Goal: Task Accomplishment & Management: Use online tool/utility

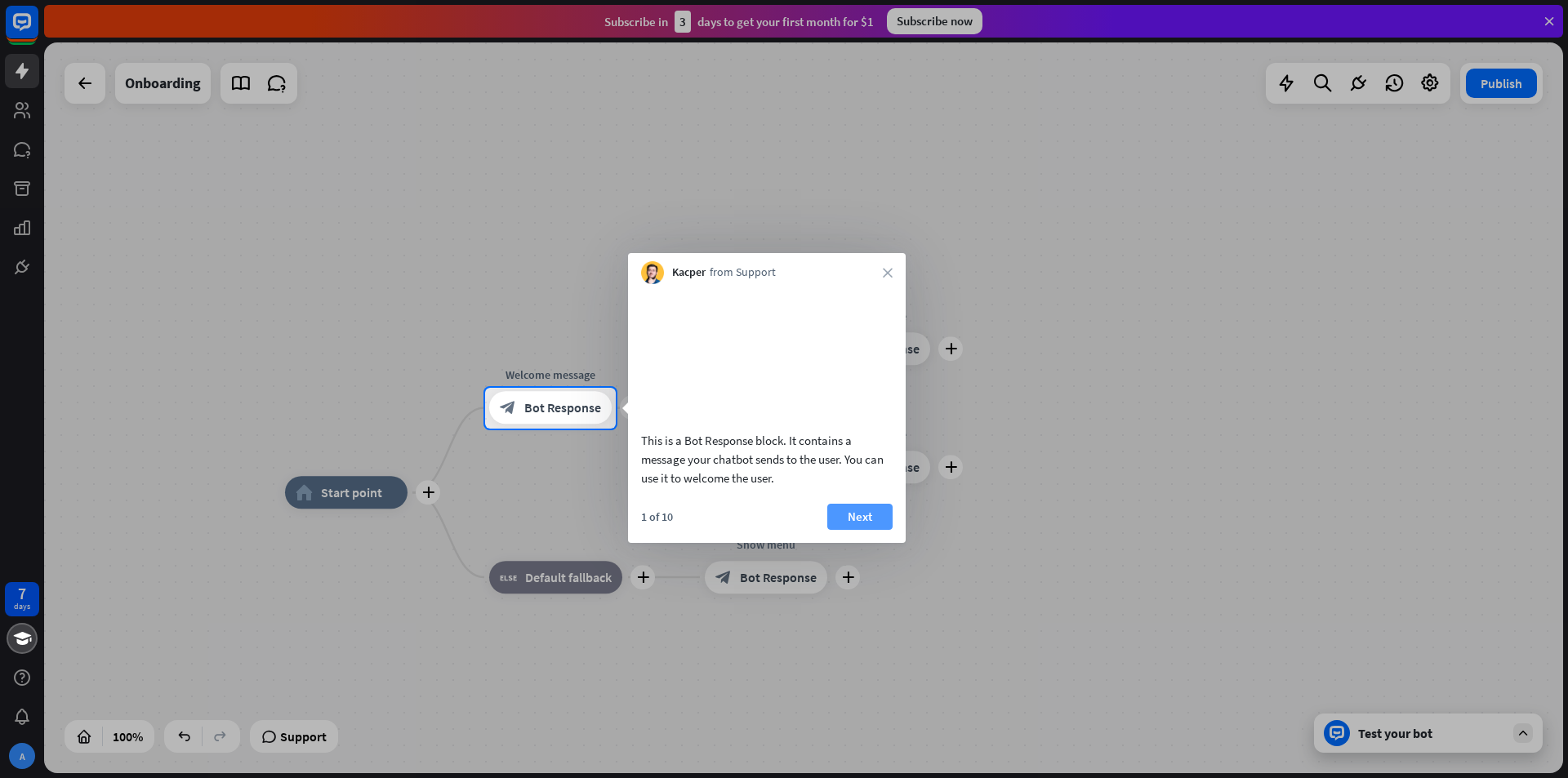
click at [873, 530] on button "Next" at bounding box center [860, 516] width 66 height 26
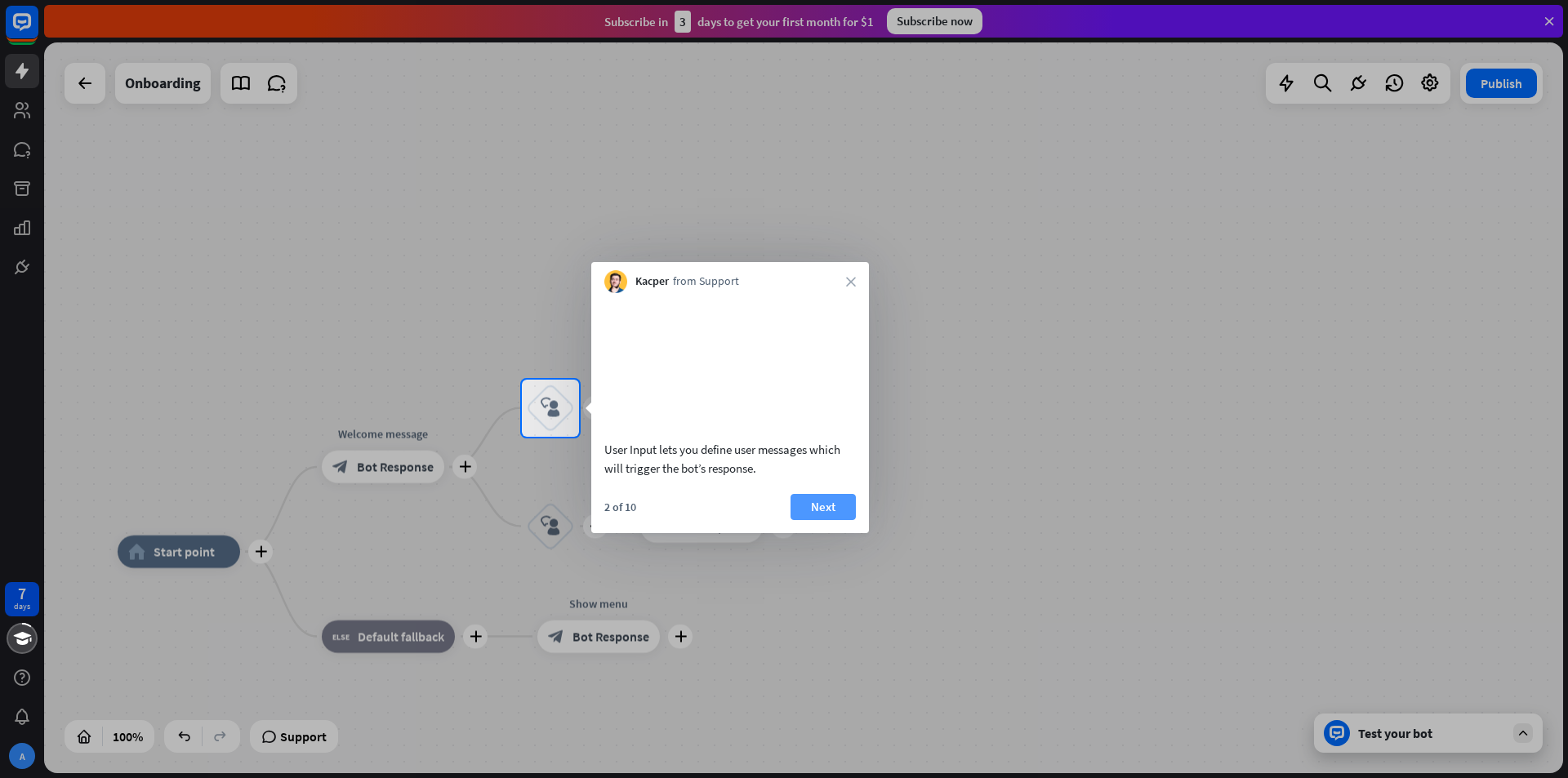
click at [828, 517] on button "Next" at bounding box center [823, 507] width 66 height 26
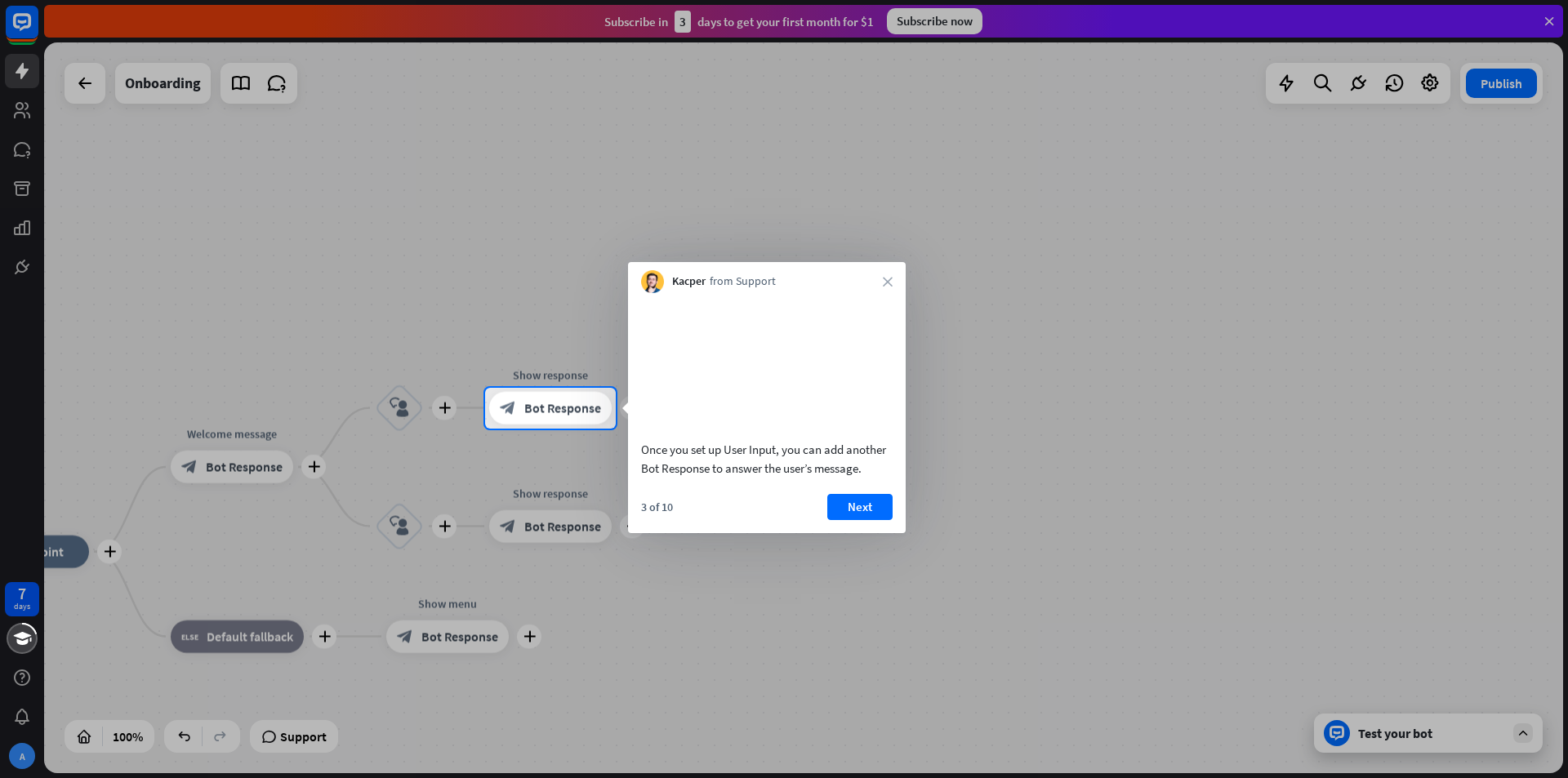
click at [863, 533] on div "3 of 10 Next" at bounding box center [766, 513] width 278 height 39
click at [865, 516] on button "Next" at bounding box center [860, 507] width 66 height 26
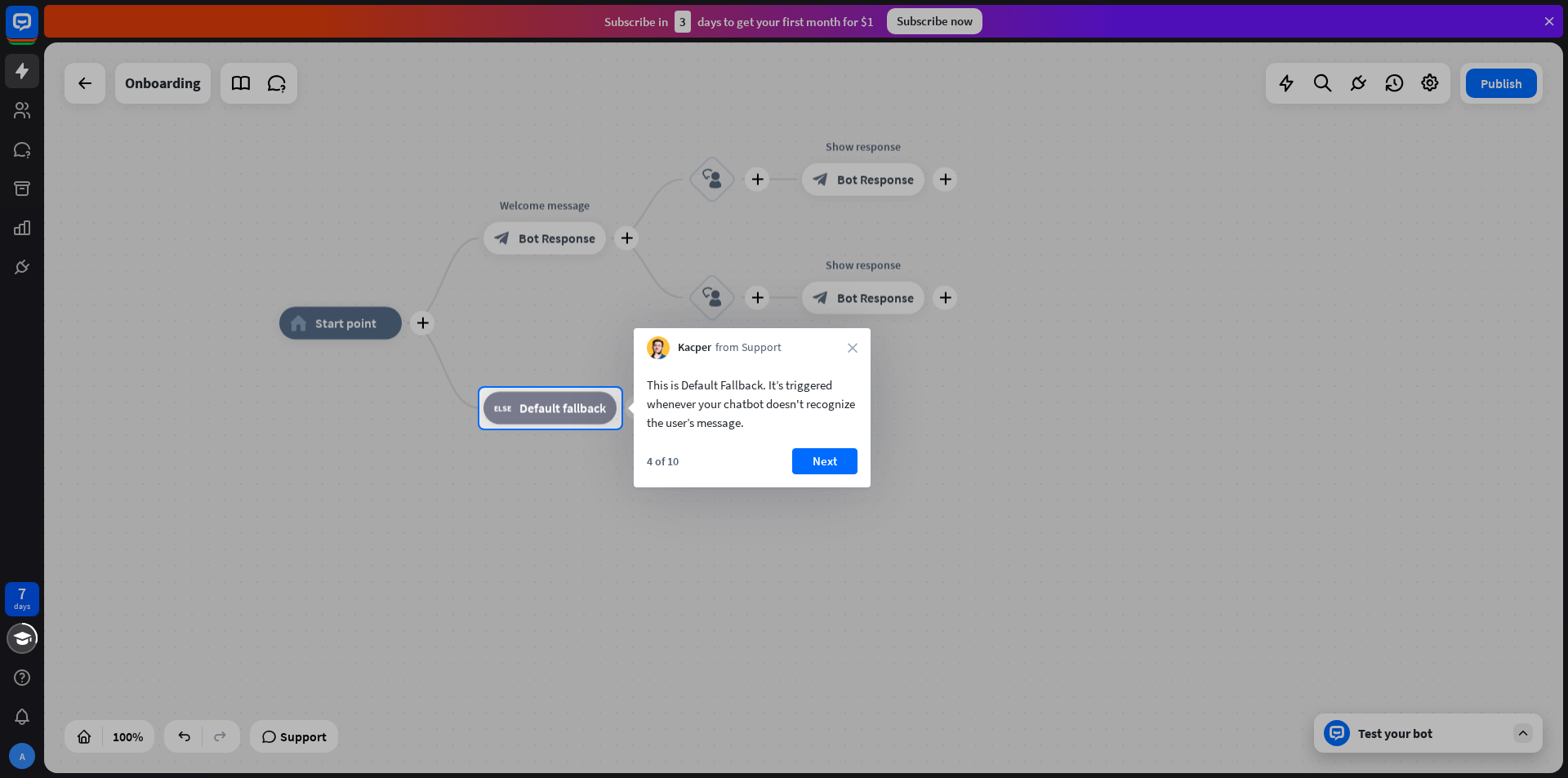
click at [819, 456] on button "Next" at bounding box center [825, 461] width 66 height 26
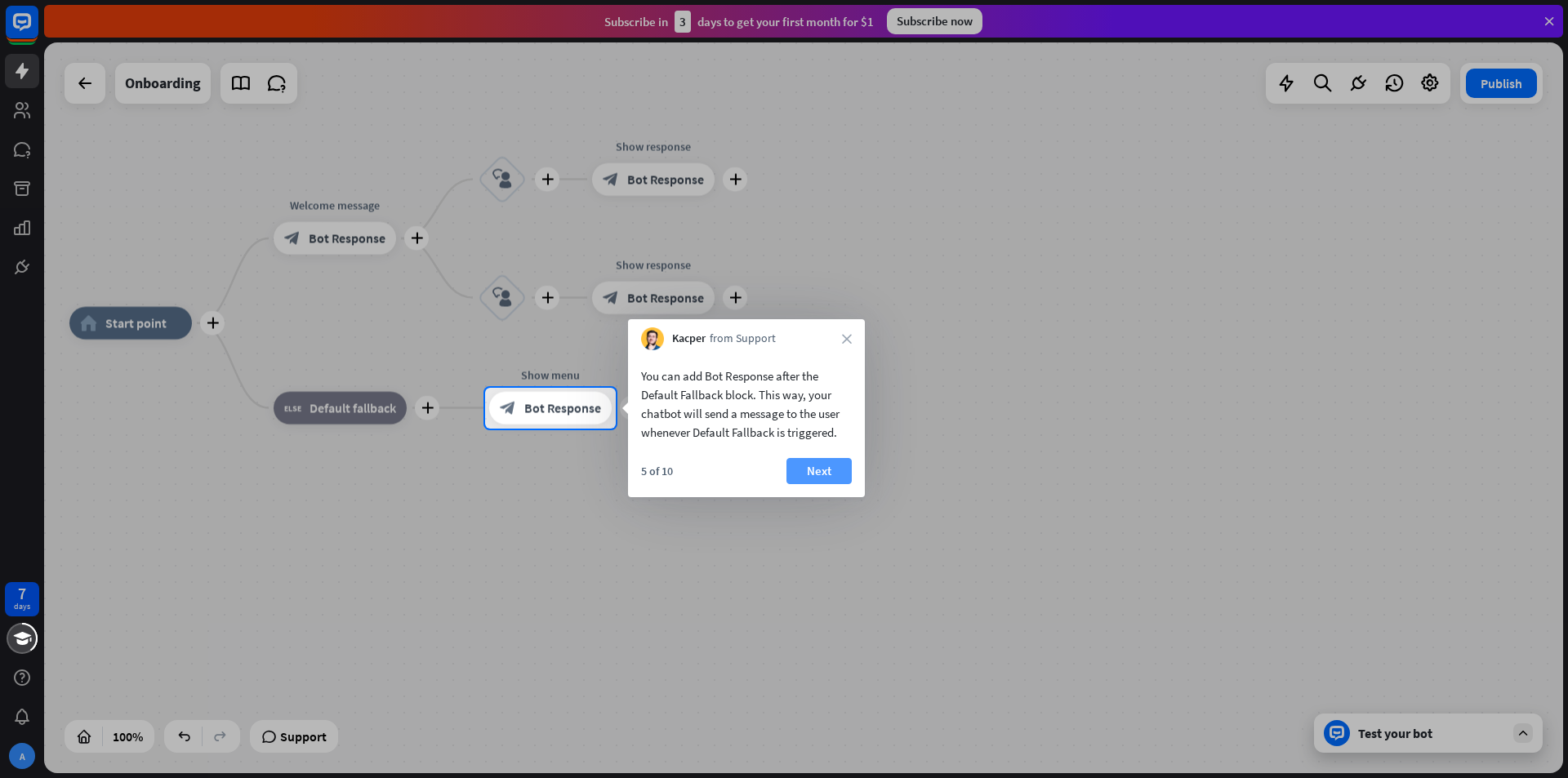
click at [808, 476] on button "Next" at bounding box center [819, 471] width 66 height 26
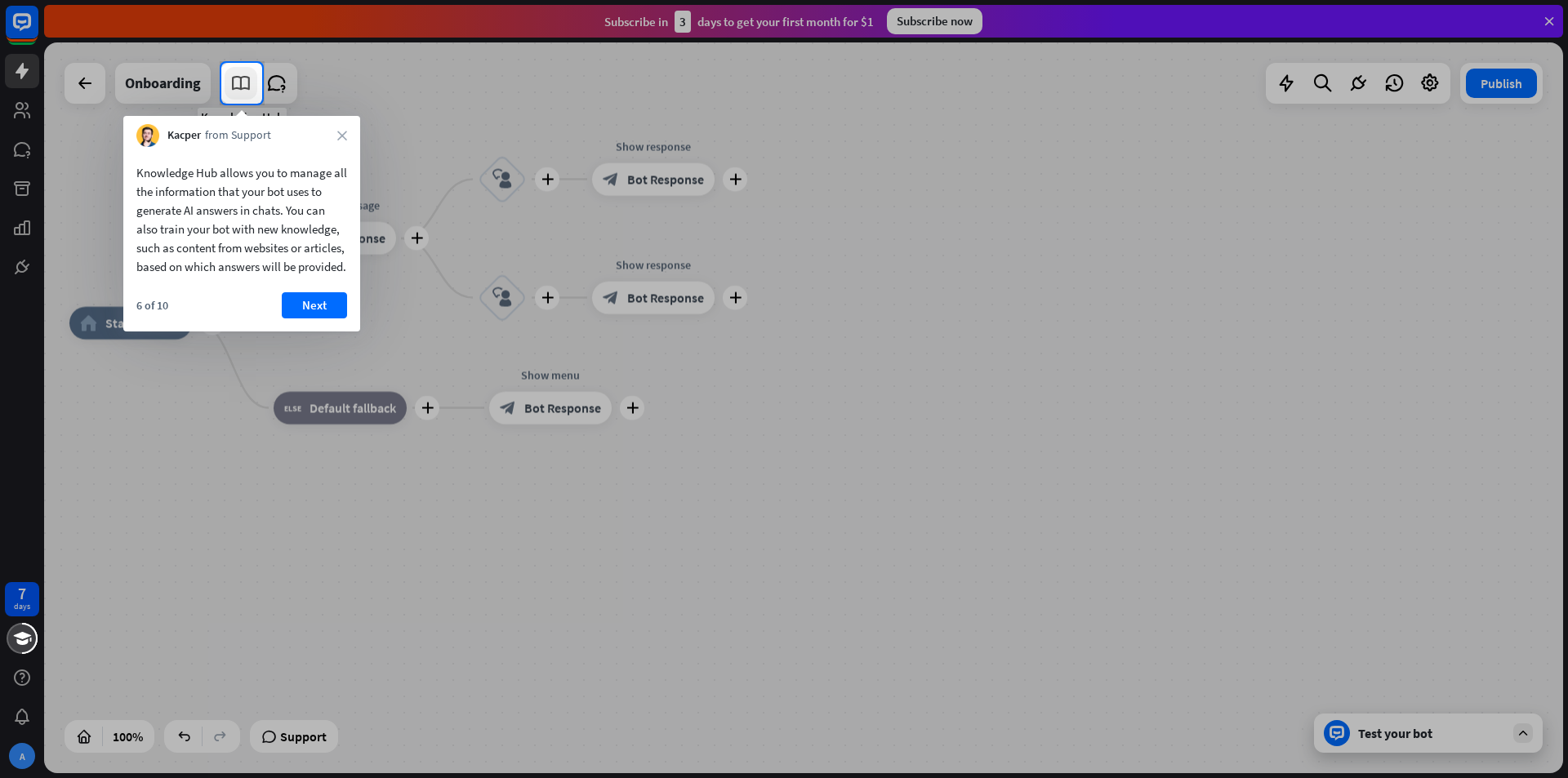
click at [240, 92] on icon at bounding box center [241, 83] width 21 height 21
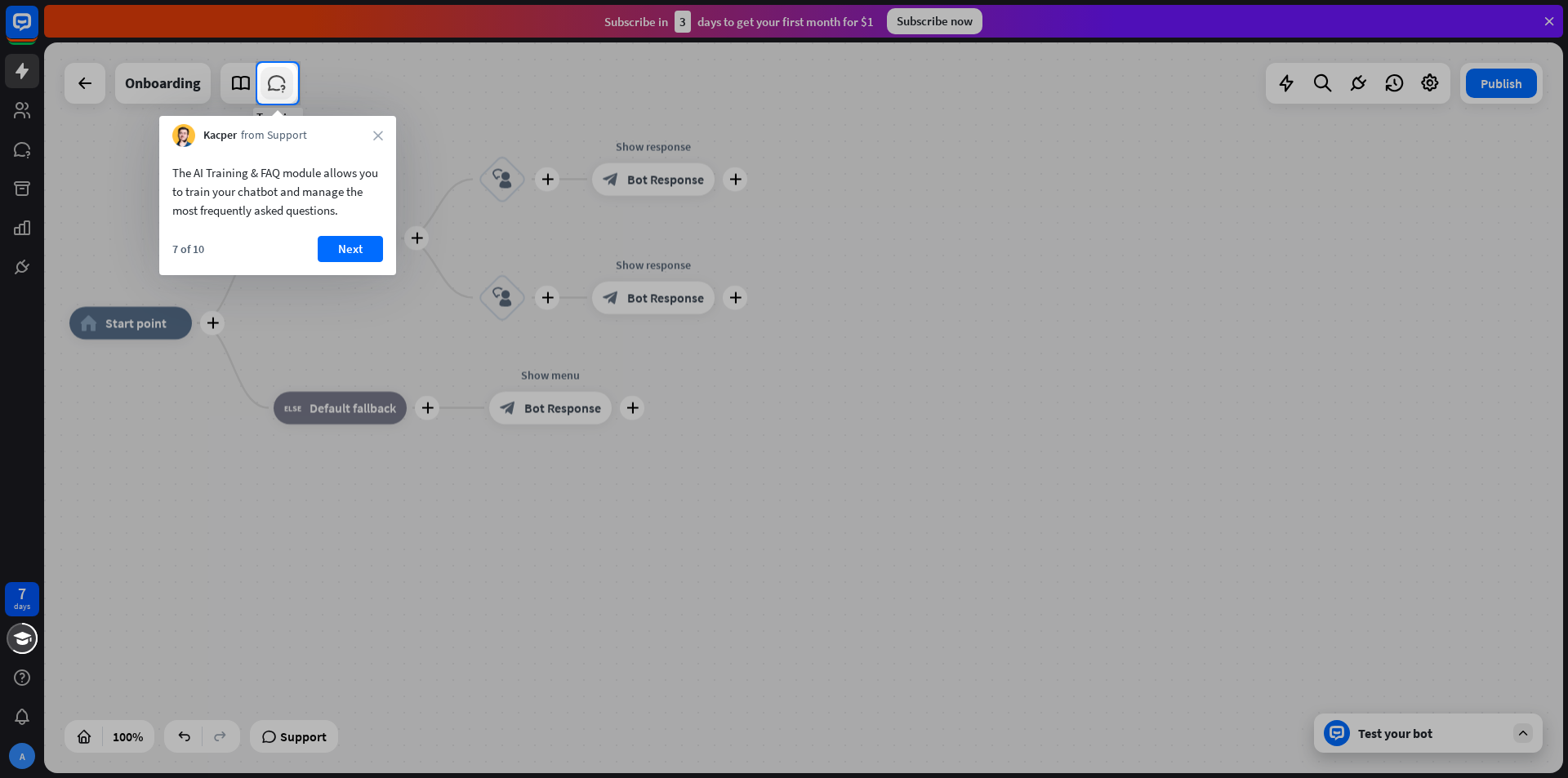
click at [269, 82] on icon at bounding box center [277, 83] width 21 height 21
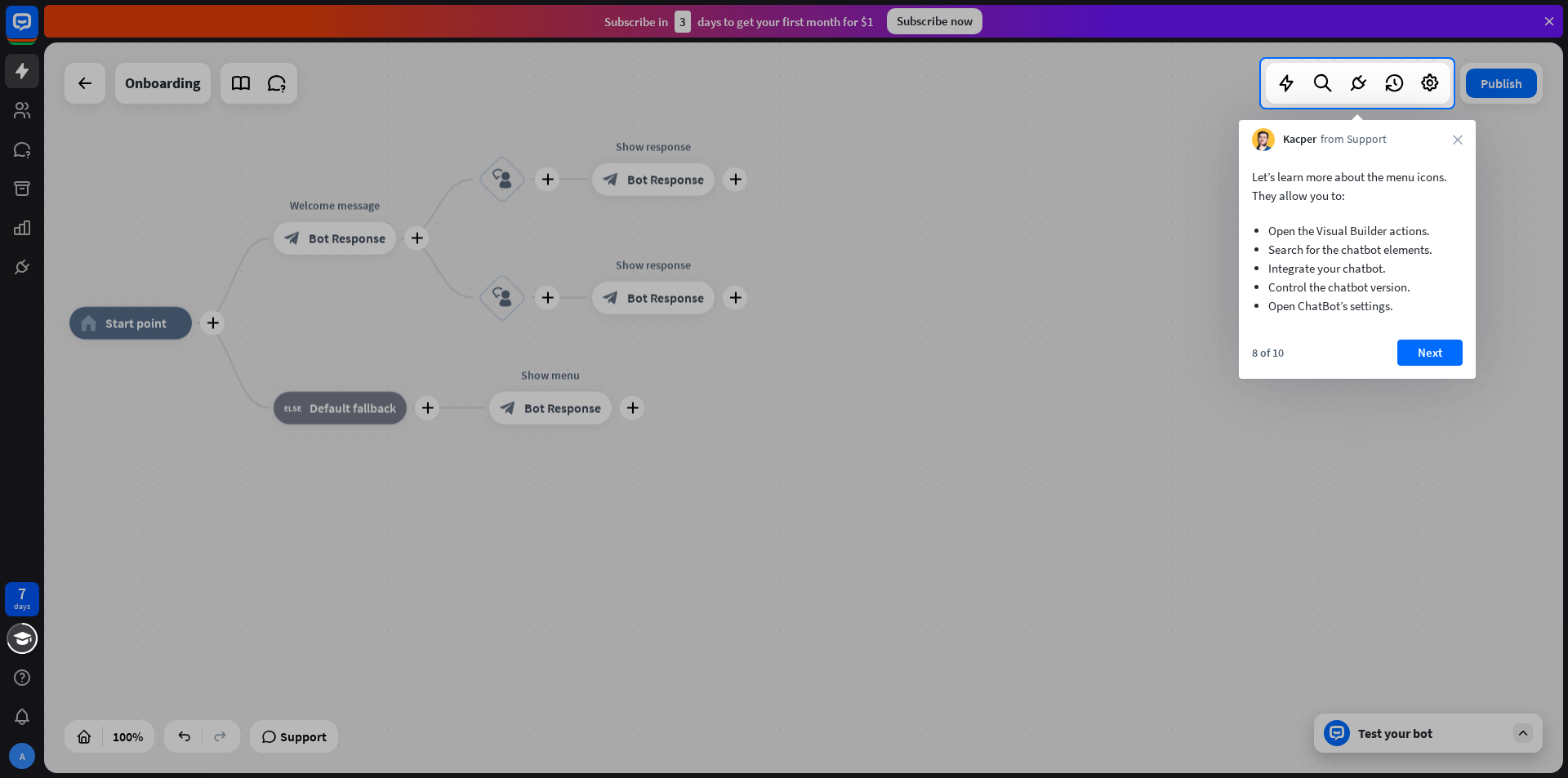
click at [1440, 149] on div "Kacper from Support close" at bounding box center [1357, 136] width 237 height 31
click at [1453, 139] on icon "close" at bounding box center [1457, 140] width 10 height 10
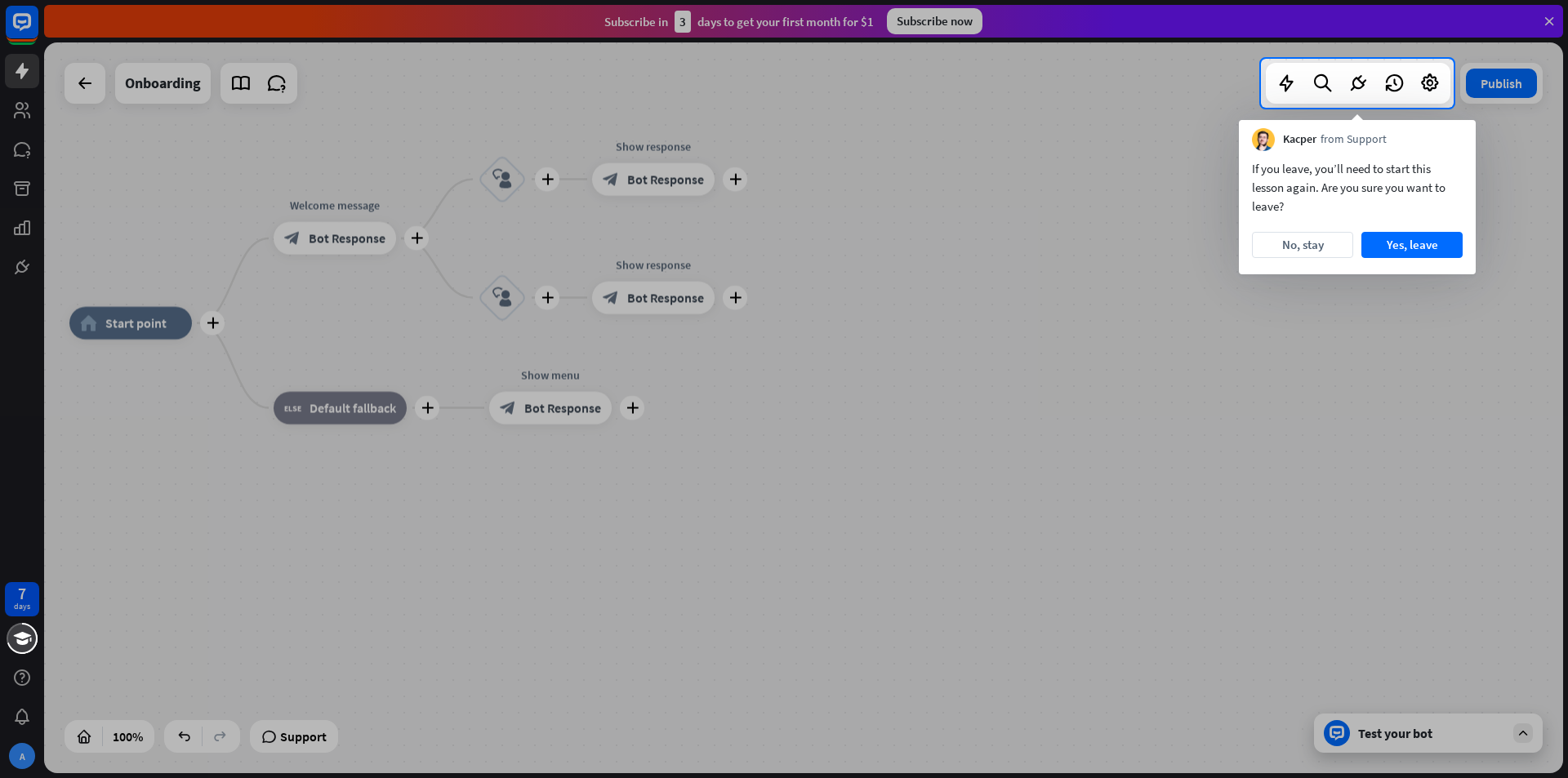
click at [1429, 230] on div "If you leave, you’ll need to start this lesson again. Are you sure you want to …" at bounding box center [1357, 212] width 237 height 123
click at [1381, 254] on button "Yes, leave" at bounding box center [1412, 245] width 101 height 26
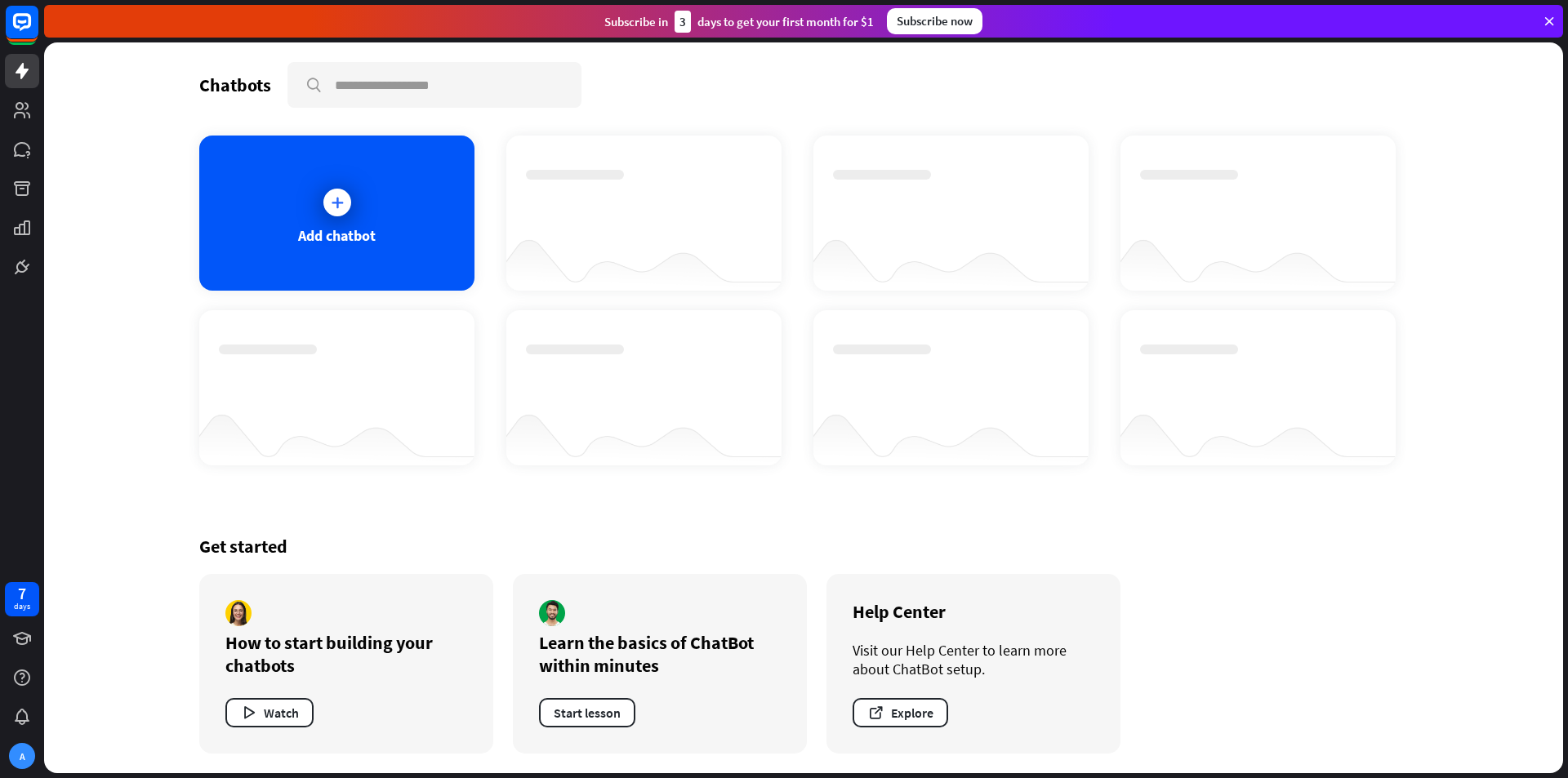
click at [1436, 246] on div "Chatbots search Add chatbot Get started How to start building your chatbots Wat…" at bounding box center [803, 408] width 1307 height 731
click at [319, 207] on div at bounding box center [337, 203] width 41 height 41
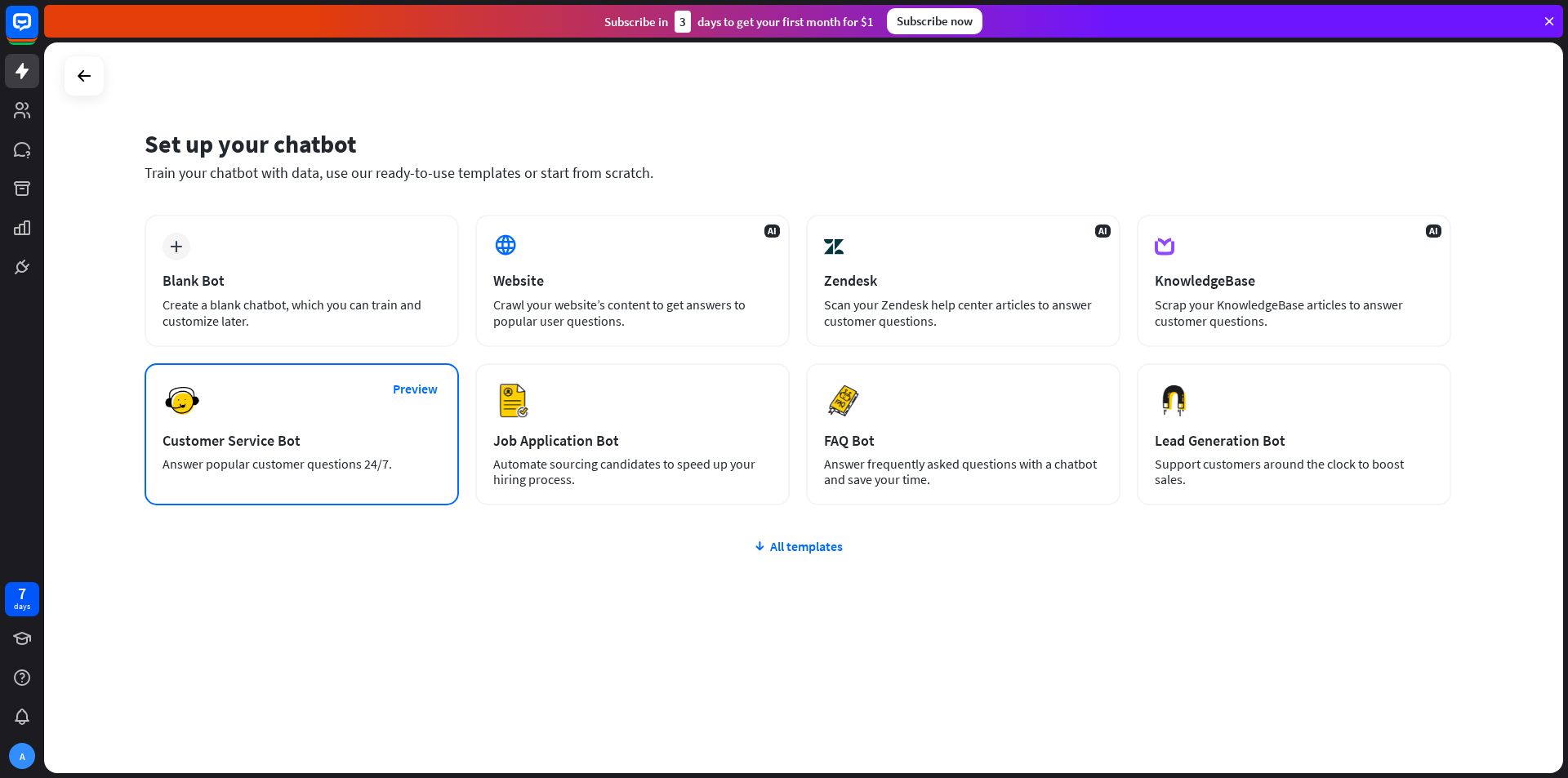
click at [275, 417] on div "Preview Customer Service Bot Answer popular customer questions 24/7." at bounding box center [302, 435] width 315 height 142
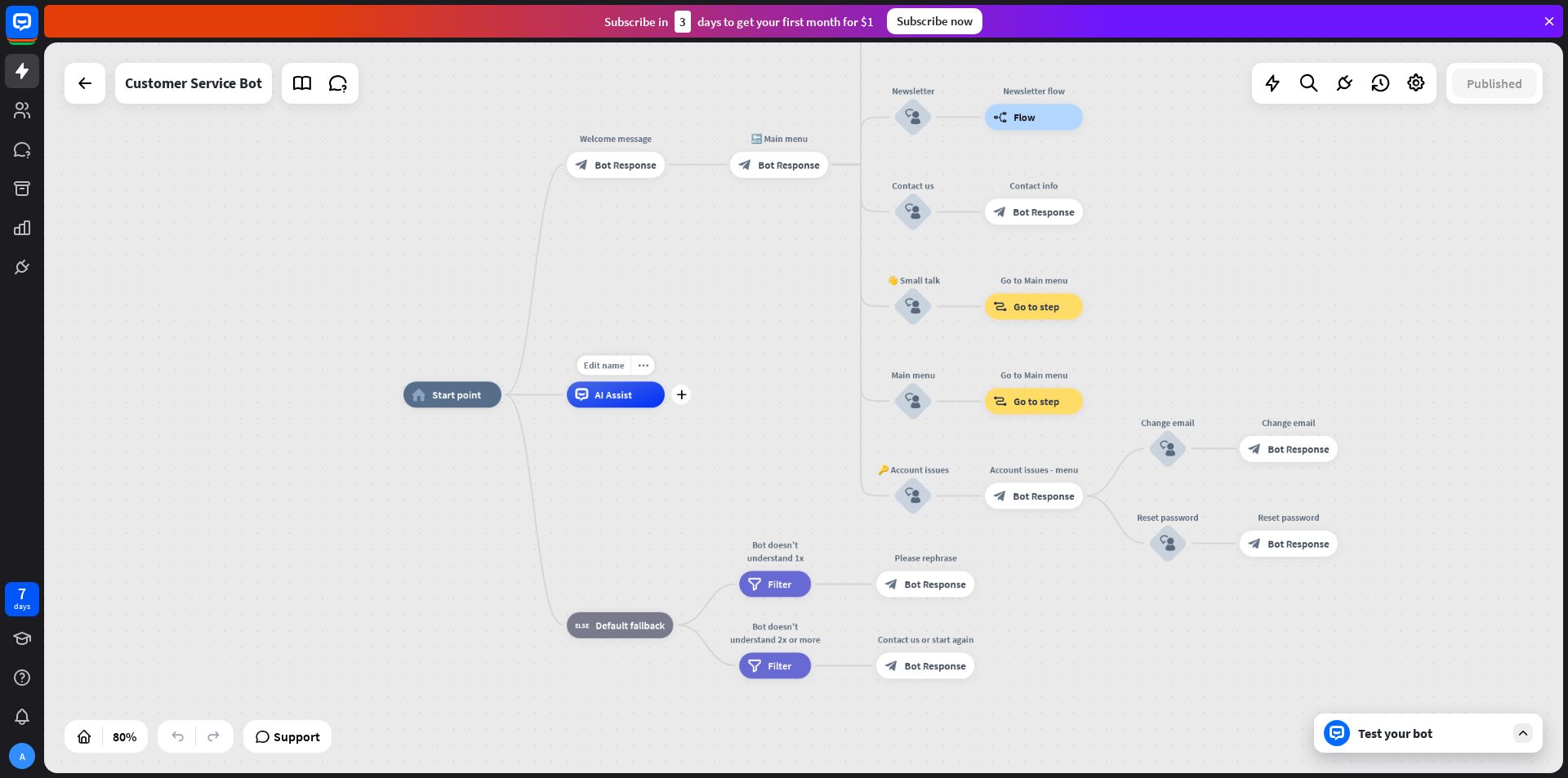
click at [620, 394] on span "AI Assist" at bounding box center [613, 394] width 38 height 13
click at [627, 290] on div "home_2 Start point Edit name more_horiz Welcome message block_bot_response Bot …" at bounding box center [803, 408] width 1519 height 731
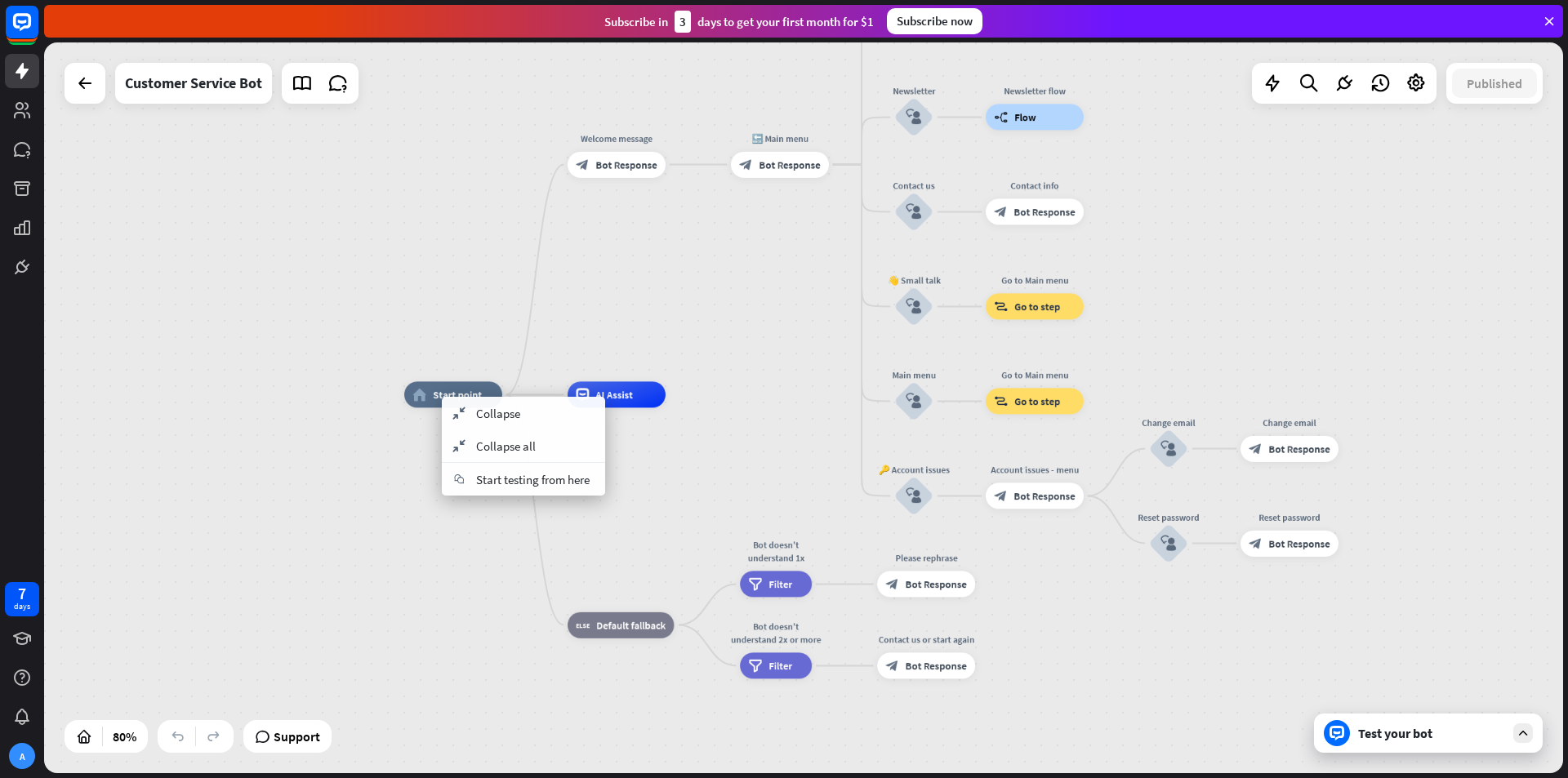
click at [591, 286] on div "home_2 Start point Welcome message block_bot_response Bot Response 🔙 Main menu …" at bounding box center [803, 408] width 1519 height 731
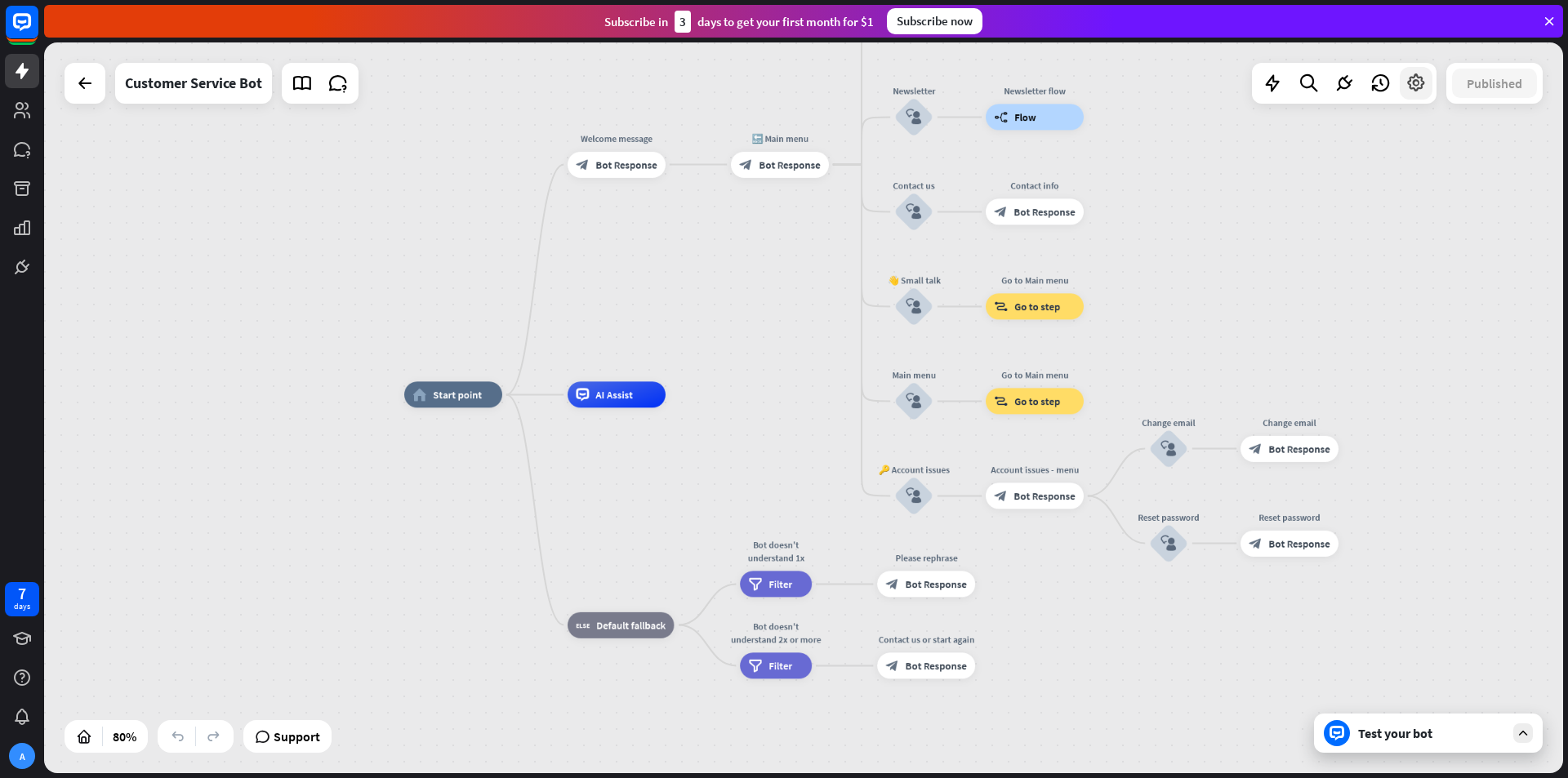
click at [1411, 82] on icon at bounding box center [1415, 83] width 21 height 21
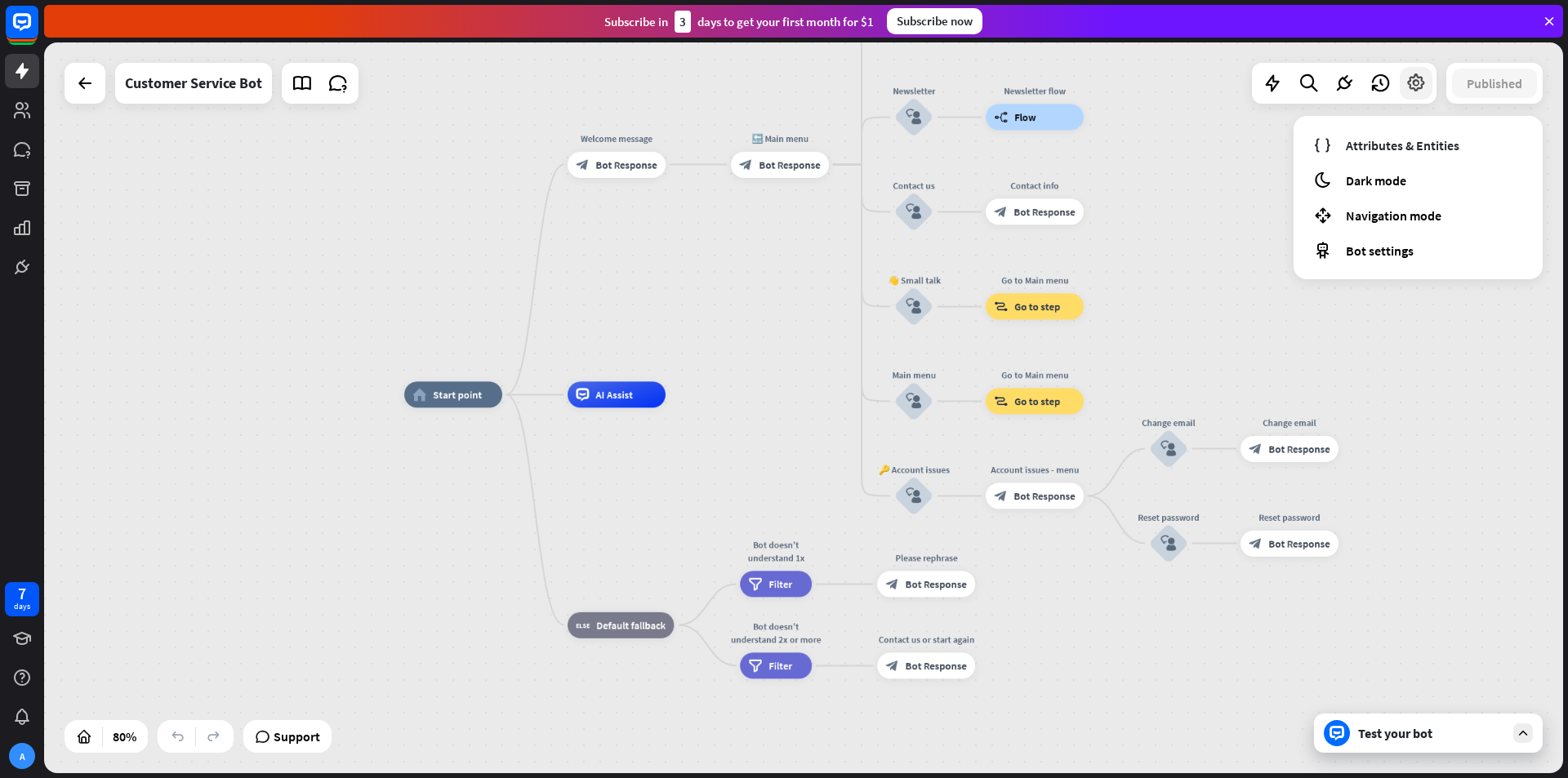
click at [1411, 82] on icon at bounding box center [1415, 83] width 21 height 21
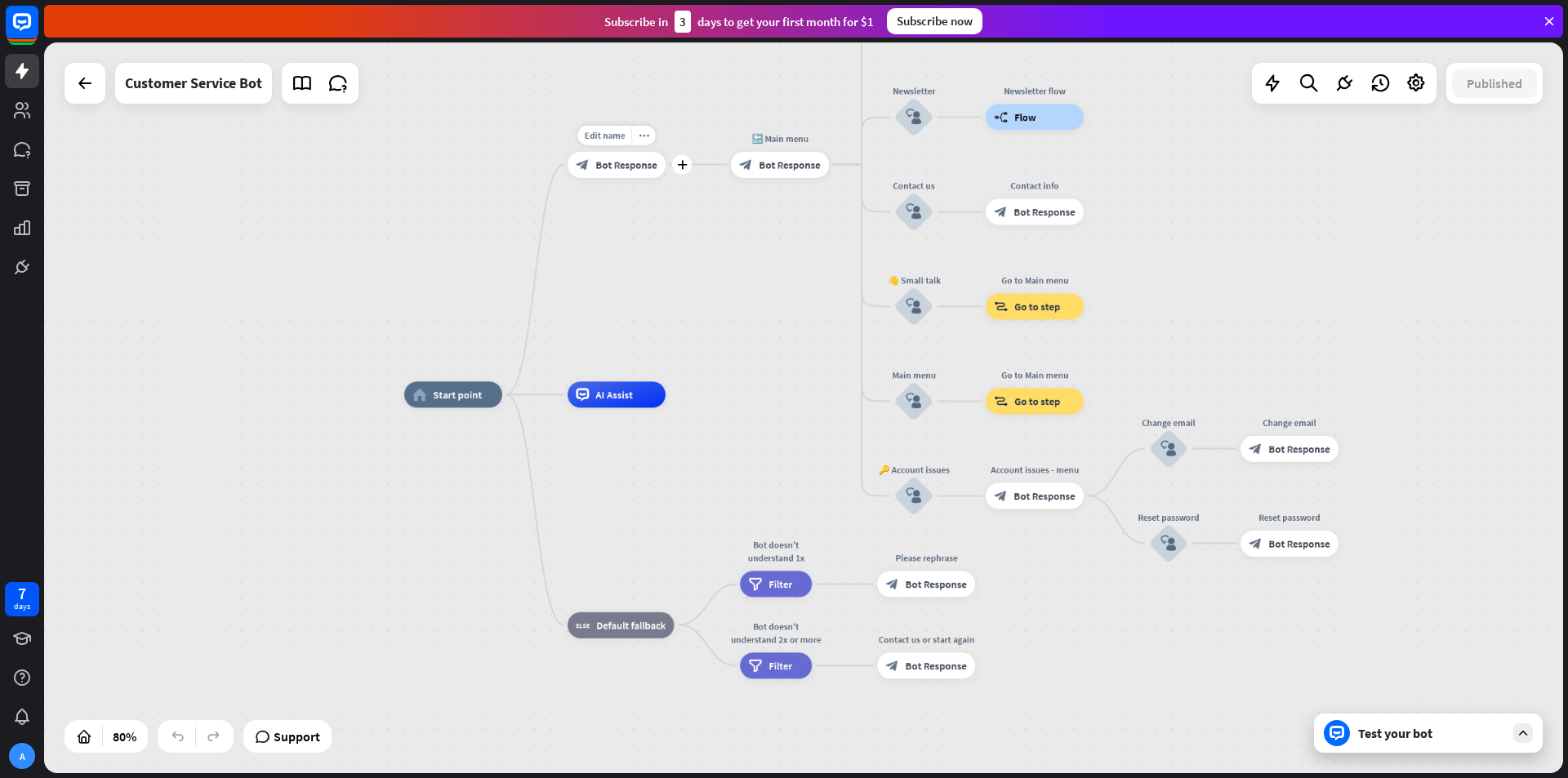
click at [621, 175] on div "block_bot_response Bot Response" at bounding box center [616, 164] width 98 height 26
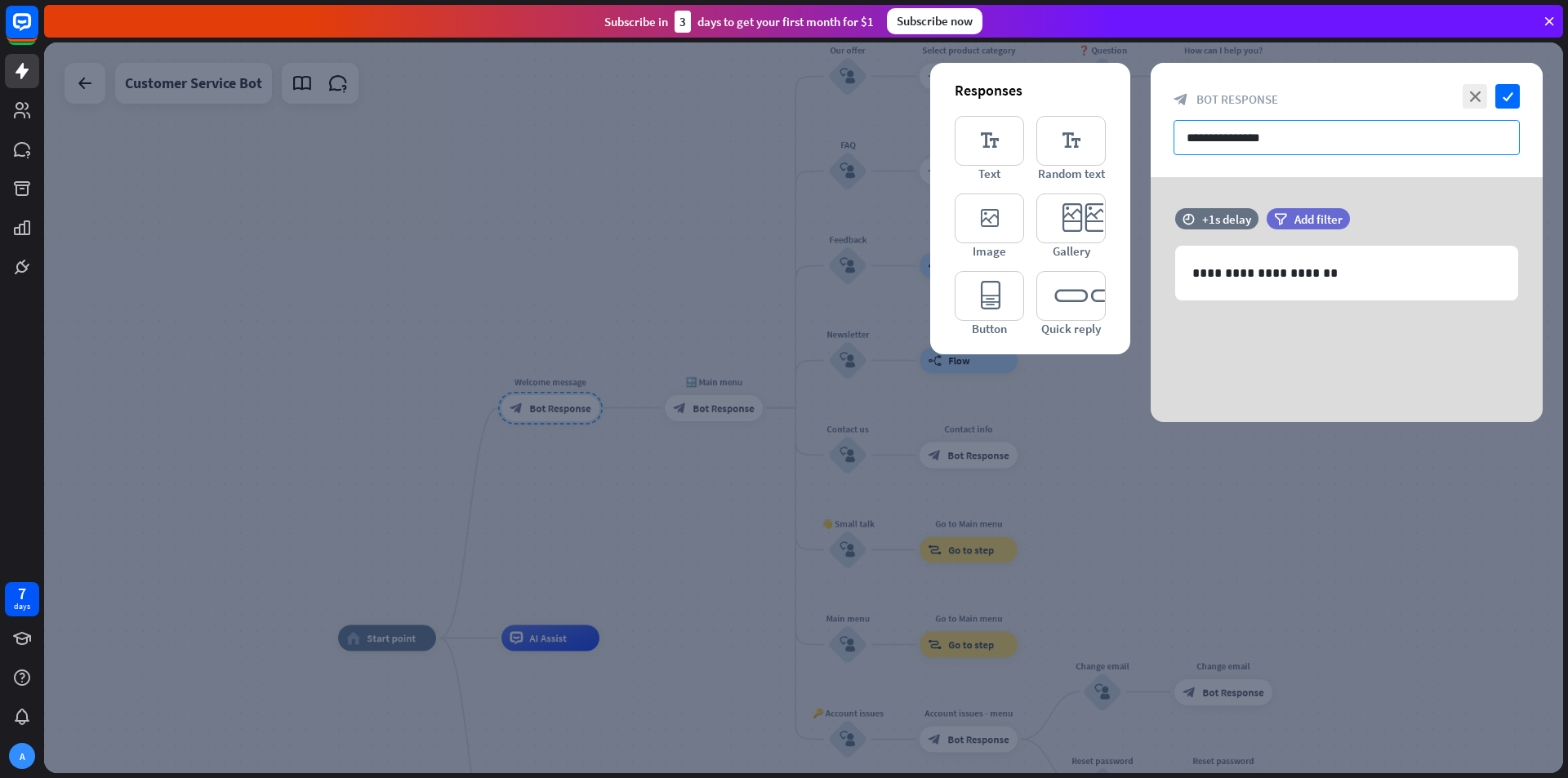
drag, startPoint x: 1322, startPoint y: 142, endPoint x: 953, endPoint y: 168, distance: 369.9
click at [1151, 168] on div "**********" at bounding box center [1346, 242] width 392 height 359
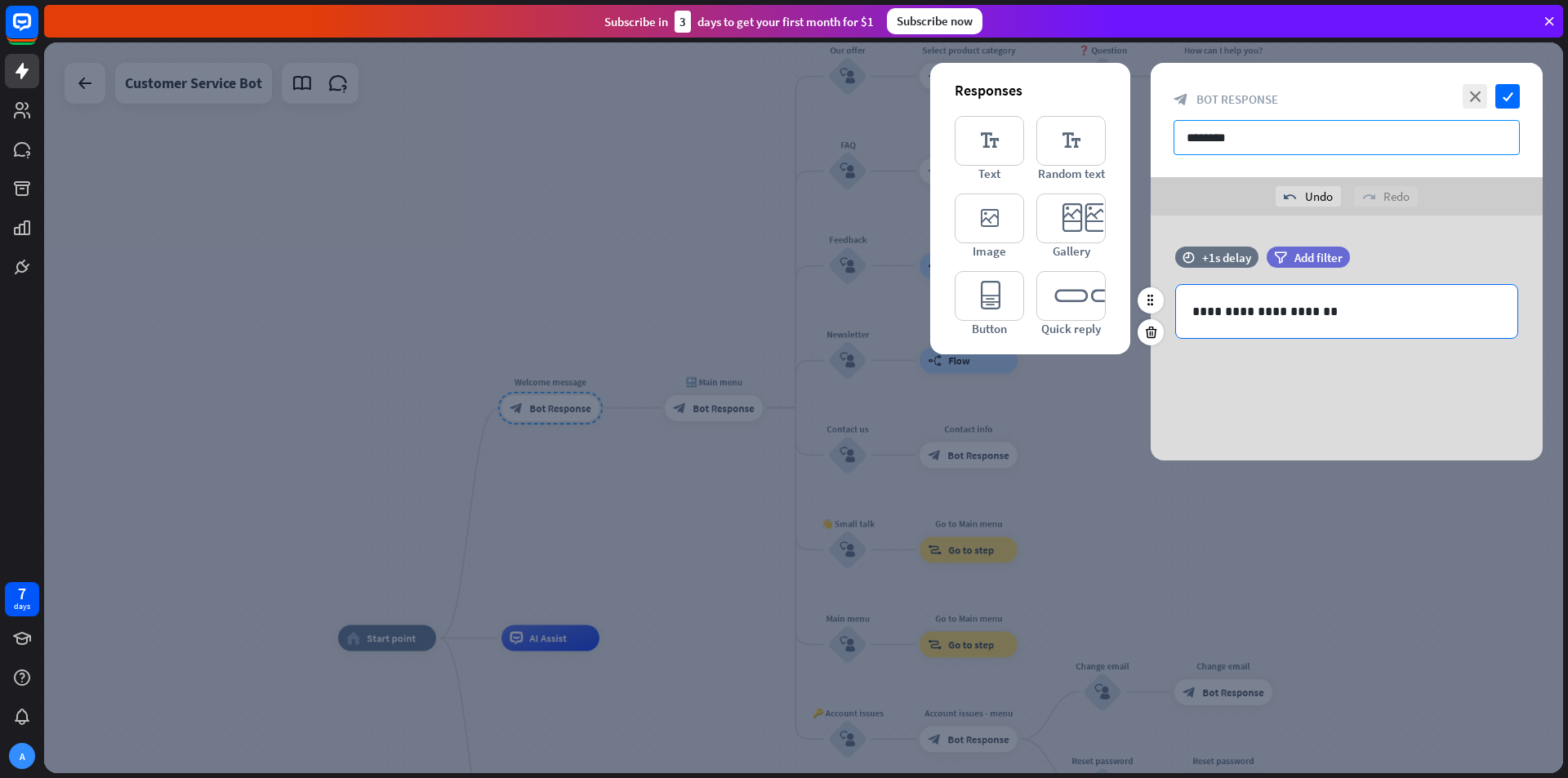
type input "********"
click at [1357, 314] on p "**********" at bounding box center [1346, 312] width 308 height 20
drag, startPoint x: 1357, startPoint y: 314, endPoint x: 1114, endPoint y: 315, distance: 243.0
click at [1151, 315] on div "**********" at bounding box center [1346, 338] width 392 height 245
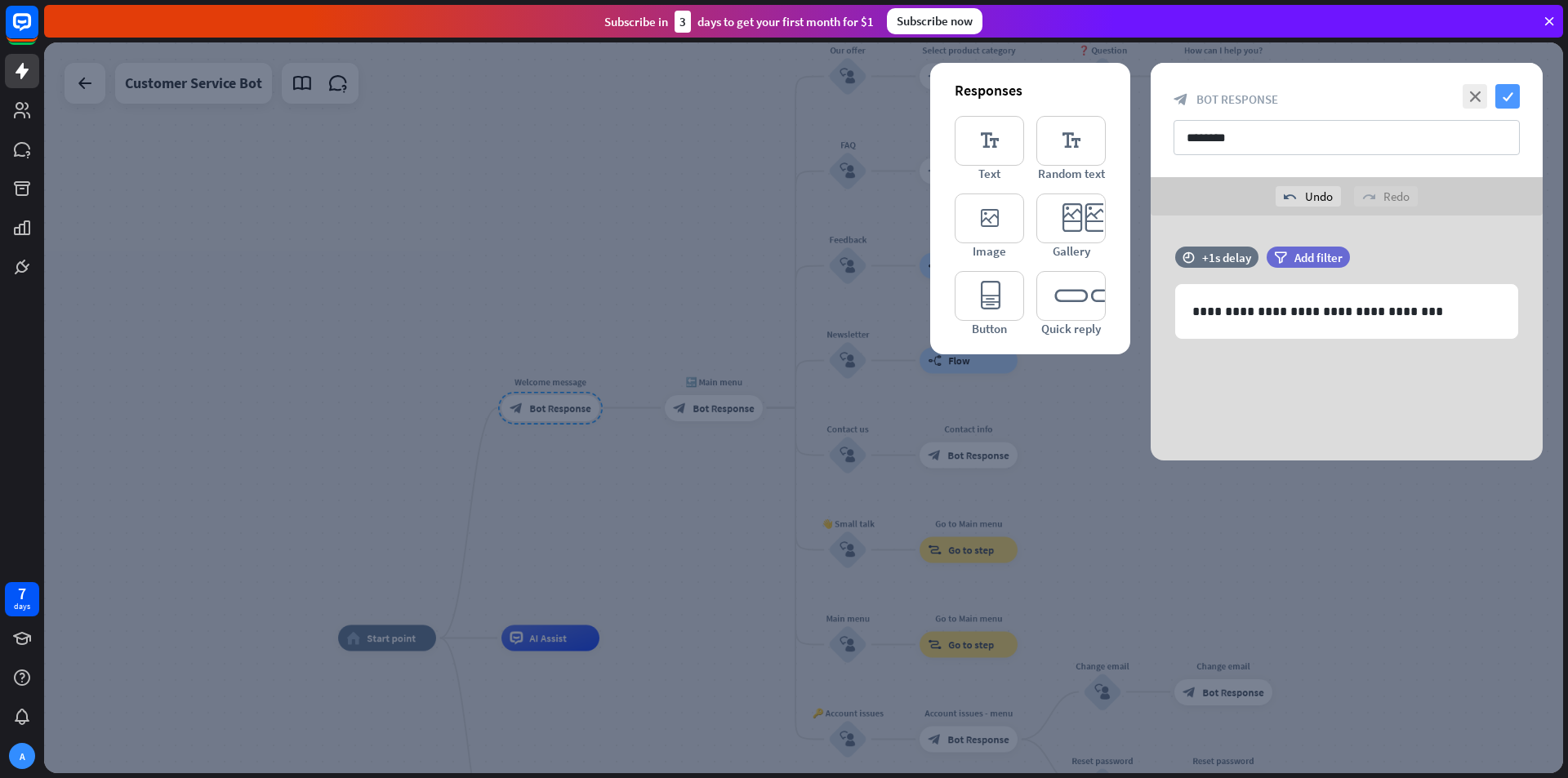
click at [1504, 101] on icon "check" at bounding box center [1507, 96] width 24 height 24
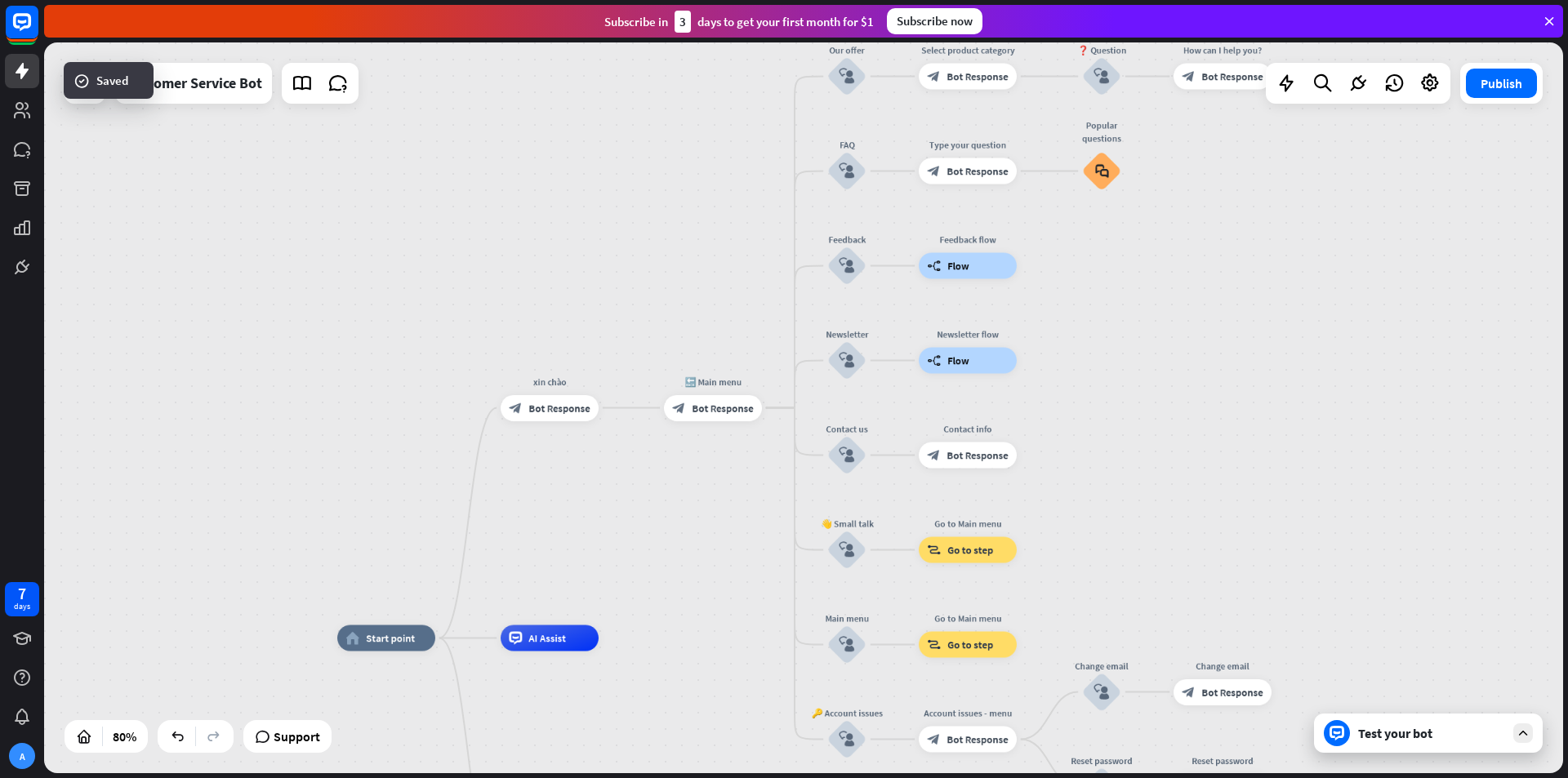
click at [674, 180] on div "home_2 Start point [PERSON_NAME] block_bot_response Bot Response 🔙 Main menu bl…" at bounding box center [803, 408] width 1519 height 731
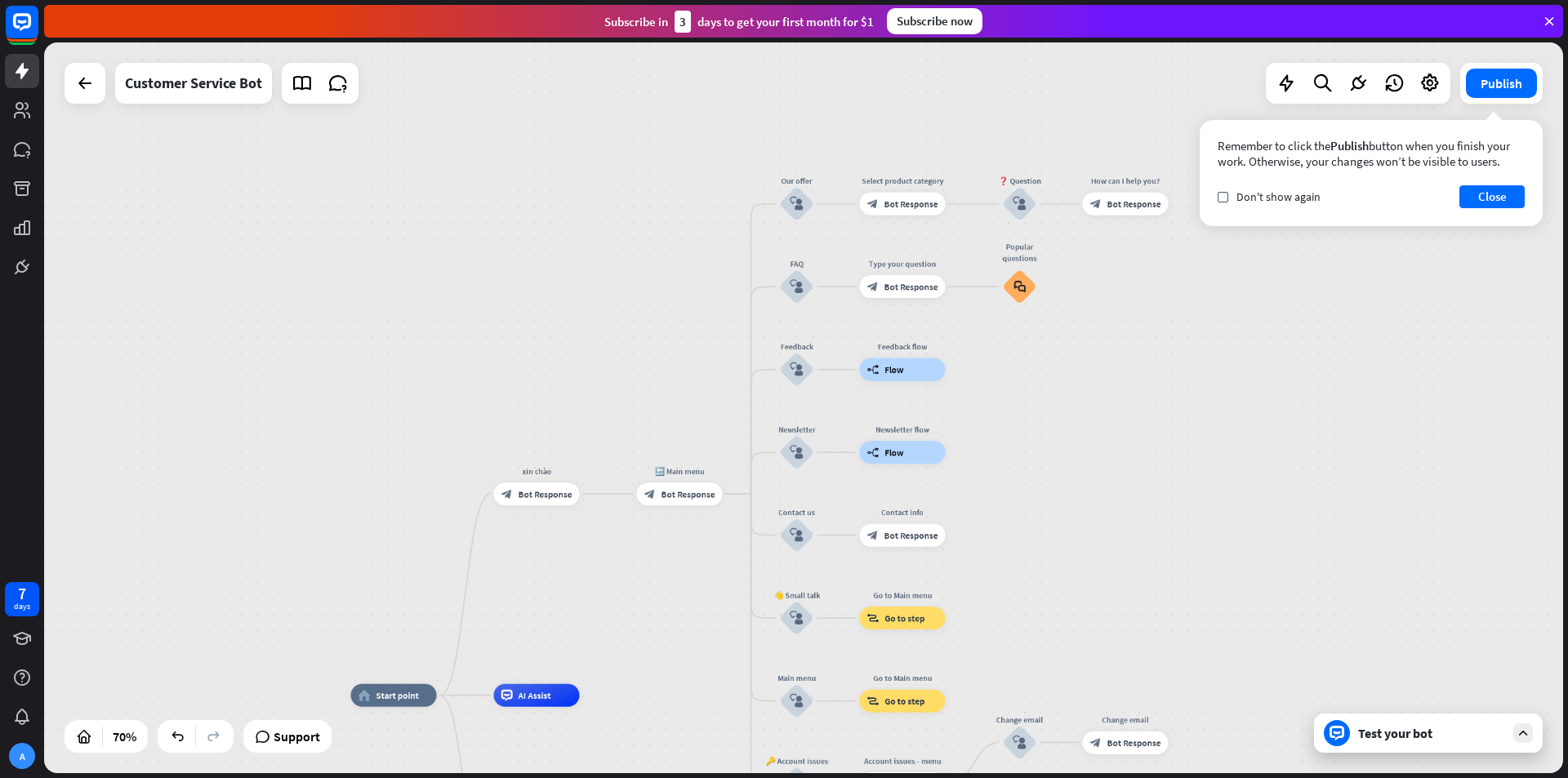
drag, startPoint x: 1140, startPoint y: 372, endPoint x: 1086, endPoint y: 468, distance: 110.1
click at [1086, 468] on div "home_2 Start point [PERSON_NAME] block_bot_response Bot Response 🔙 Main menu bl…" at bounding box center [803, 408] width 1519 height 731
click at [8, 17] on rect at bounding box center [21, 21] width 36 height 36
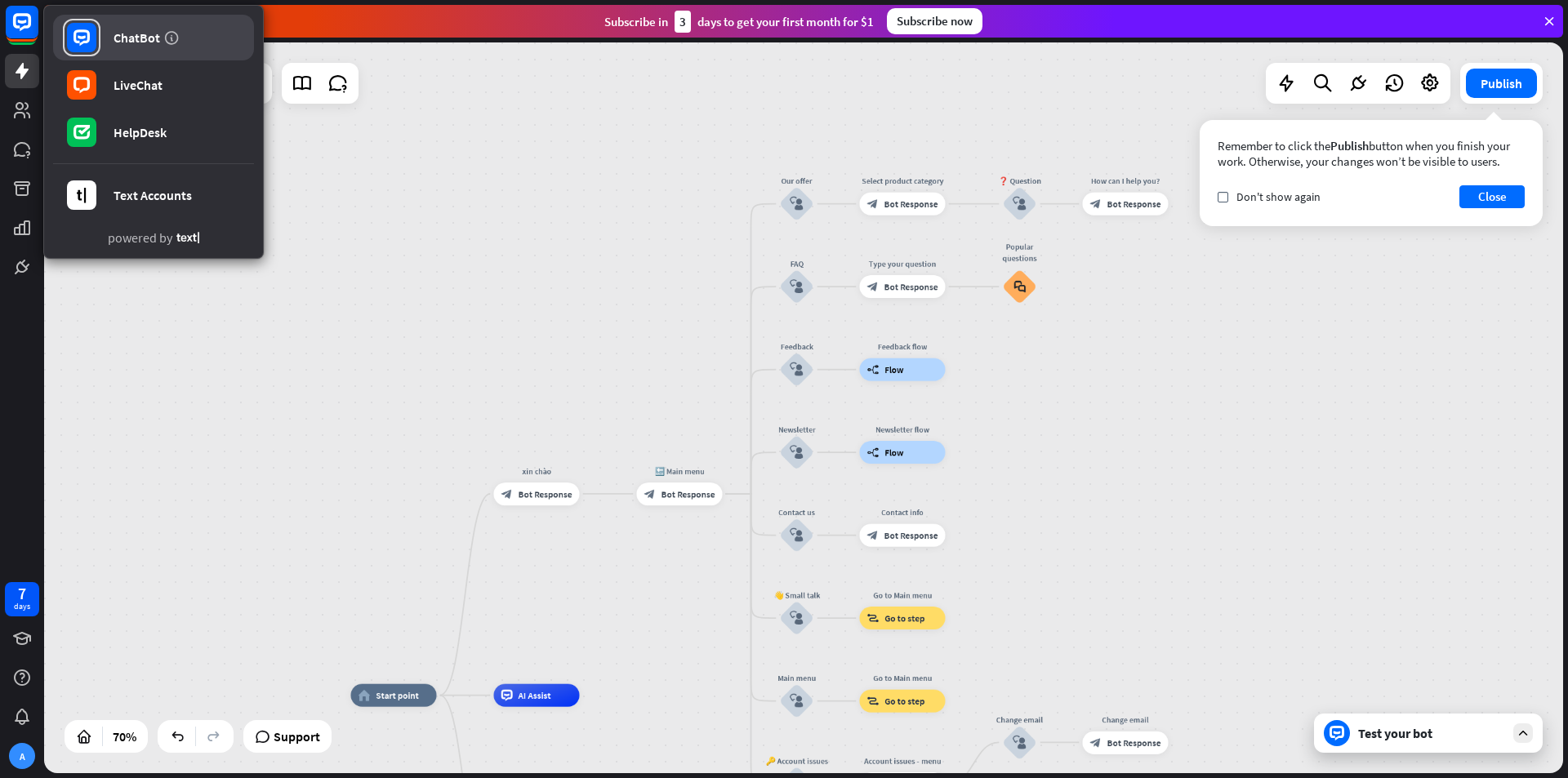
click at [121, 38] on div "ChatBot" at bounding box center [137, 38] width 46 height 17
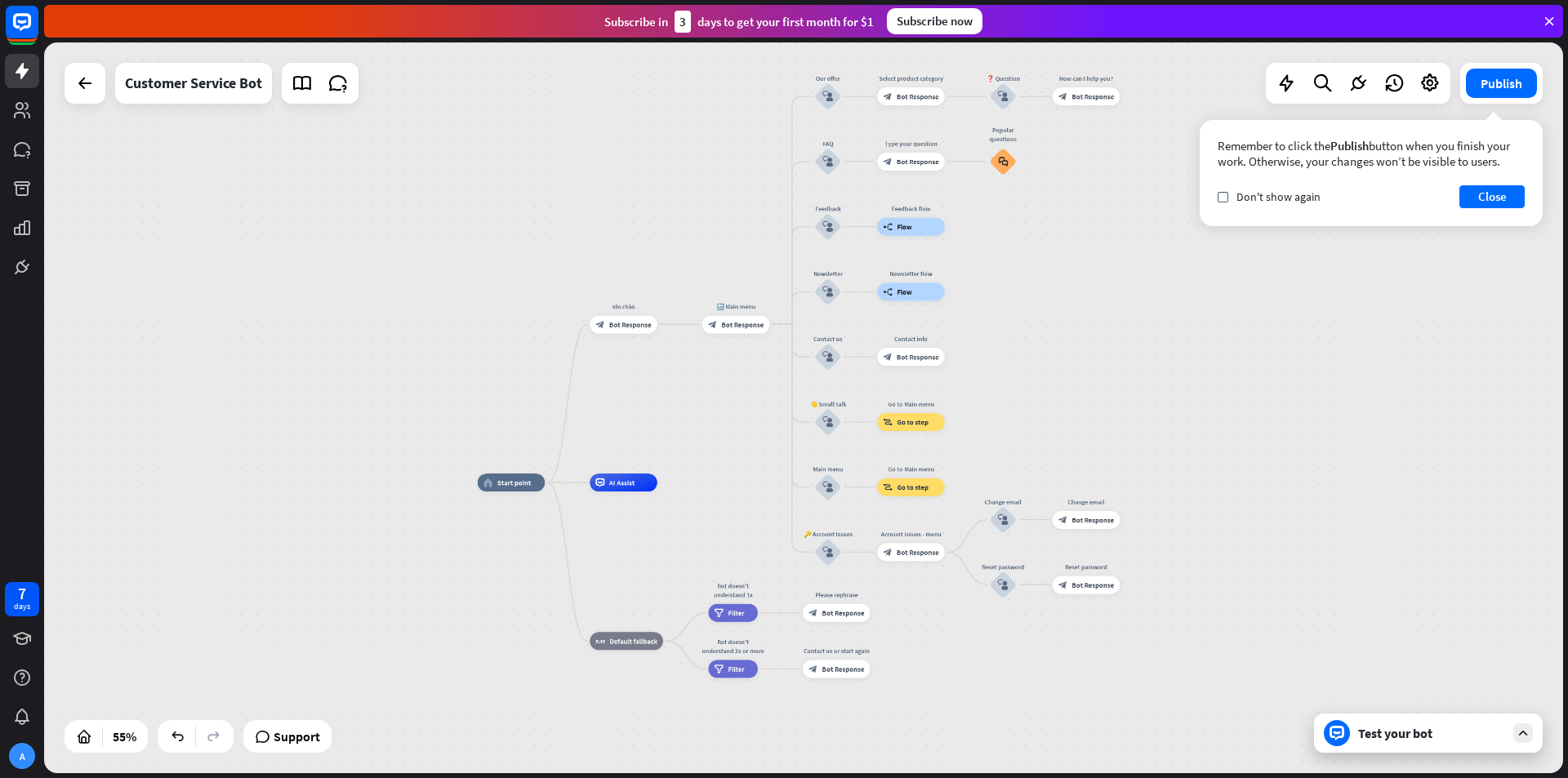
drag, startPoint x: 529, startPoint y: 303, endPoint x: 632, endPoint y: 153, distance: 182.0
click at [632, 153] on div "home_2 Start point [PERSON_NAME] block_bot_response Bot Response 🔙 Main menu bl…" at bounding box center [803, 408] width 1519 height 731
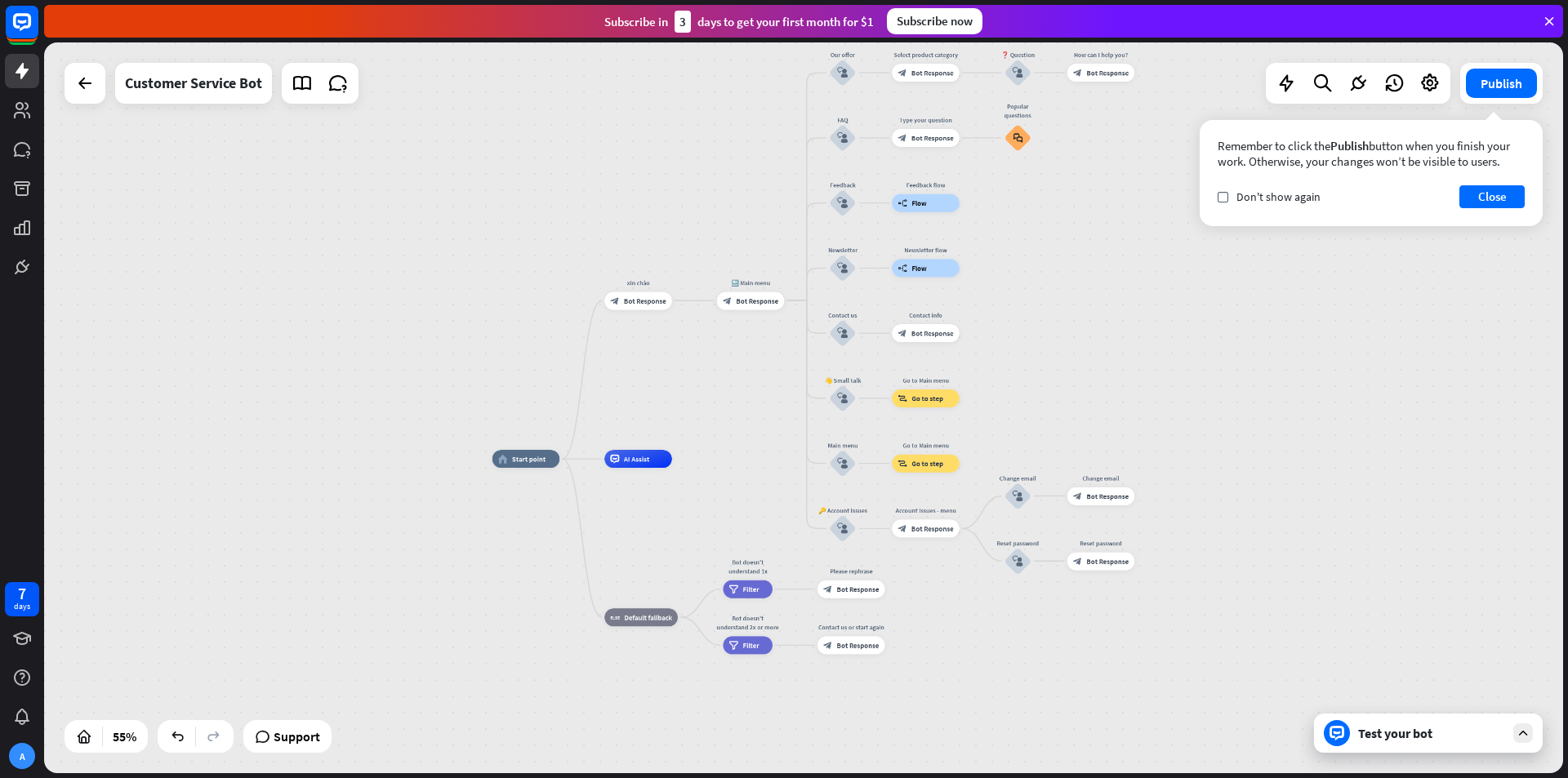
click at [1445, 747] on div "Test your bot" at bounding box center [1427, 733] width 229 height 39
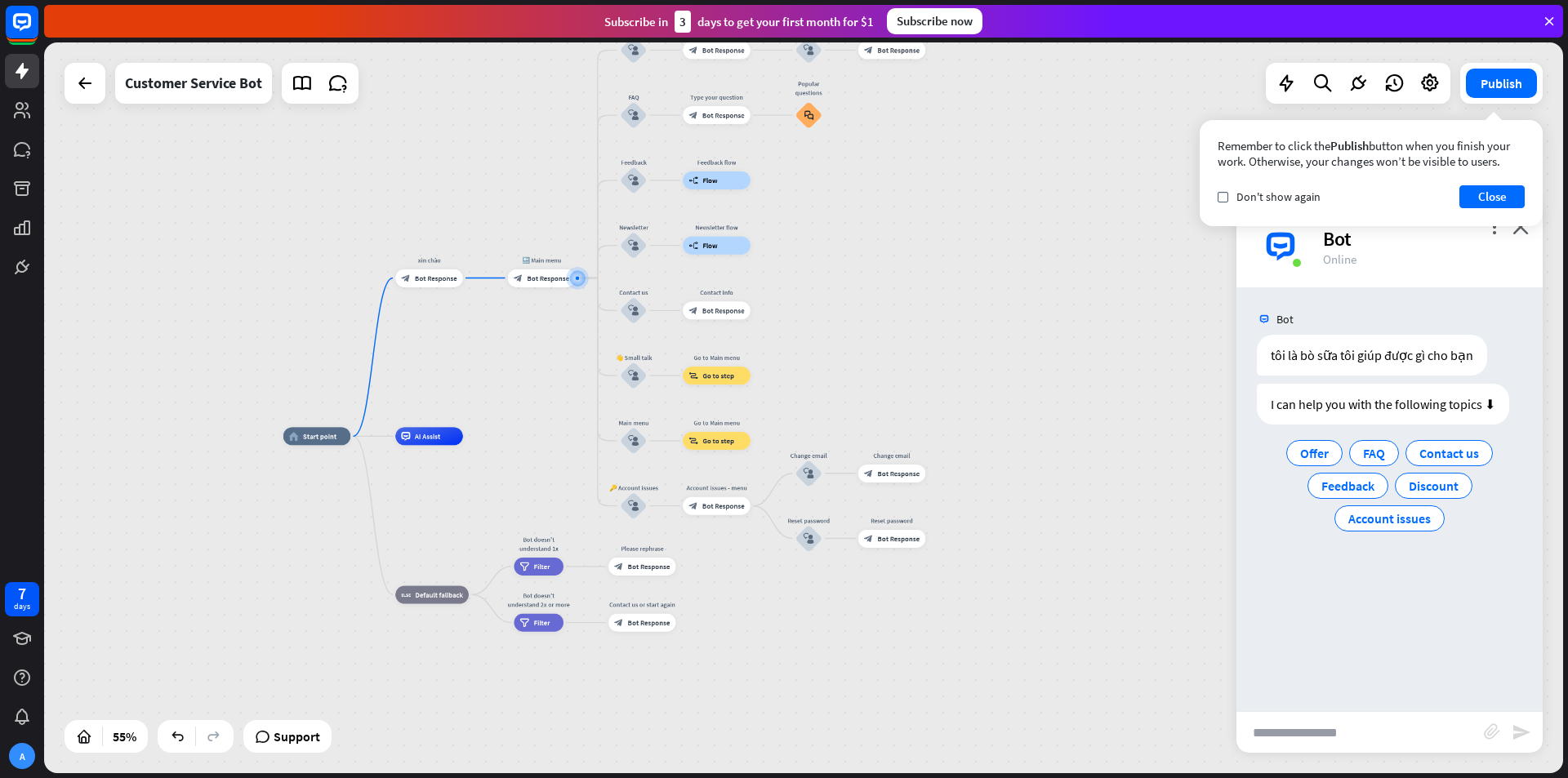
drag, startPoint x: 467, startPoint y: 290, endPoint x: 458, endPoint y: 161, distance: 129.3
click at [458, 161] on div "home_2 Start point [PERSON_NAME] block_bot_response Bot Response 🔙 Main menu bl…" at bounding box center [803, 408] width 1519 height 731
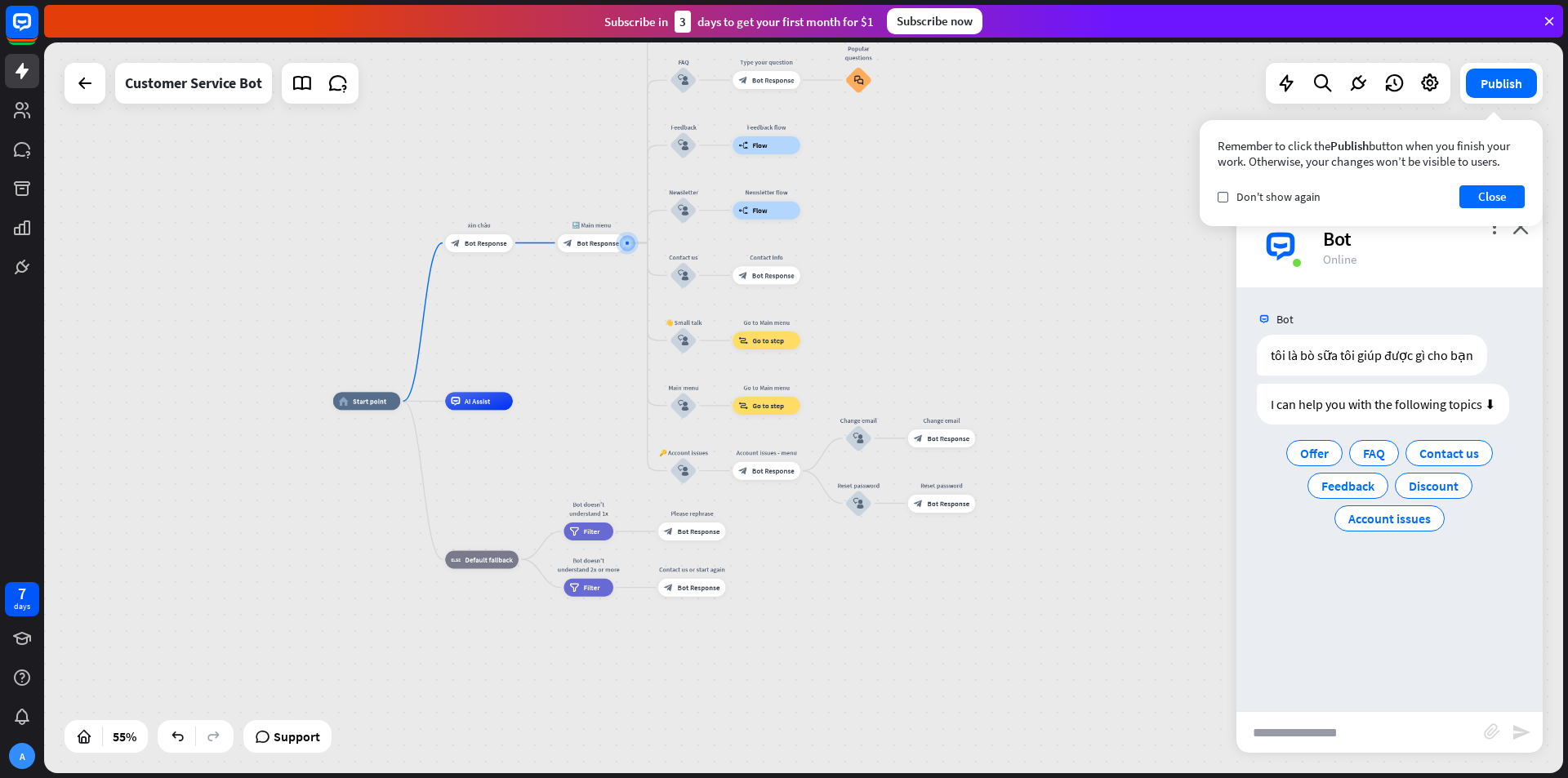
drag, startPoint x: 458, startPoint y: 161, endPoint x: 508, endPoint y: 126, distance: 61.0
click at [508, 126] on div "home_2 Start point [PERSON_NAME] block_bot_response Bot Response 🔙 Main menu bl…" at bounding box center [803, 408] width 1519 height 731
click at [459, 244] on icon "block_bot_response" at bounding box center [455, 243] width 9 height 9
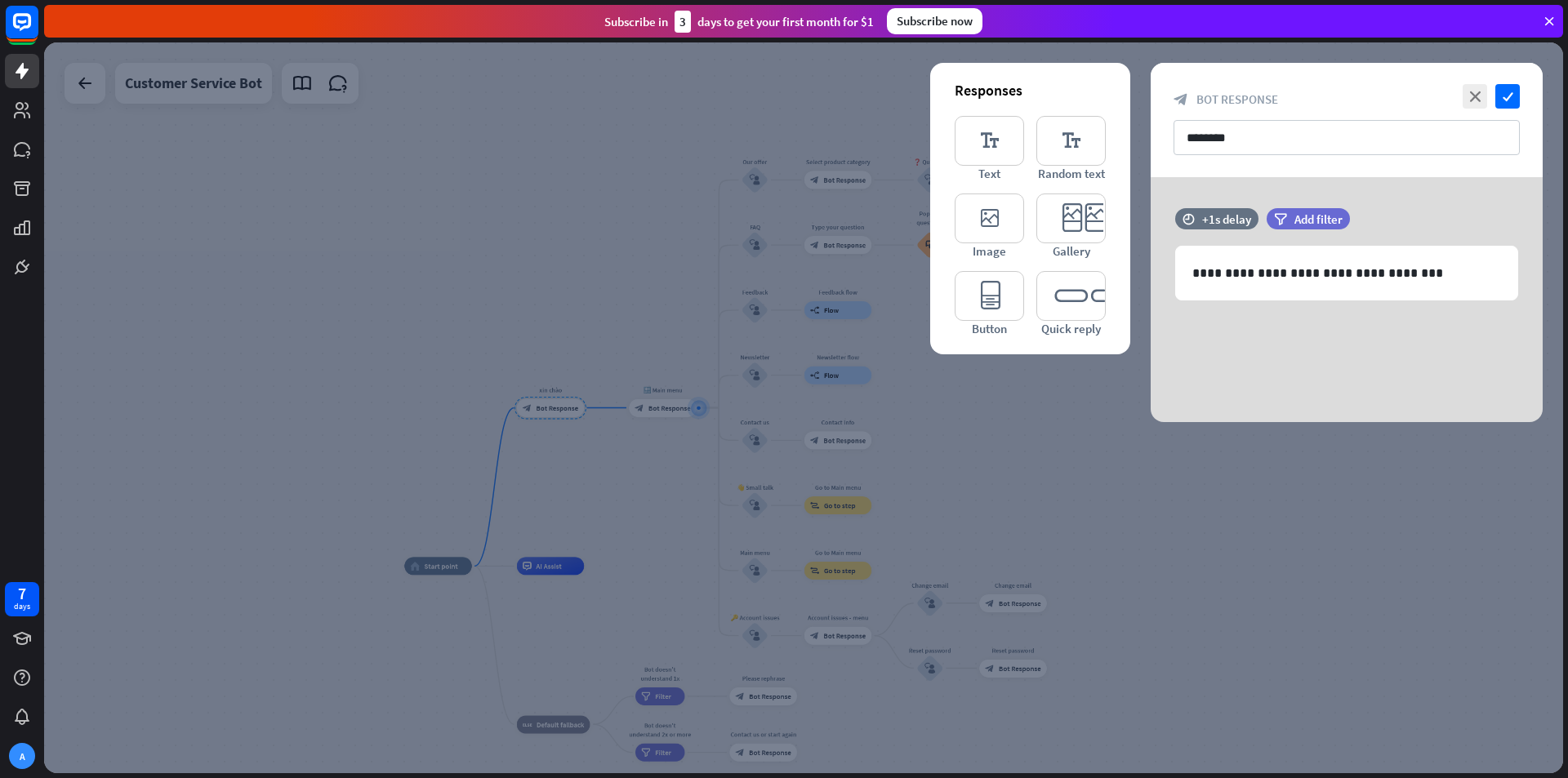
drag, startPoint x: 1265, startPoint y: 504, endPoint x: 1249, endPoint y: 499, distance: 16.8
click at [1264, 505] on div at bounding box center [803, 408] width 1519 height 731
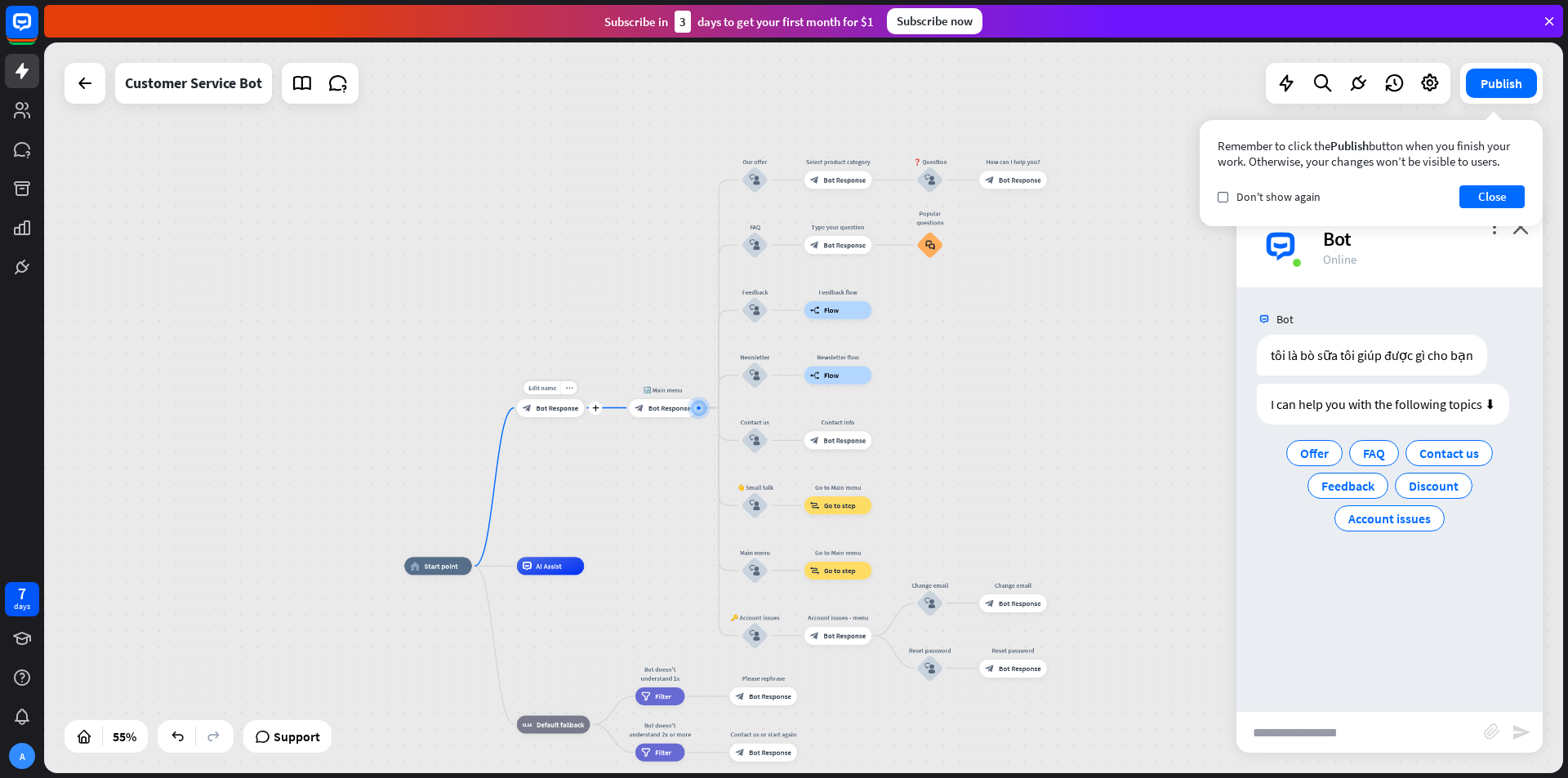
click at [551, 405] on span "Bot Response" at bounding box center [557, 408] width 43 height 9
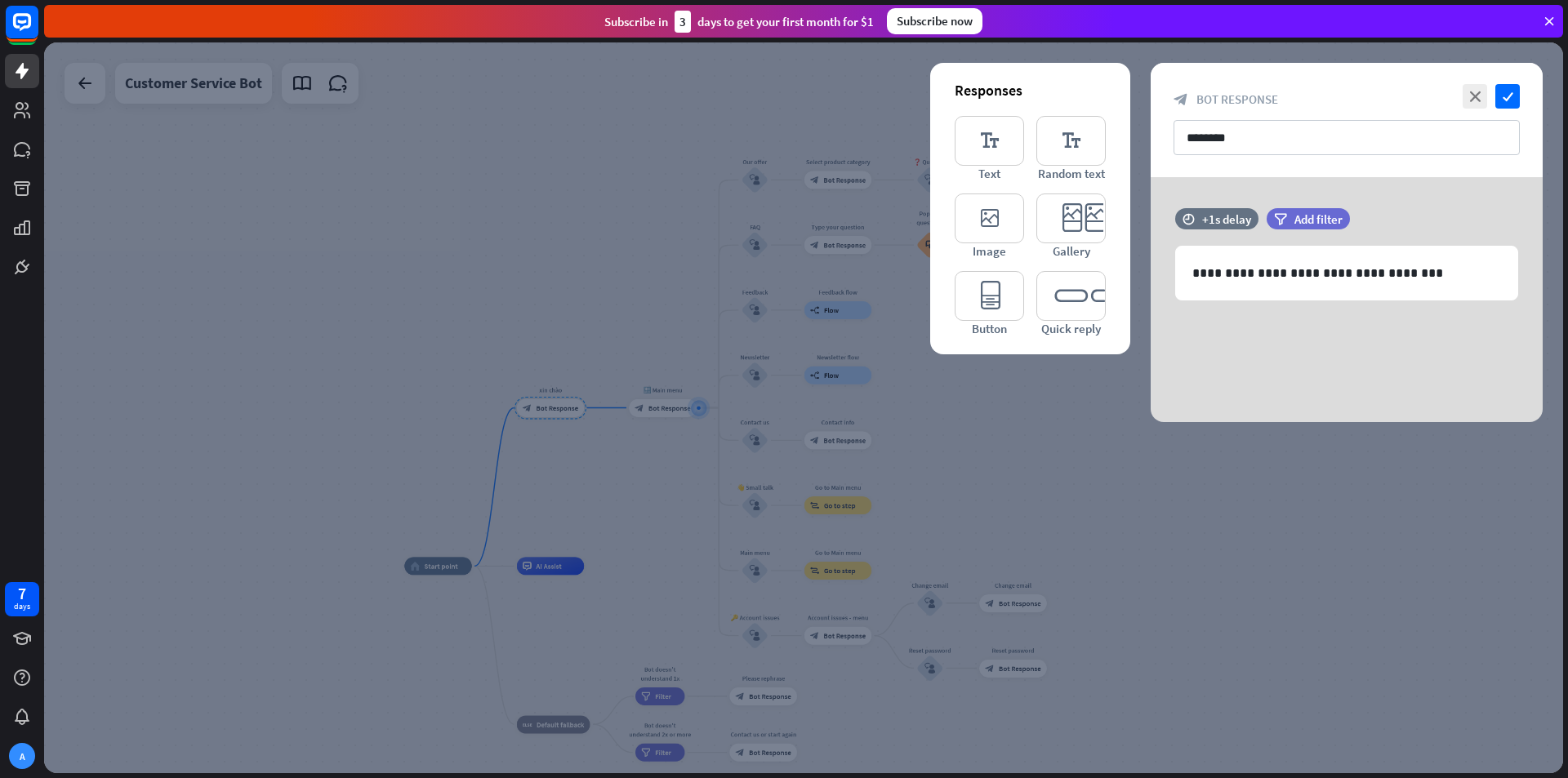
click at [563, 281] on div at bounding box center [803, 408] width 1519 height 731
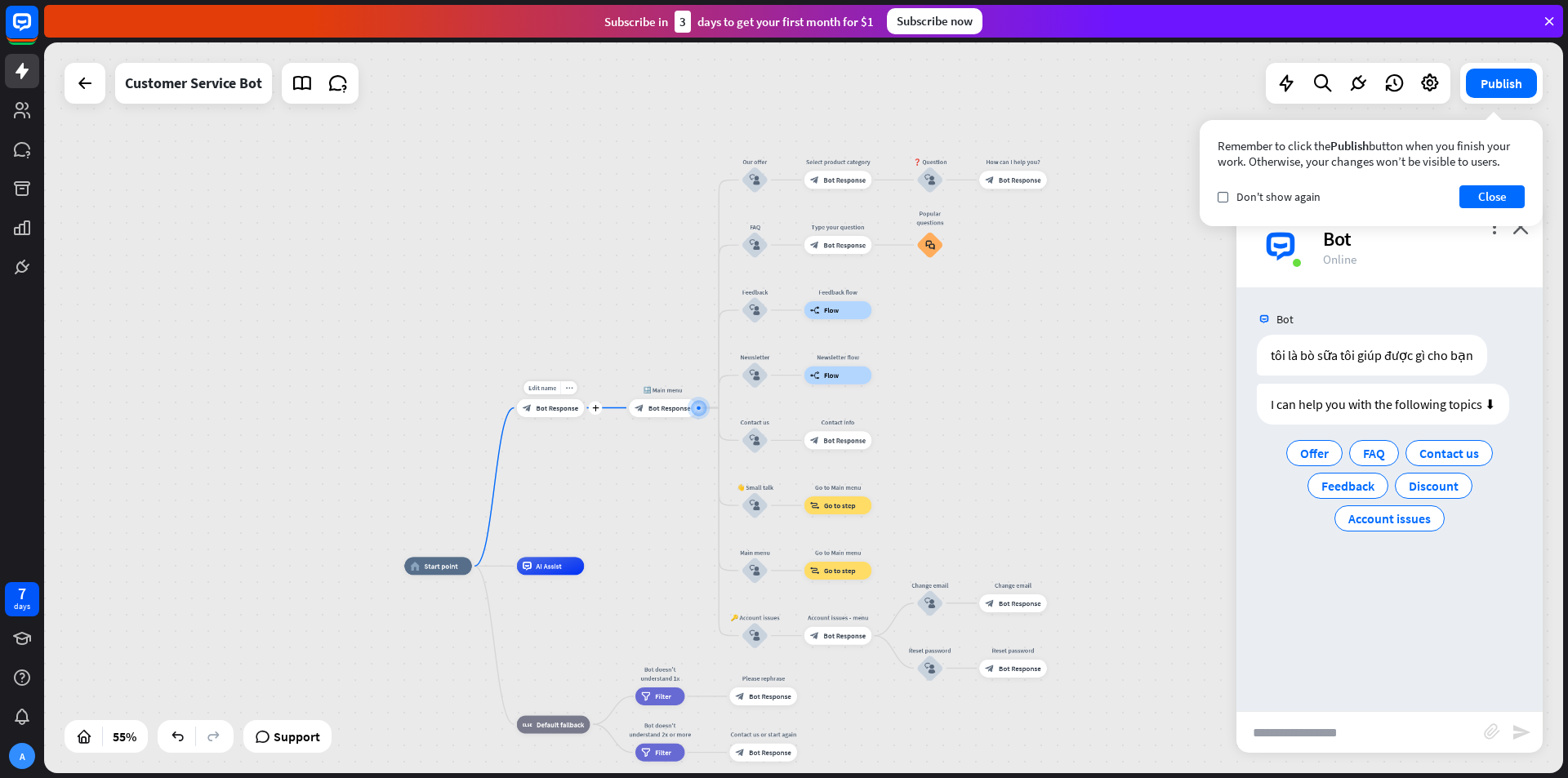
click at [552, 416] on div "Edit name more_horiz plus [PERSON_NAME] block_bot_response Bot Response" at bounding box center [550, 407] width 68 height 18
click at [551, 410] on span "Bot Response" at bounding box center [557, 408] width 43 height 9
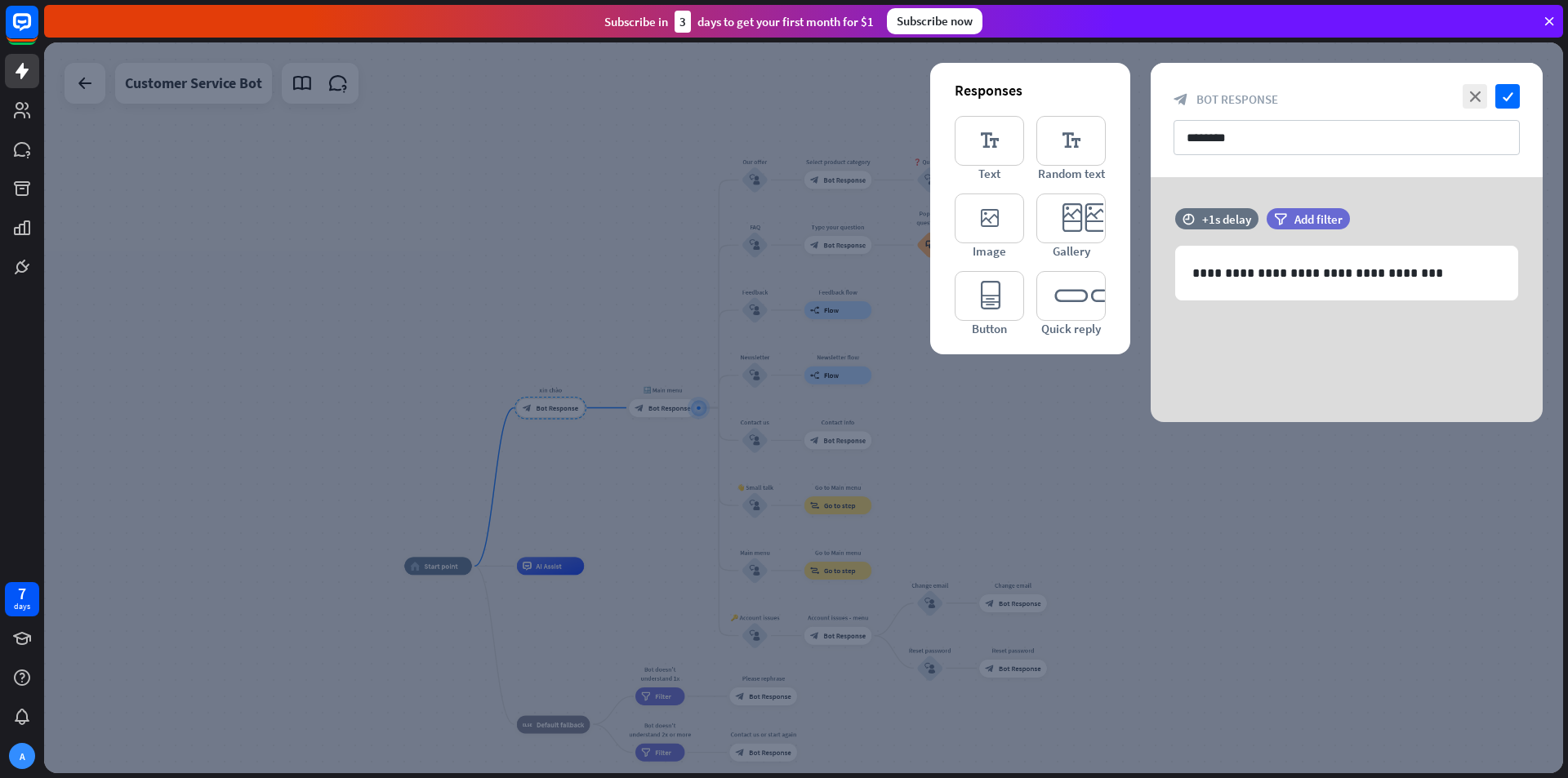
click at [1288, 444] on div at bounding box center [803, 408] width 1519 height 731
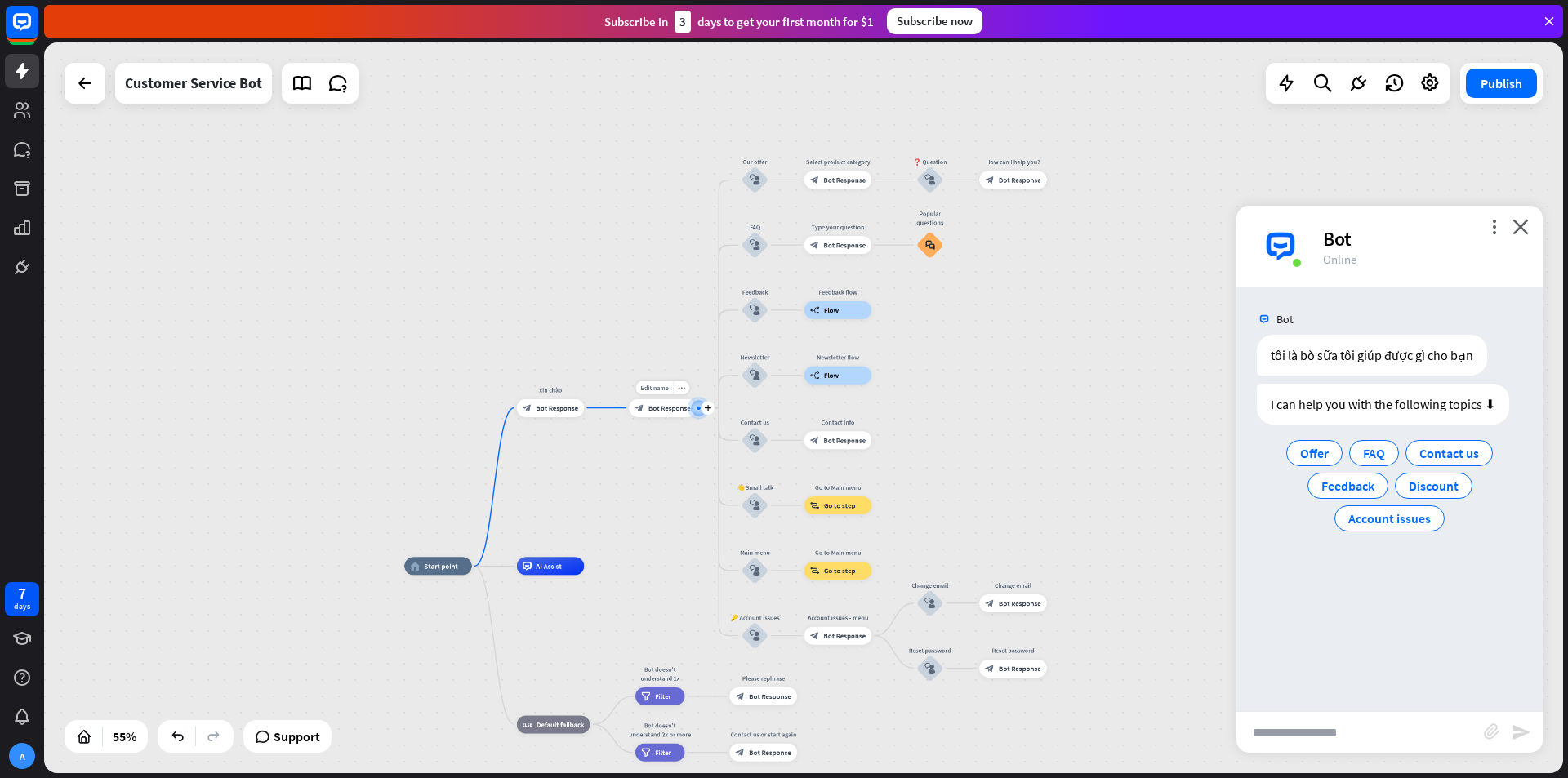
click at [669, 405] on span "Bot Response" at bounding box center [669, 408] width 43 height 9
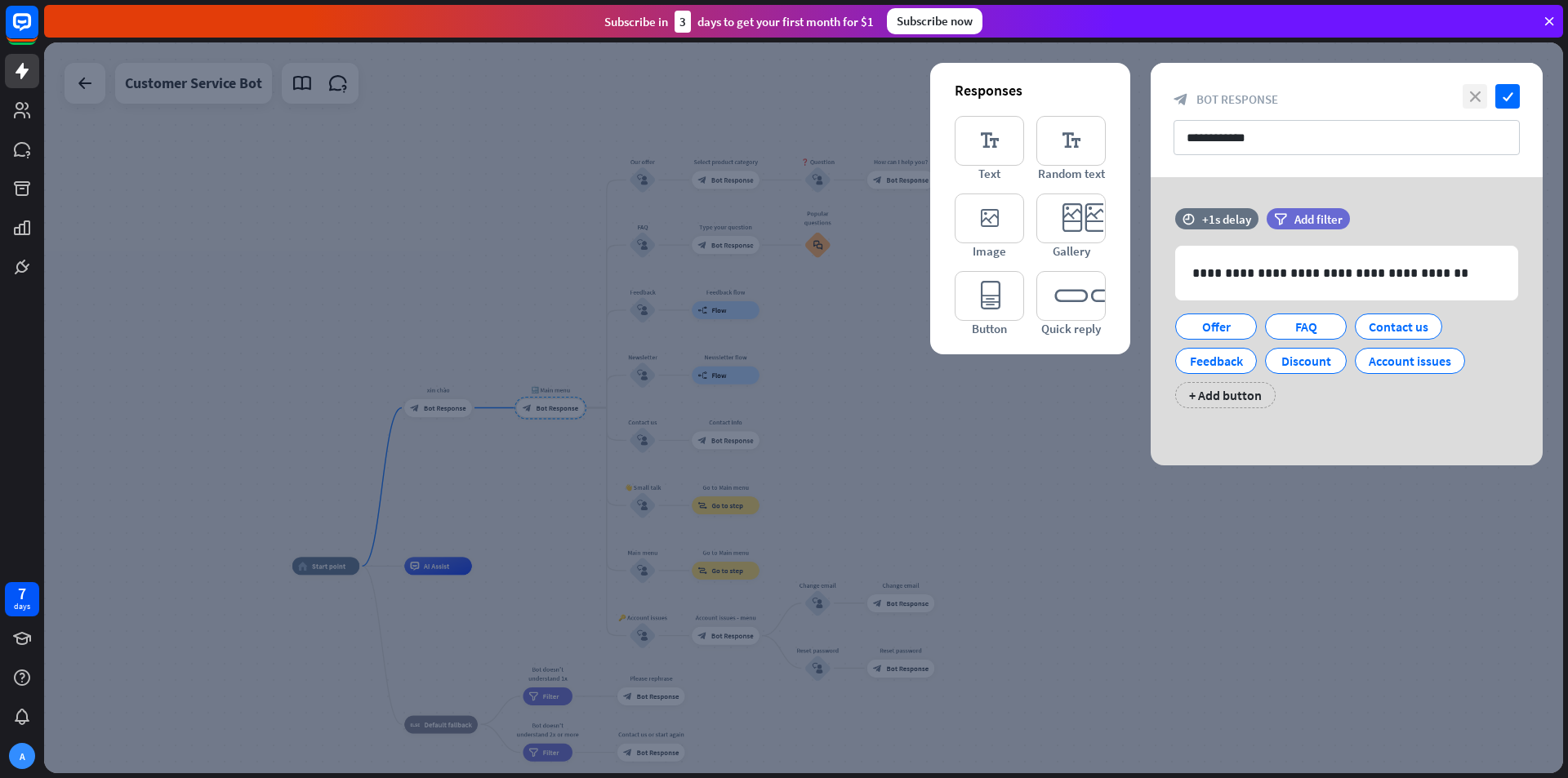
click at [1480, 100] on icon "close" at bounding box center [1475, 96] width 24 height 24
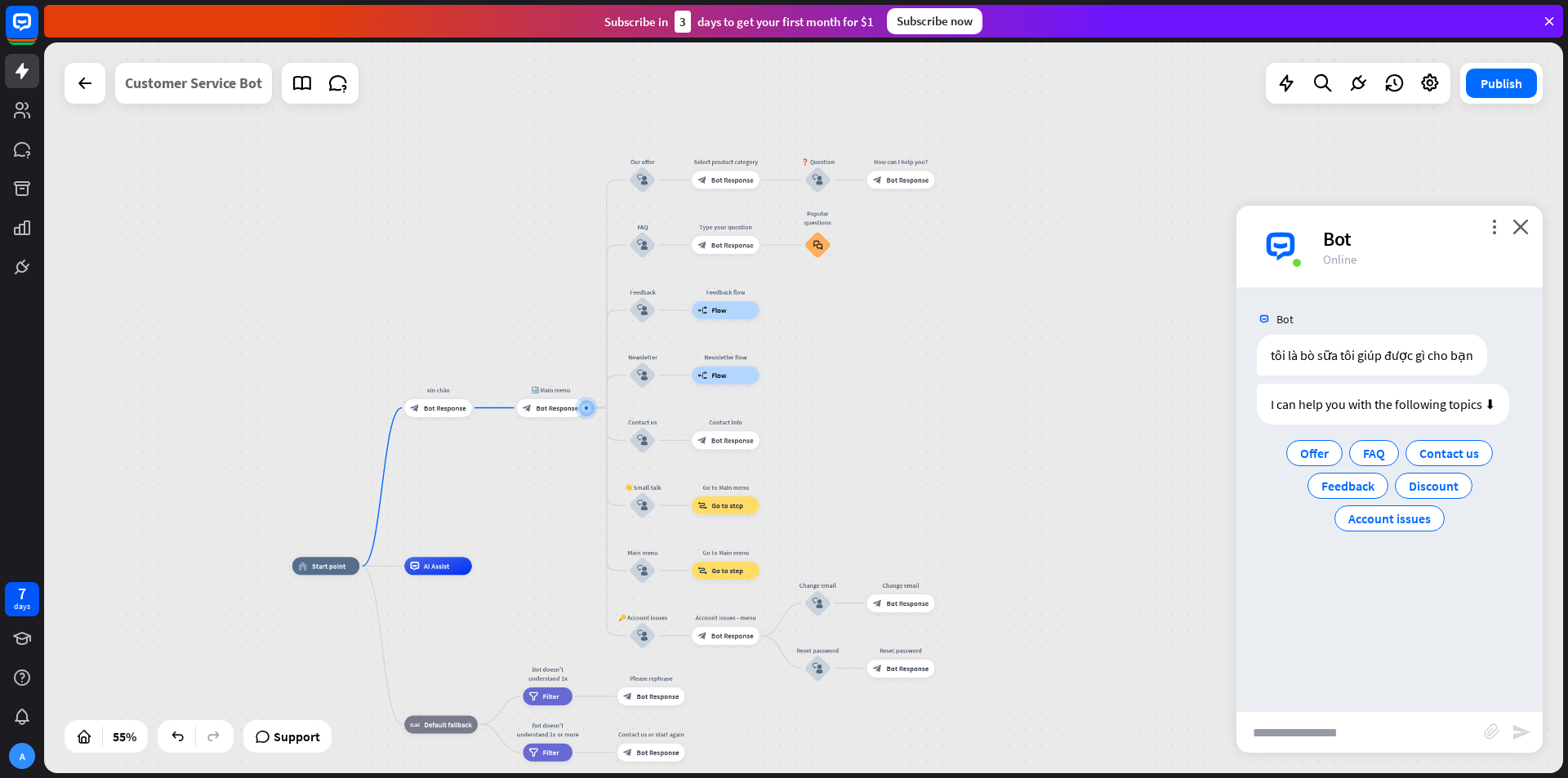
click at [206, 92] on div "Customer Service Bot" at bounding box center [193, 83] width 137 height 41
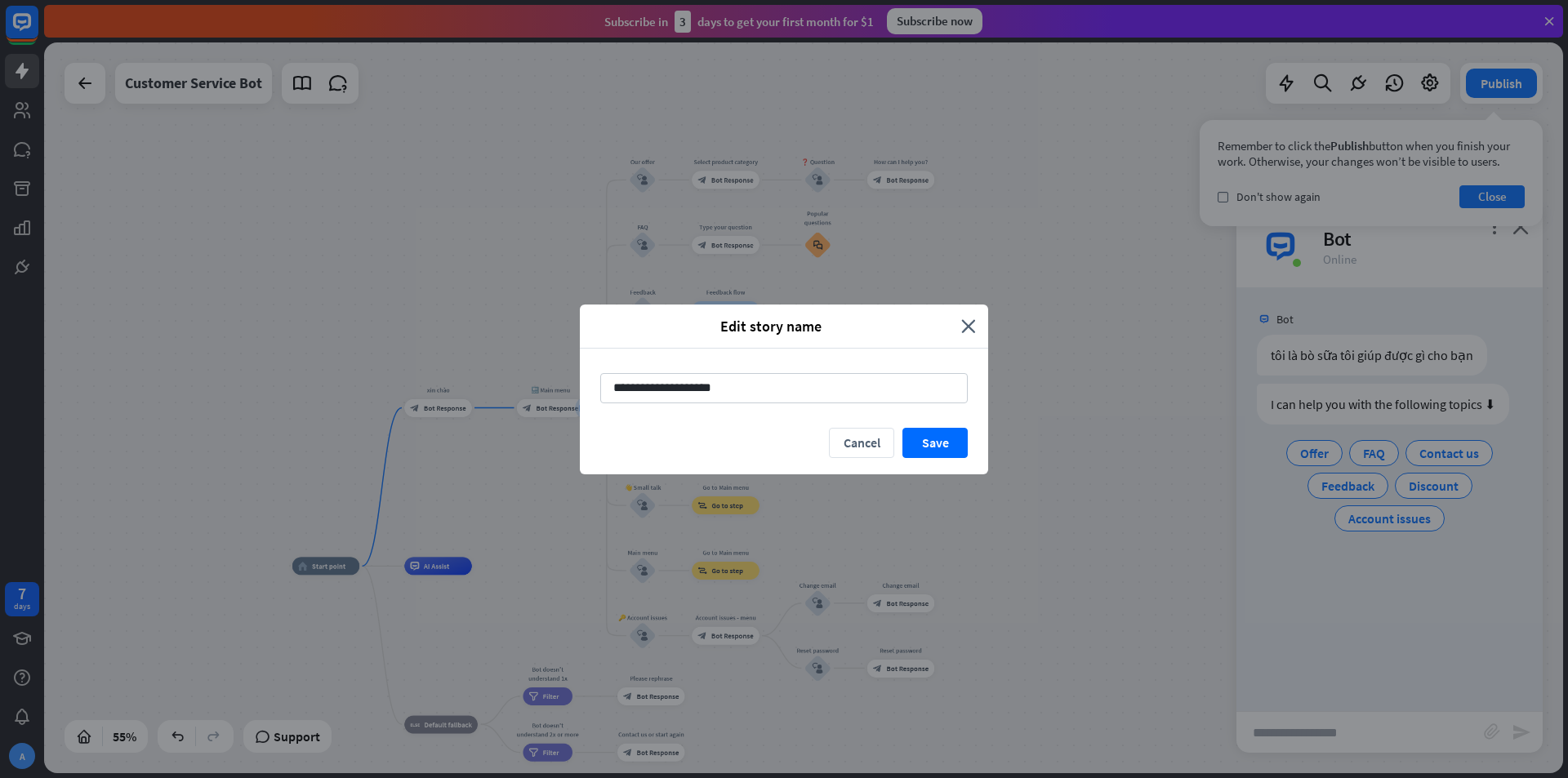
drag, startPoint x: 782, startPoint y: 379, endPoint x: 592, endPoint y: 390, distance: 190.3
click at [592, 390] on div "**********" at bounding box center [783, 389] width 408 height 80
type input "*"
type input "**********"
click at [903, 451] on button "Save" at bounding box center [935, 442] width 66 height 31
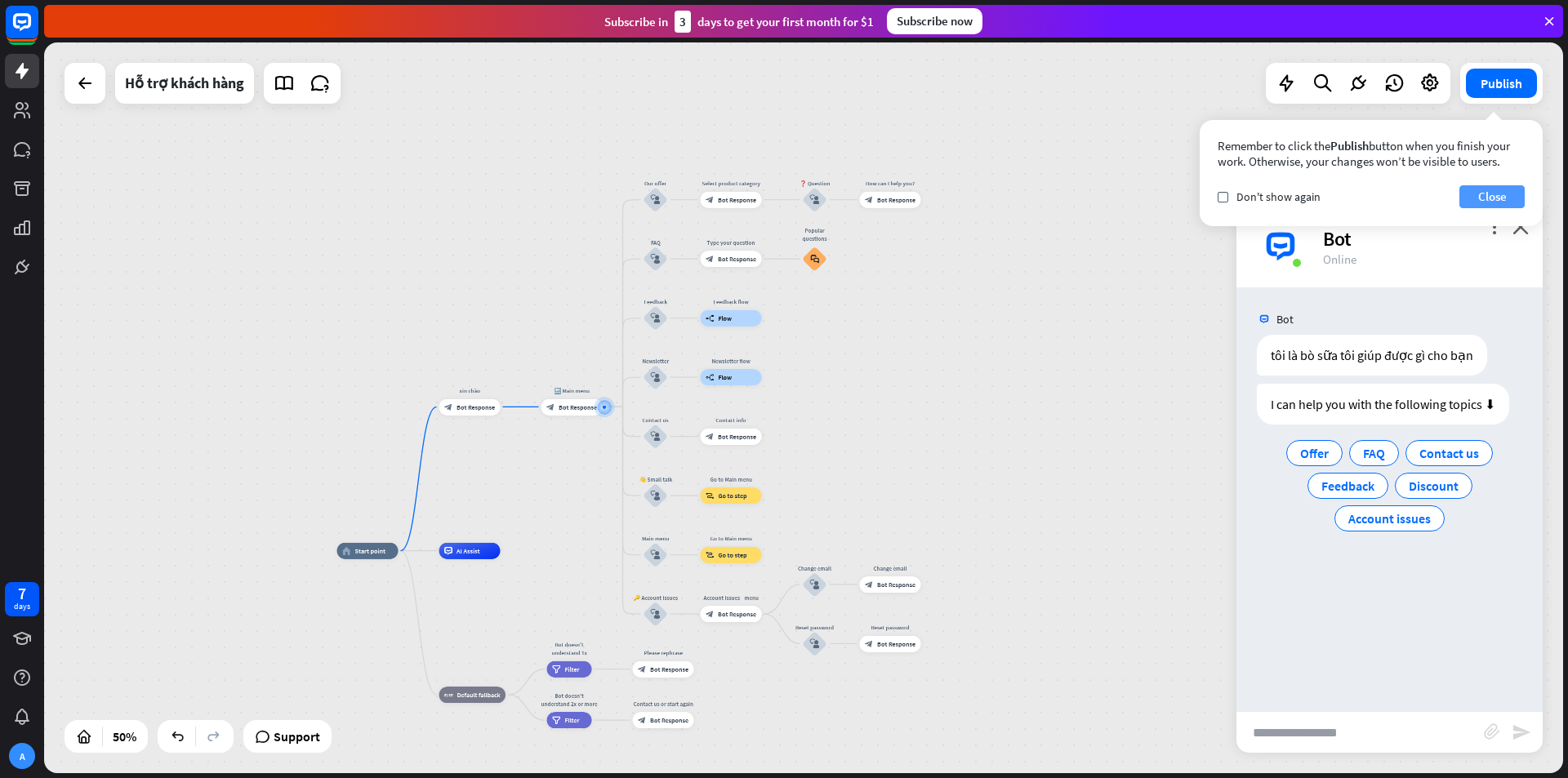
drag, startPoint x: 1497, startPoint y: 197, endPoint x: 1154, endPoint y: 196, distance: 343.0
click at [1495, 196] on button "Close" at bounding box center [1492, 196] width 66 height 23
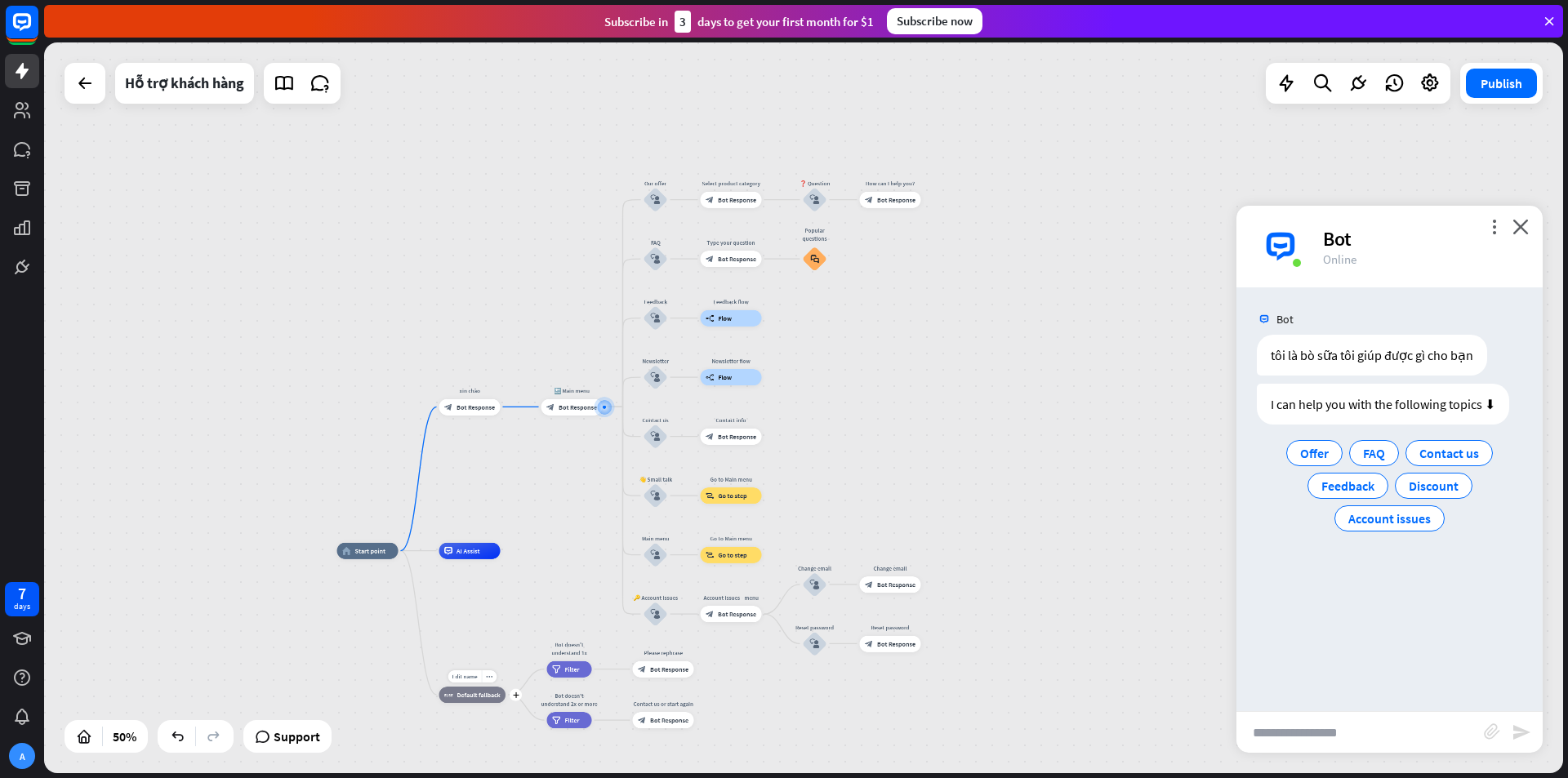
click at [467, 703] on div "Edit name more_horiz plus block_fallback Default fallback" at bounding box center [473, 695] width 67 height 17
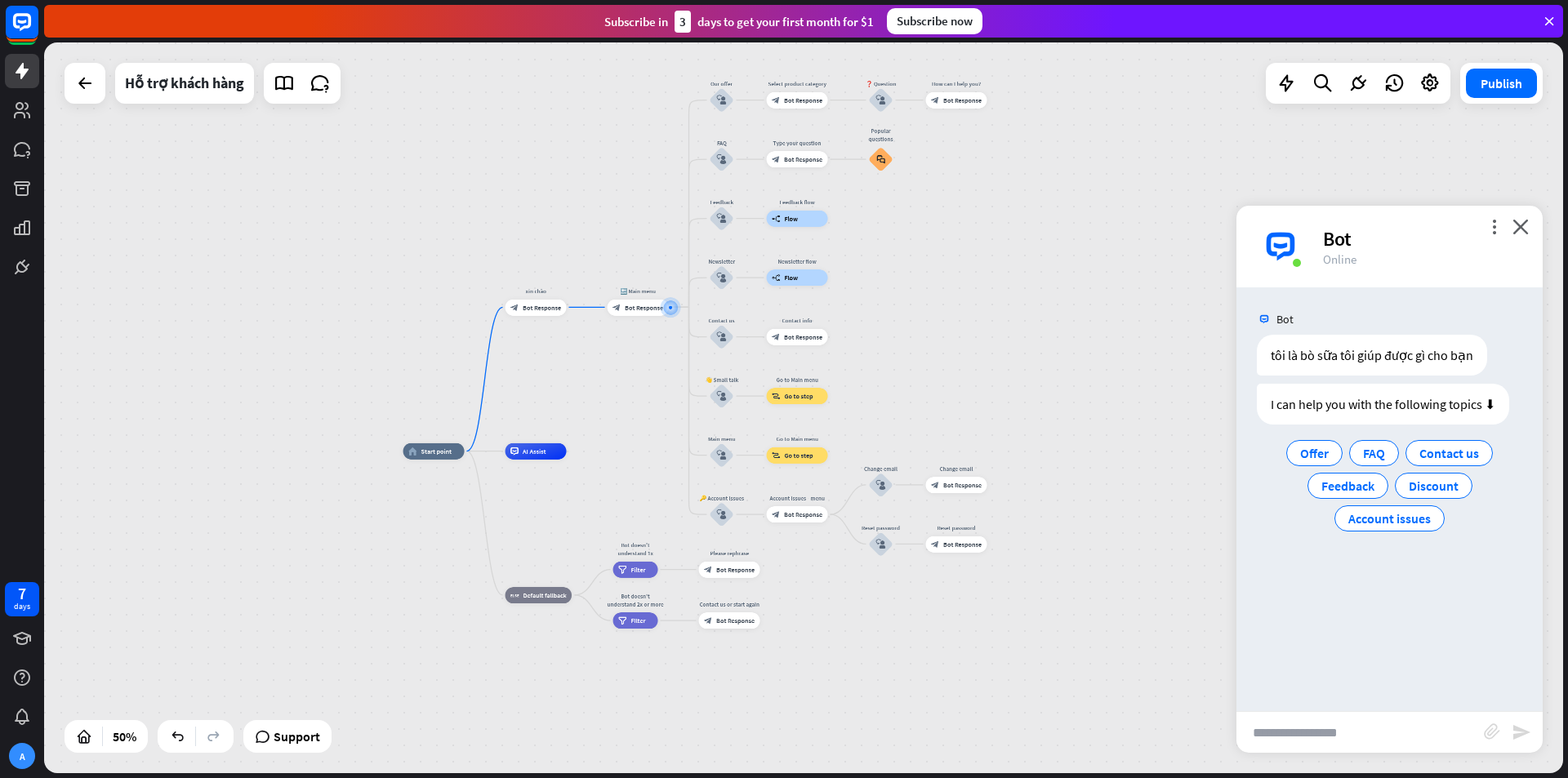
drag, startPoint x: 534, startPoint y: 510, endPoint x: 606, endPoint y: 399, distance: 132.3
click at [606, 399] on div "home_2 Start point [PERSON_NAME] block_bot_response Bot Response 🔙 Main menu bl…" at bounding box center [803, 408] width 1519 height 731
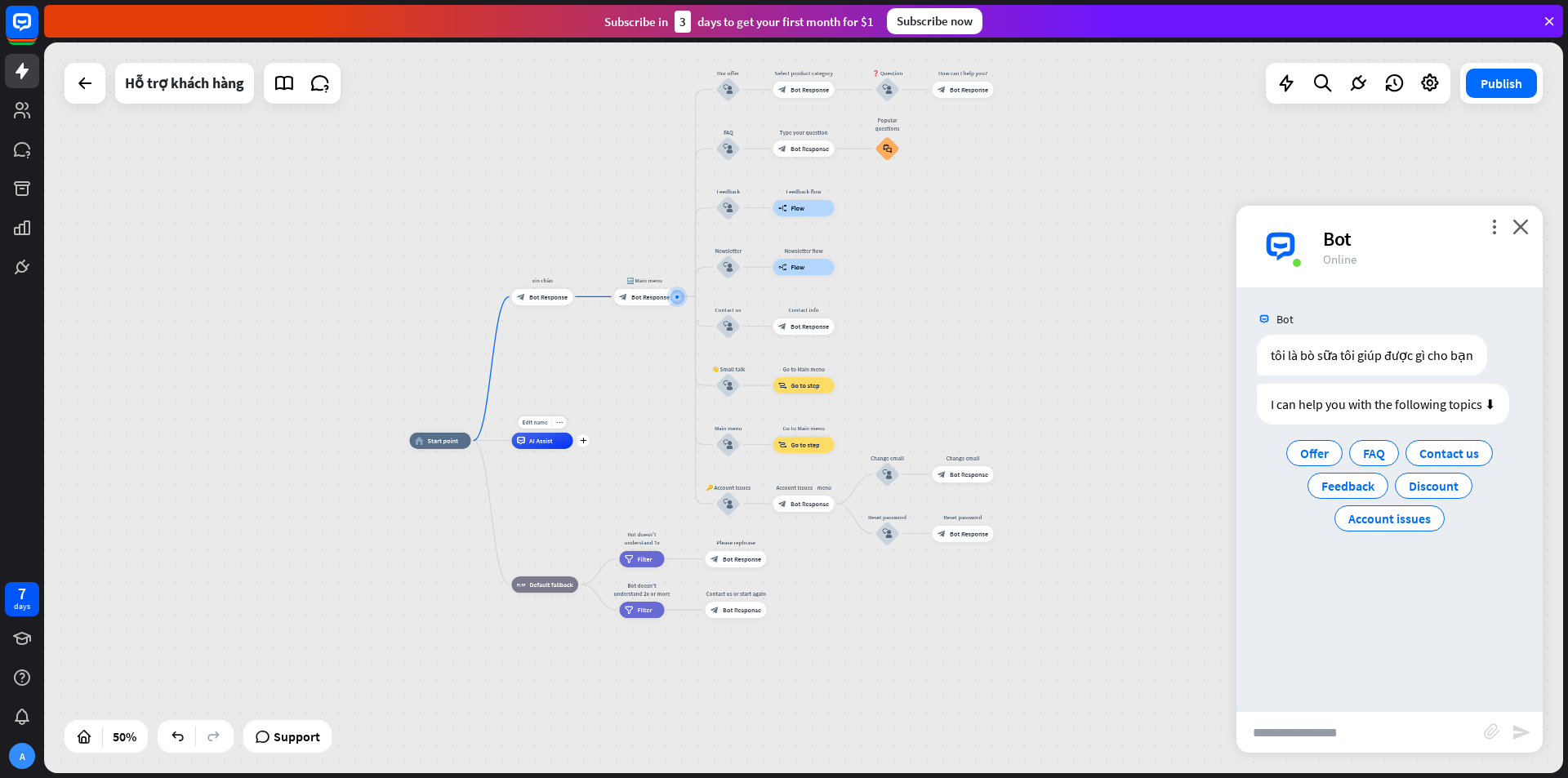
click at [532, 443] on span "AI Assist" at bounding box center [541, 440] width 24 height 8
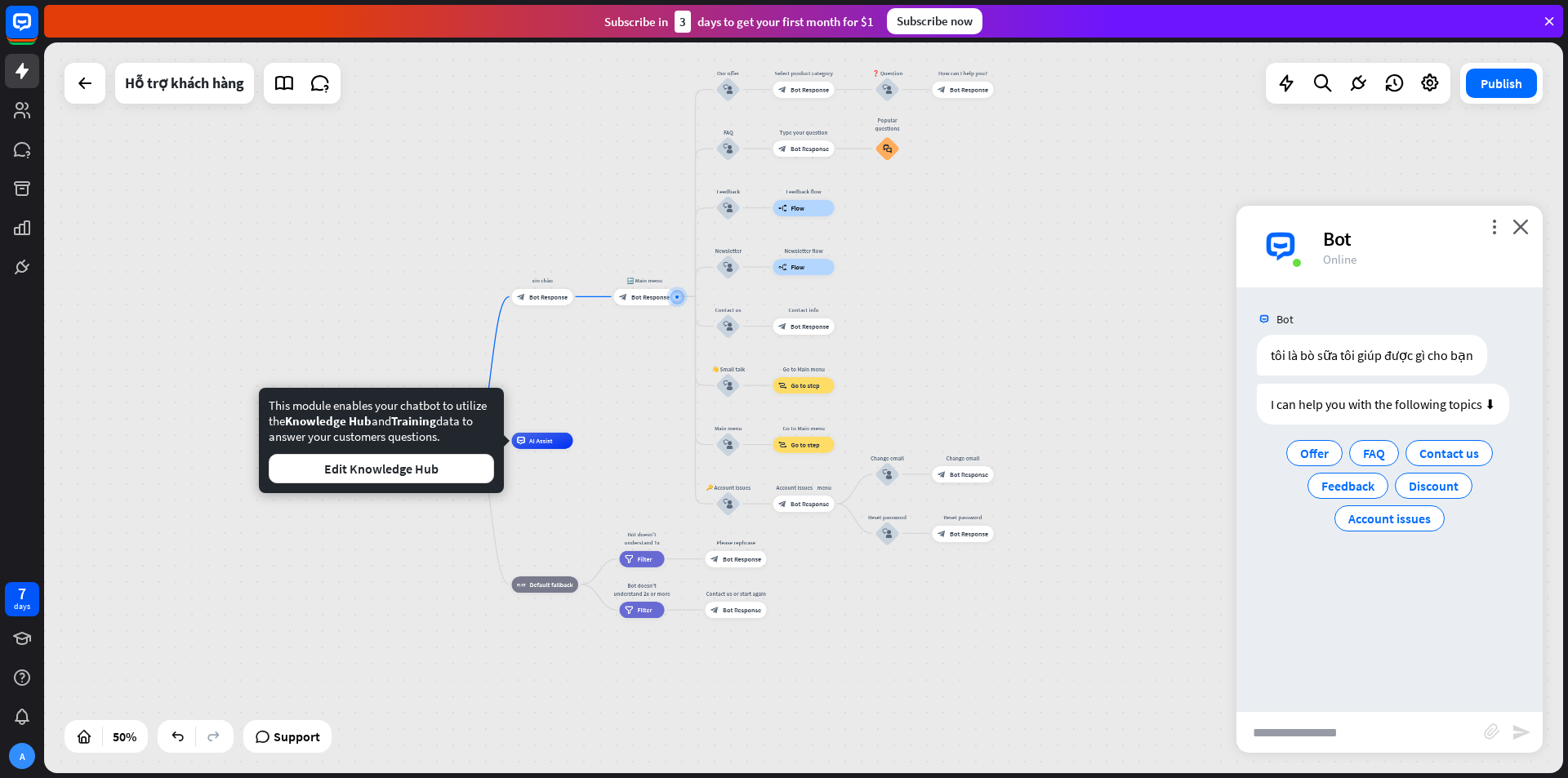
click at [651, 445] on div "home_2 Start point [PERSON_NAME] block_bot_response Bot Response 🔙 Main menu bl…" at bounding box center [790, 623] width 759 height 365
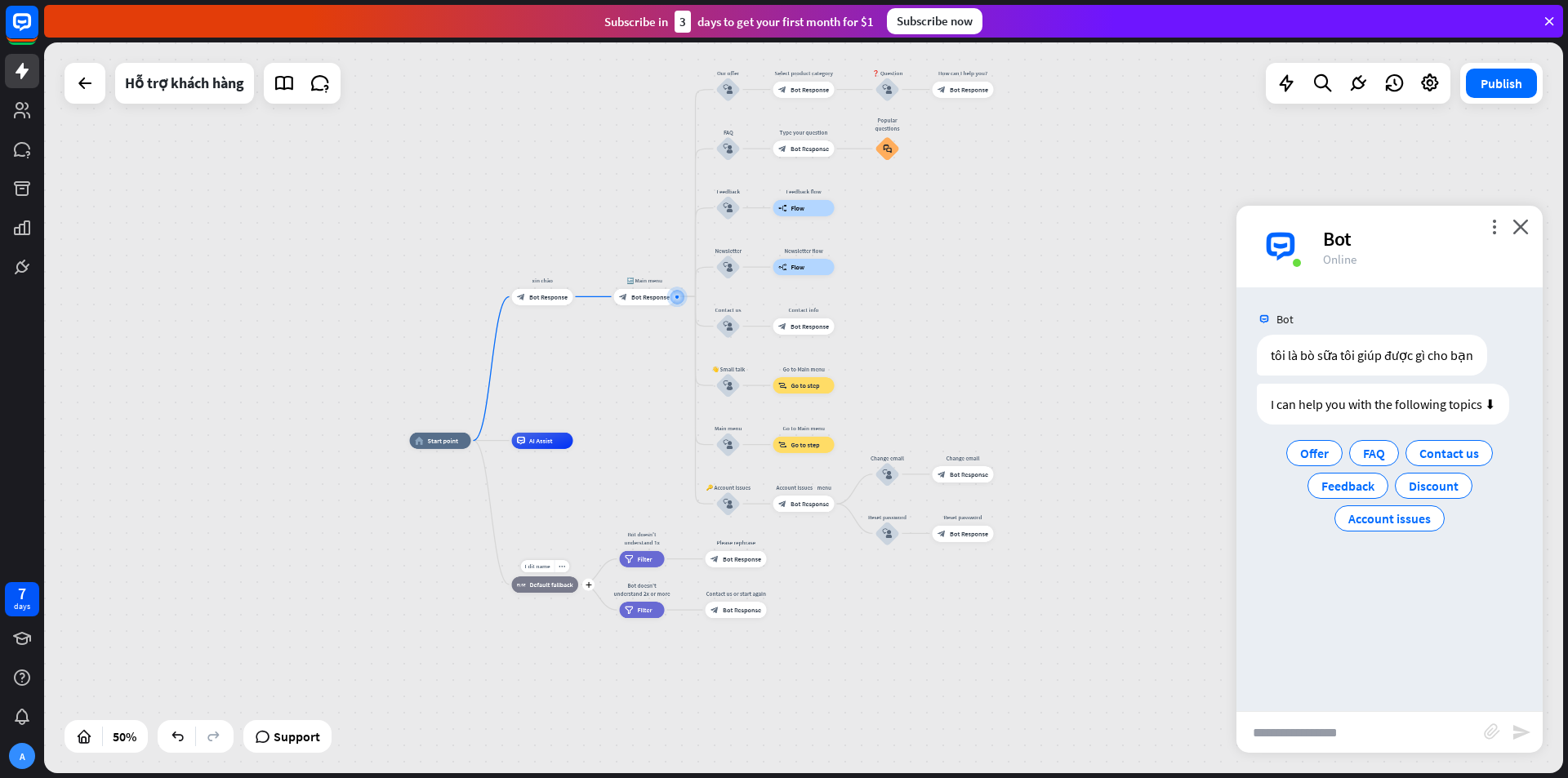
click at [551, 589] on div "block_fallback Default fallback" at bounding box center [545, 585] width 67 height 17
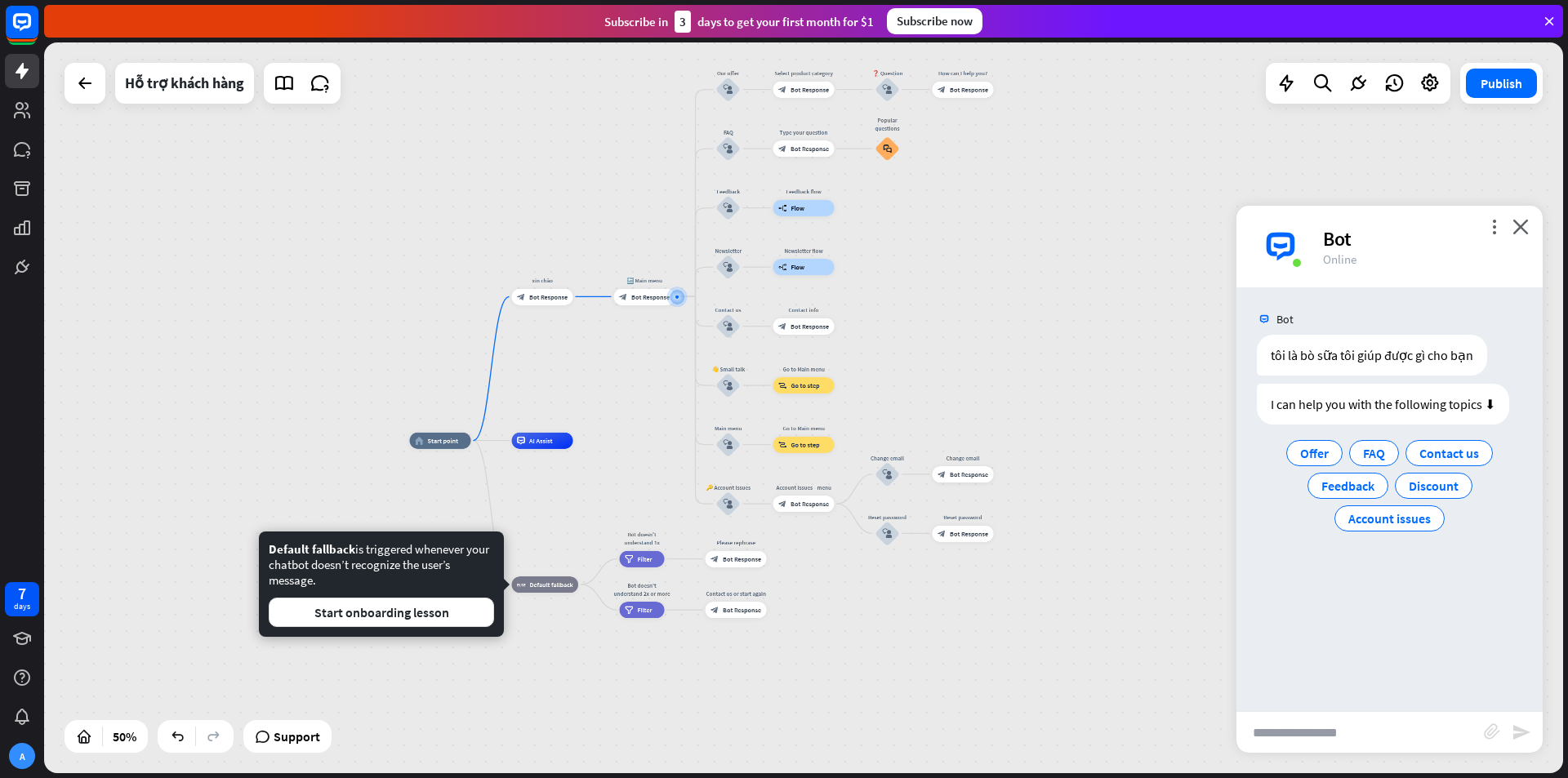
click at [672, 493] on div "home_2 Start point [PERSON_NAME] block_bot_response Bot Response 🔙 Main menu bl…" at bounding box center [790, 623] width 759 height 365
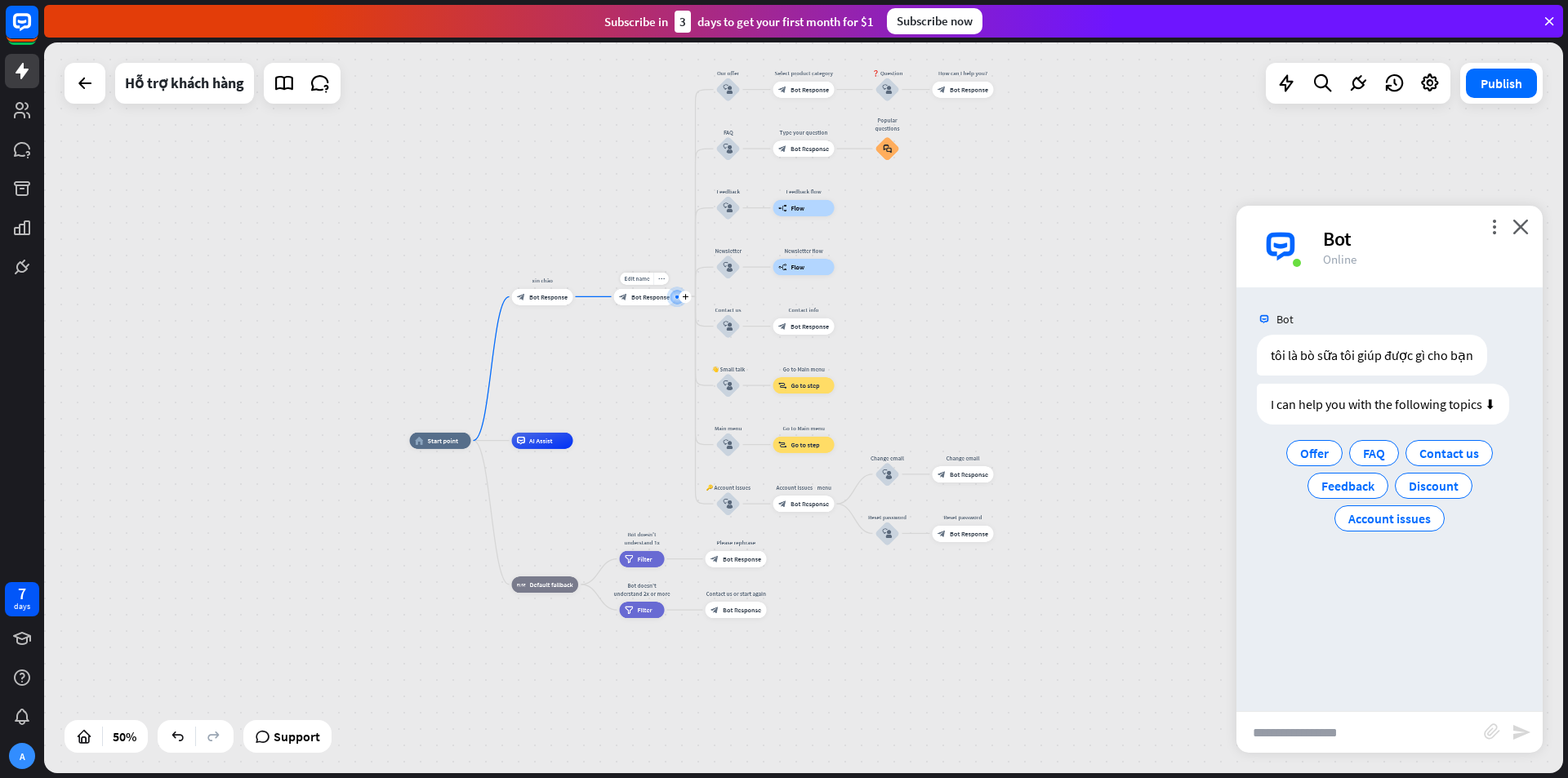
click at [646, 297] on span "Bot Response" at bounding box center [650, 296] width 38 height 8
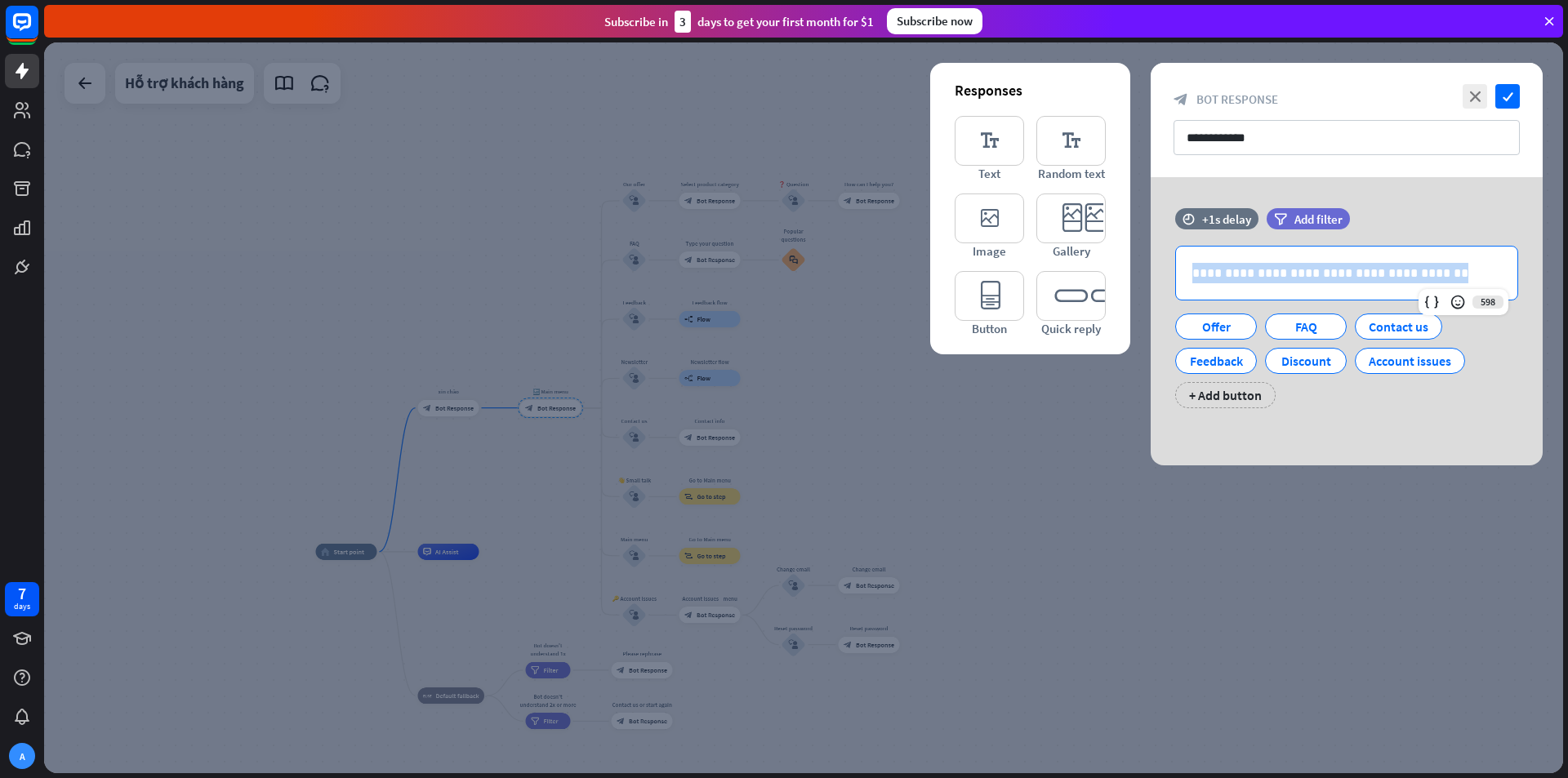
drag, startPoint x: 1442, startPoint y: 265, endPoint x: 1035, endPoint y: 263, distance: 407.0
click at [1151, 263] on div "**********" at bounding box center [1346, 320] width 392 height 288
click at [1318, 138] on input "**********" at bounding box center [1347, 138] width 346 height 35
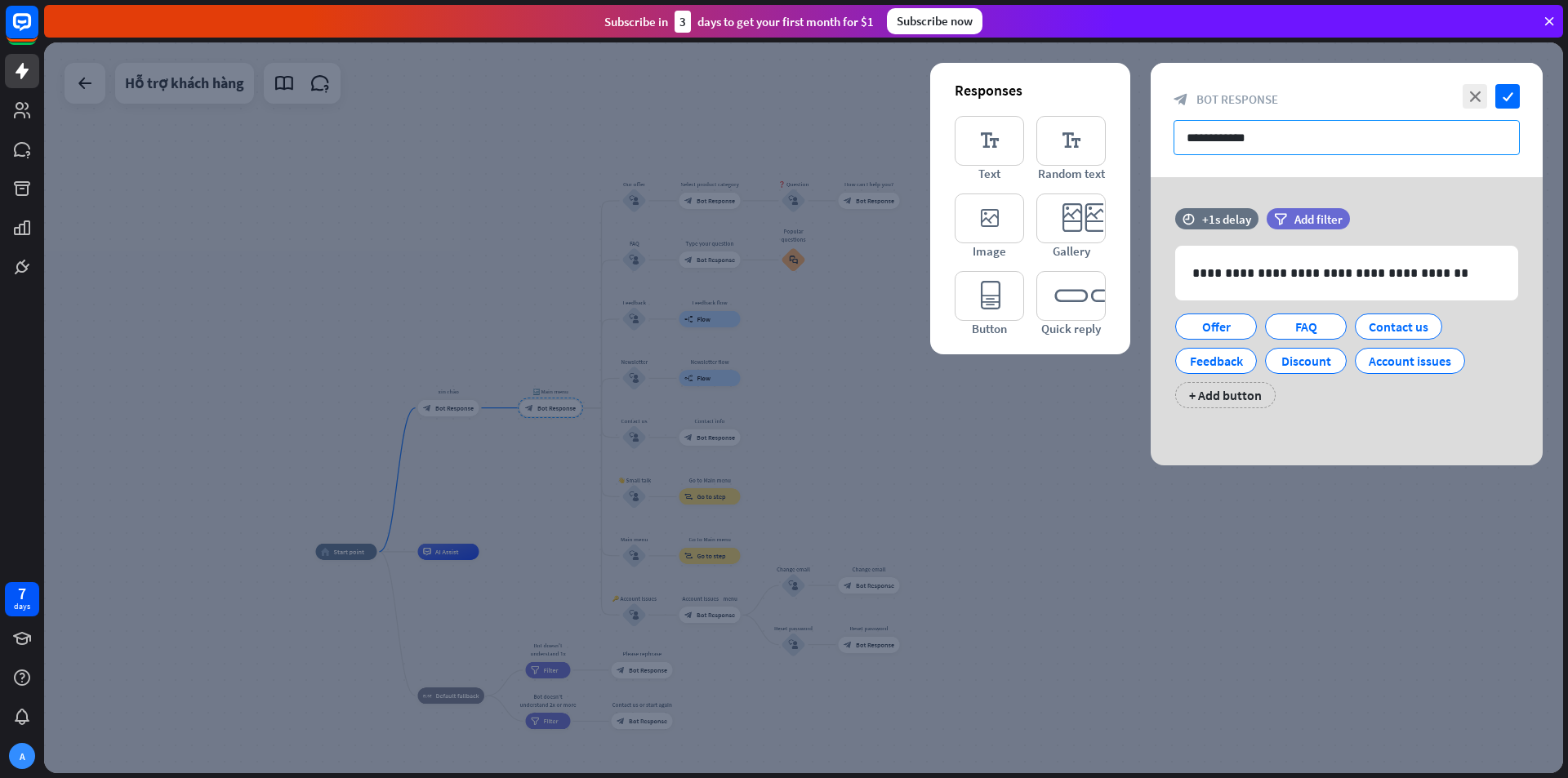
click at [1318, 138] on input "**********" at bounding box center [1347, 138] width 346 height 35
drag, startPoint x: 1473, startPoint y: 87, endPoint x: 1457, endPoint y: 93, distance: 17.1
click at [1475, 89] on icon "close" at bounding box center [1475, 96] width 24 height 24
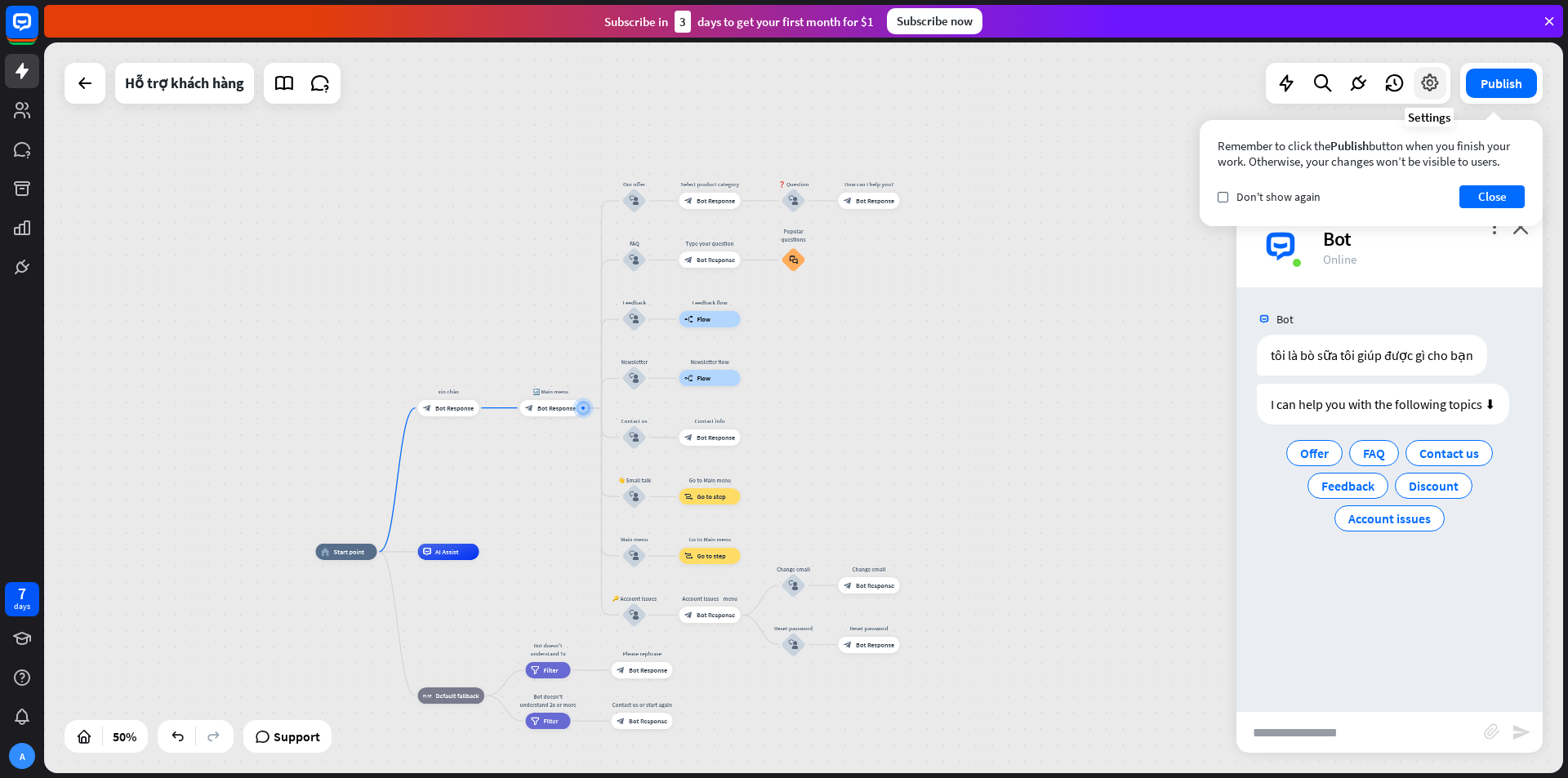
click at [1425, 79] on icon at bounding box center [1429, 83] width 21 height 21
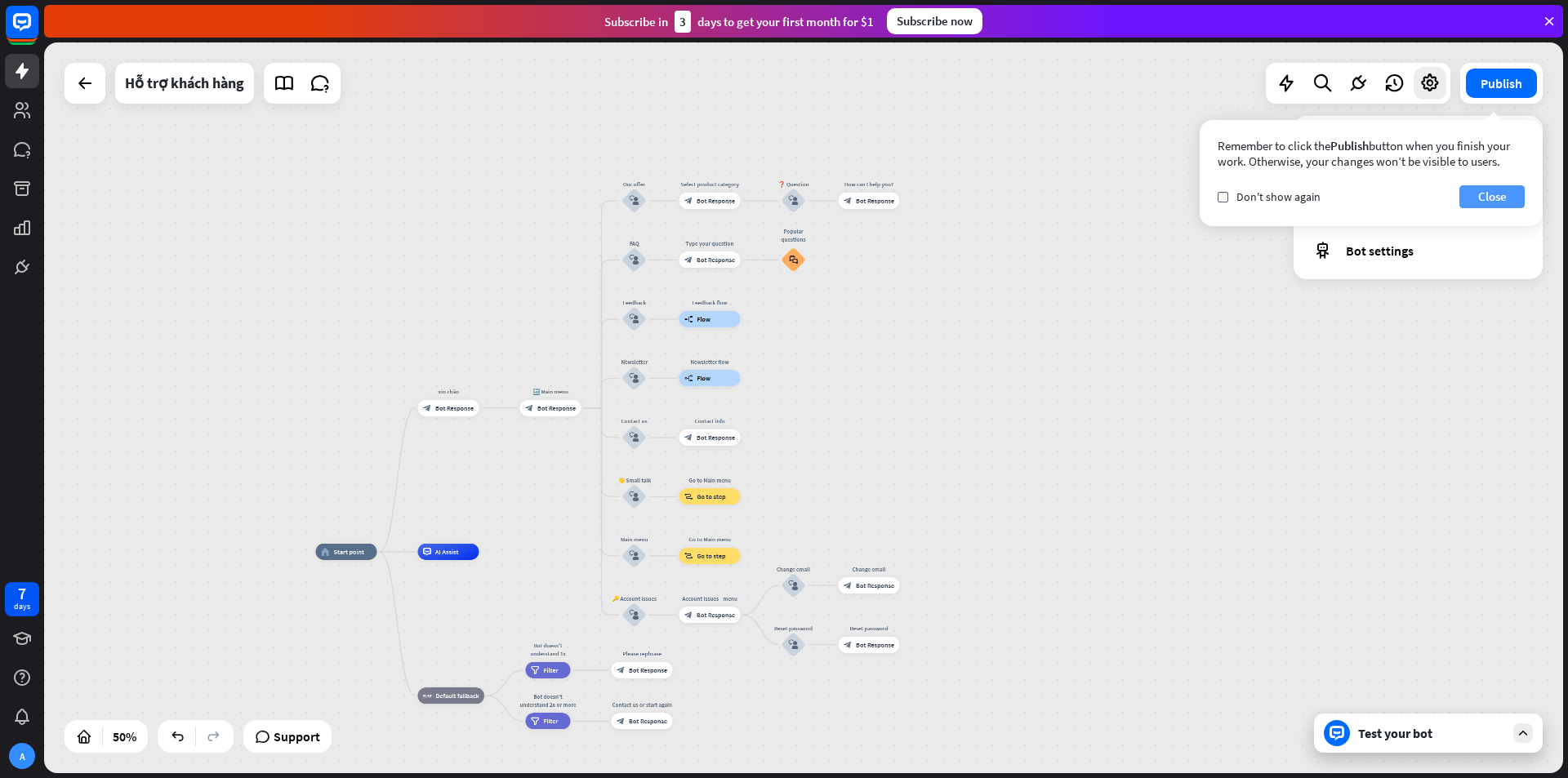
click at [1487, 191] on button "Close" at bounding box center [1492, 196] width 66 height 23
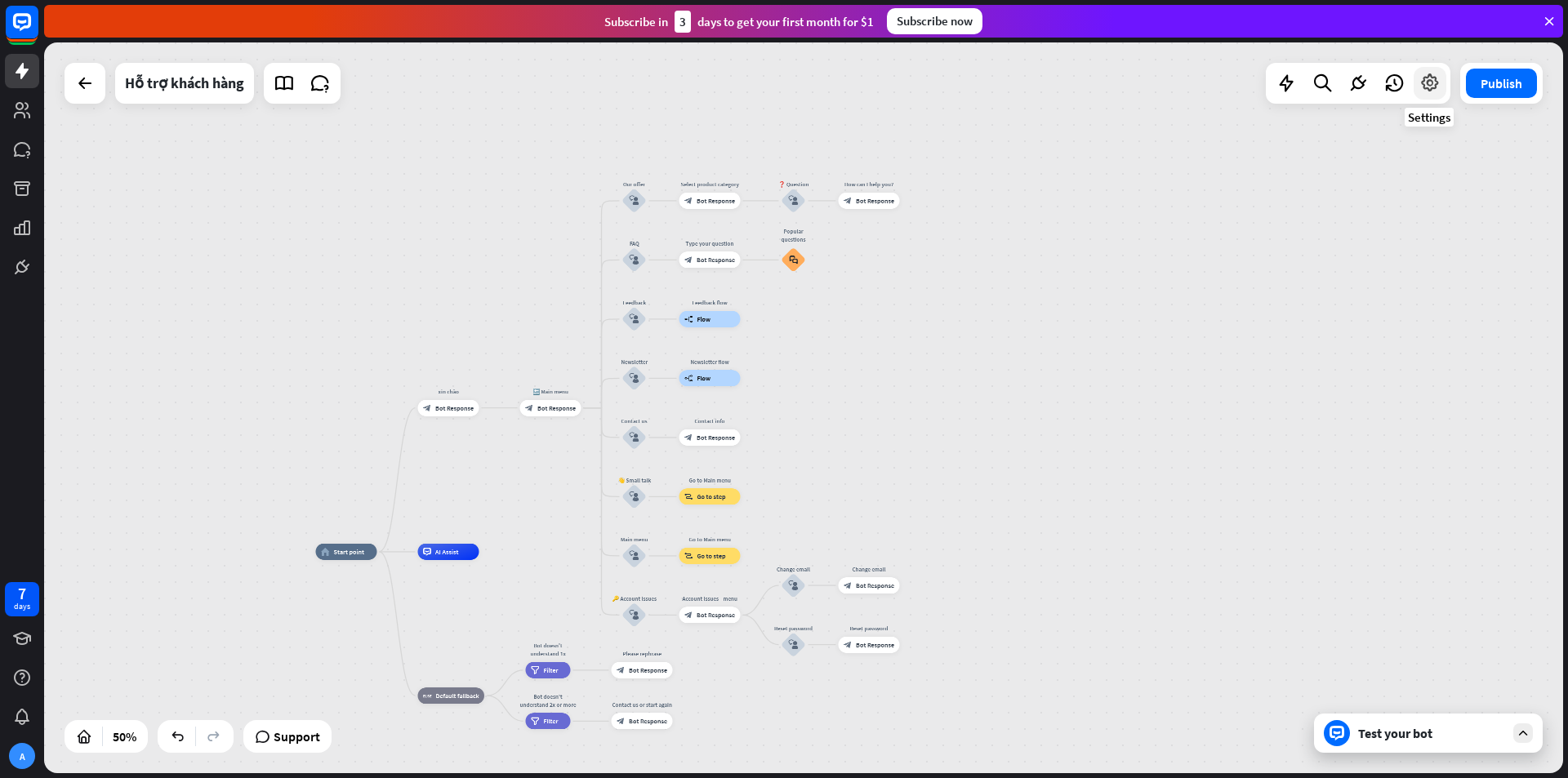
click at [1427, 81] on icon at bounding box center [1429, 83] width 21 height 21
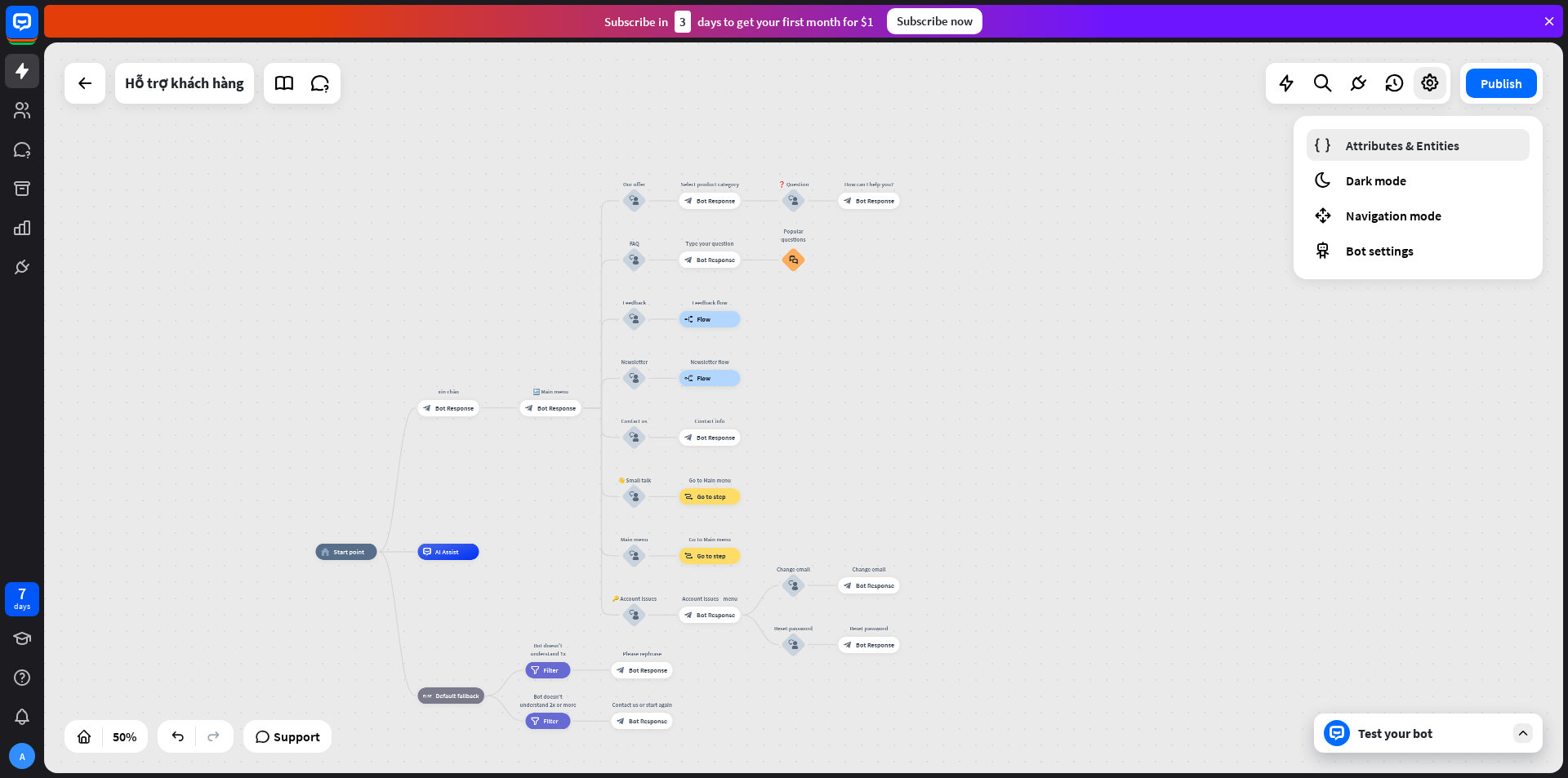
click at [1436, 142] on span "Attributes & Entities" at bounding box center [1402, 145] width 114 height 17
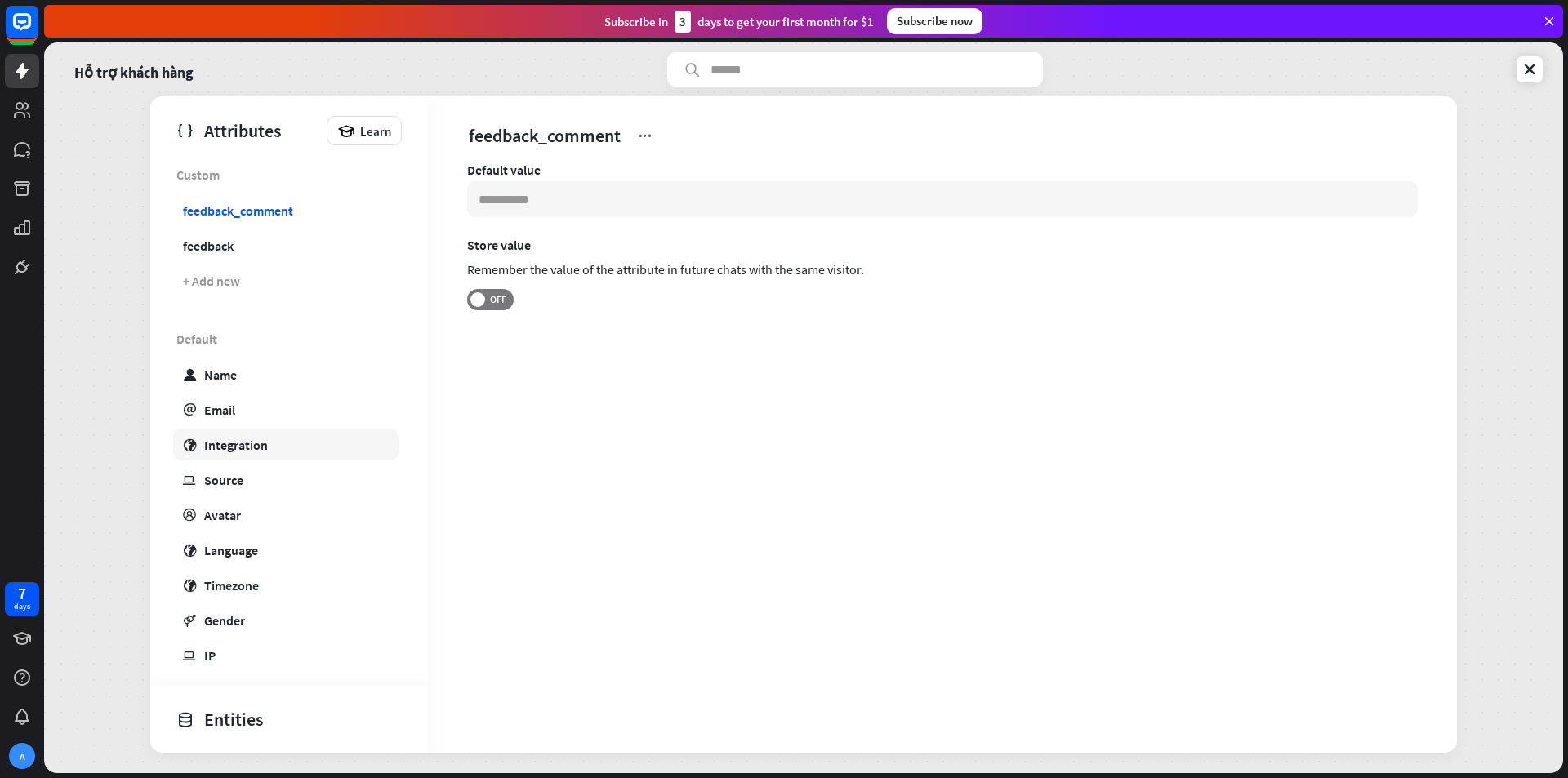
click at [263, 442] on div "Integration" at bounding box center [236, 445] width 64 height 17
type input "***"
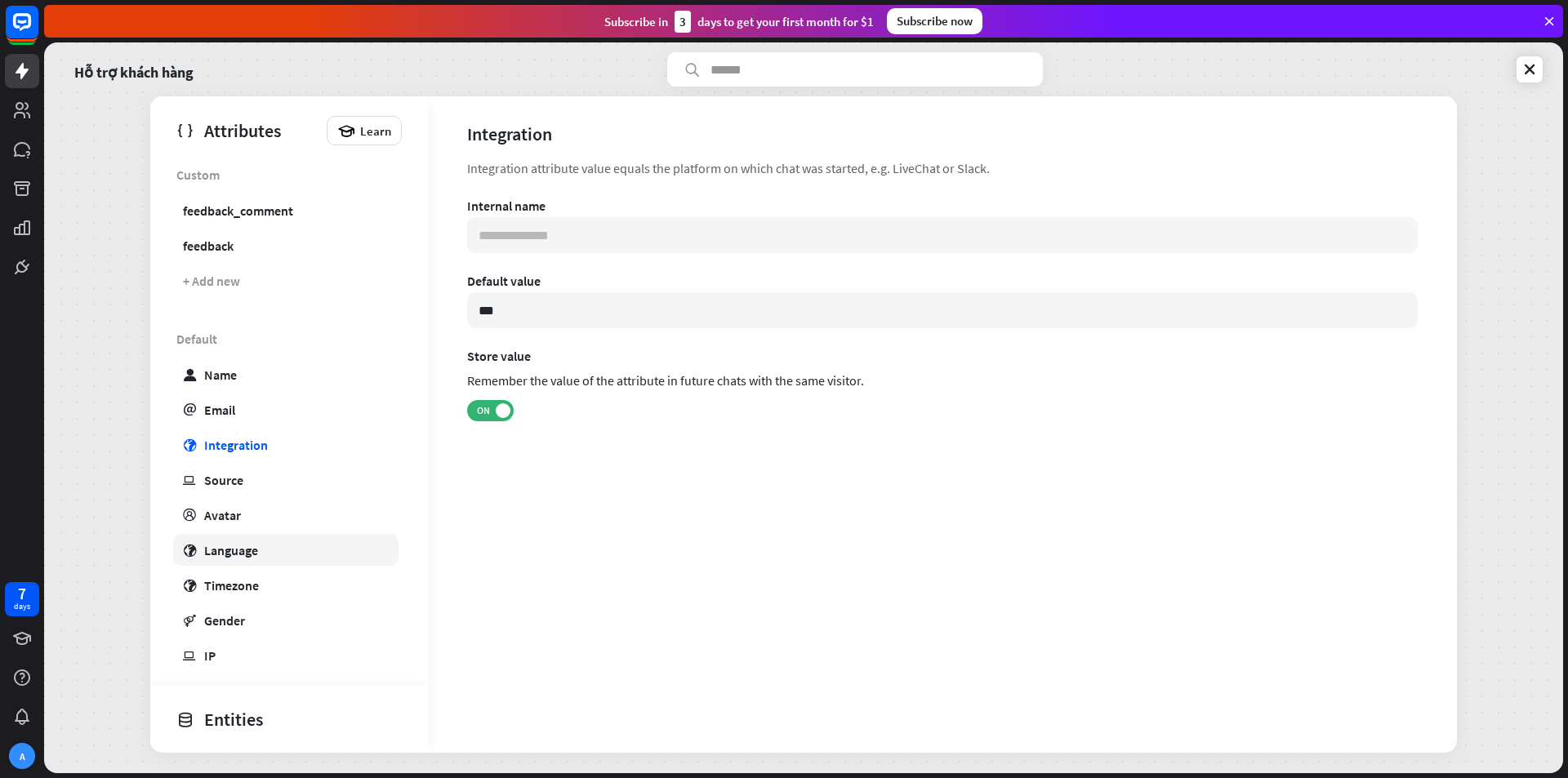
click at [197, 550] on link "globe Language" at bounding box center [285, 550] width 225 height 31
type input "**********"
click at [249, 552] on div "Language" at bounding box center [231, 550] width 54 height 17
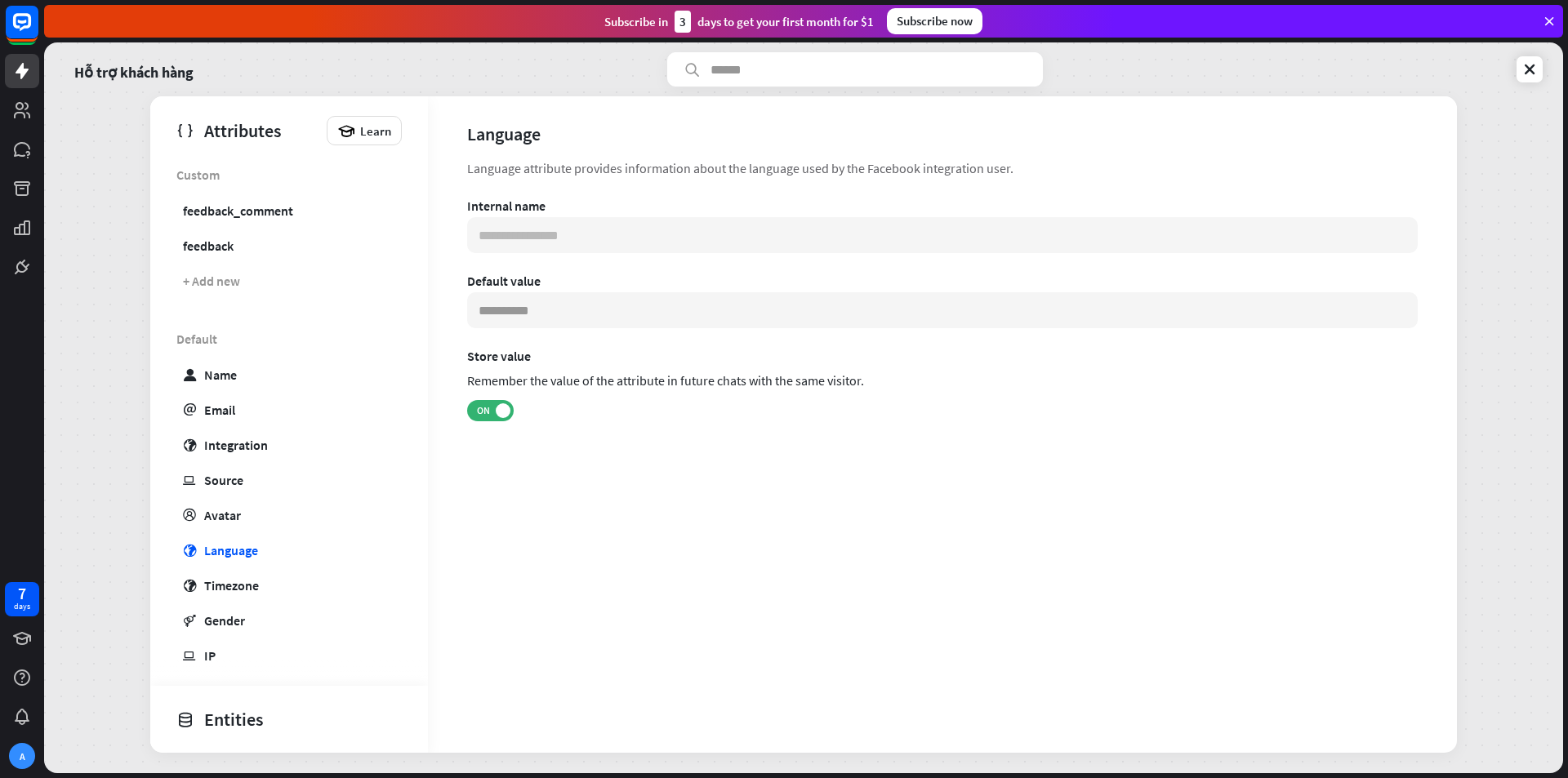
click at [968, 18] on div "Subscribe now" at bounding box center [934, 21] width 95 height 26
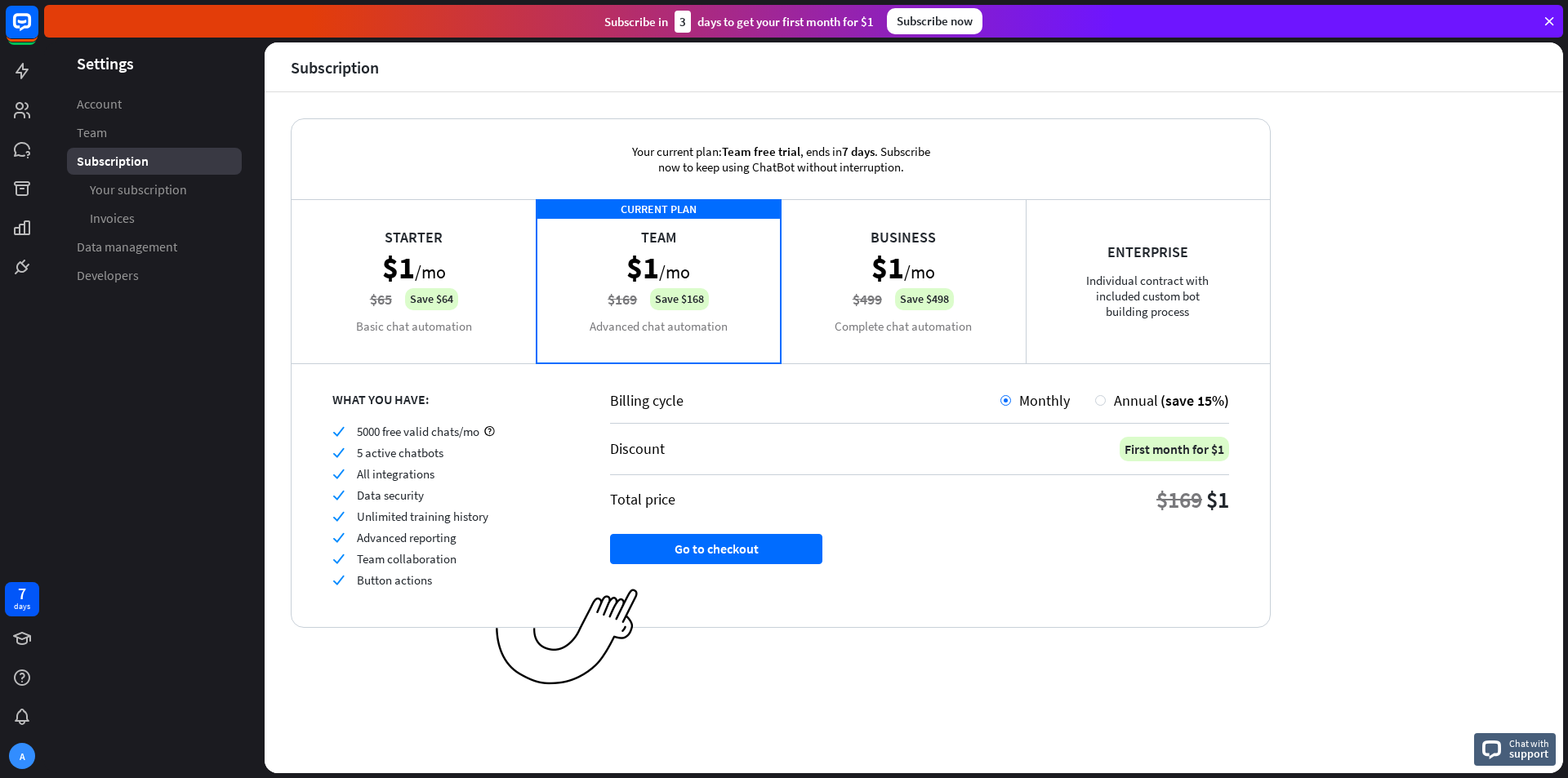
click at [1543, 16] on icon at bounding box center [1549, 21] width 15 height 15
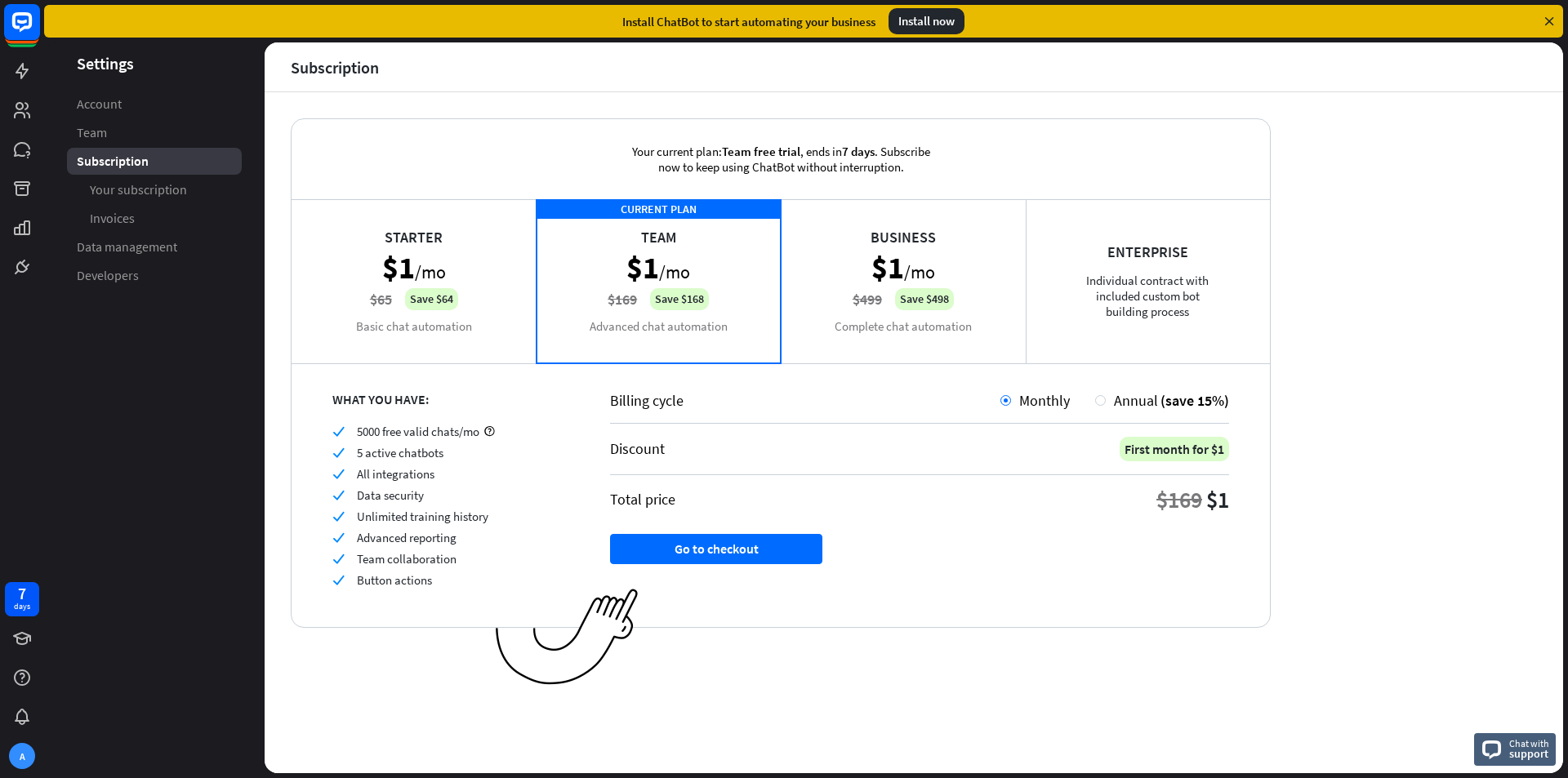
click at [24, 20] on icon at bounding box center [22, 21] width 10 height 4
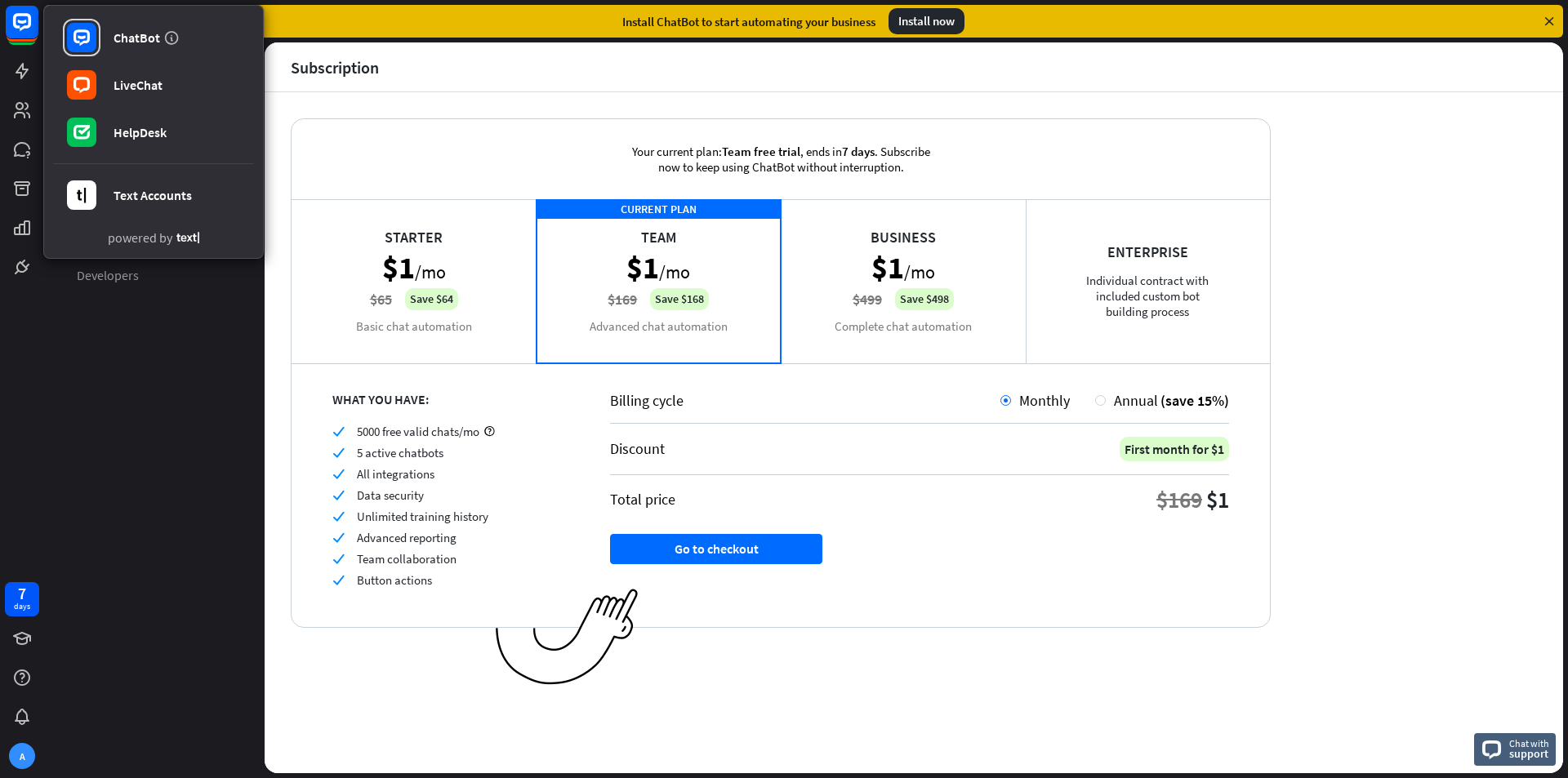
click at [748, 50] on header "Subscription" at bounding box center [914, 67] width 1299 height 49
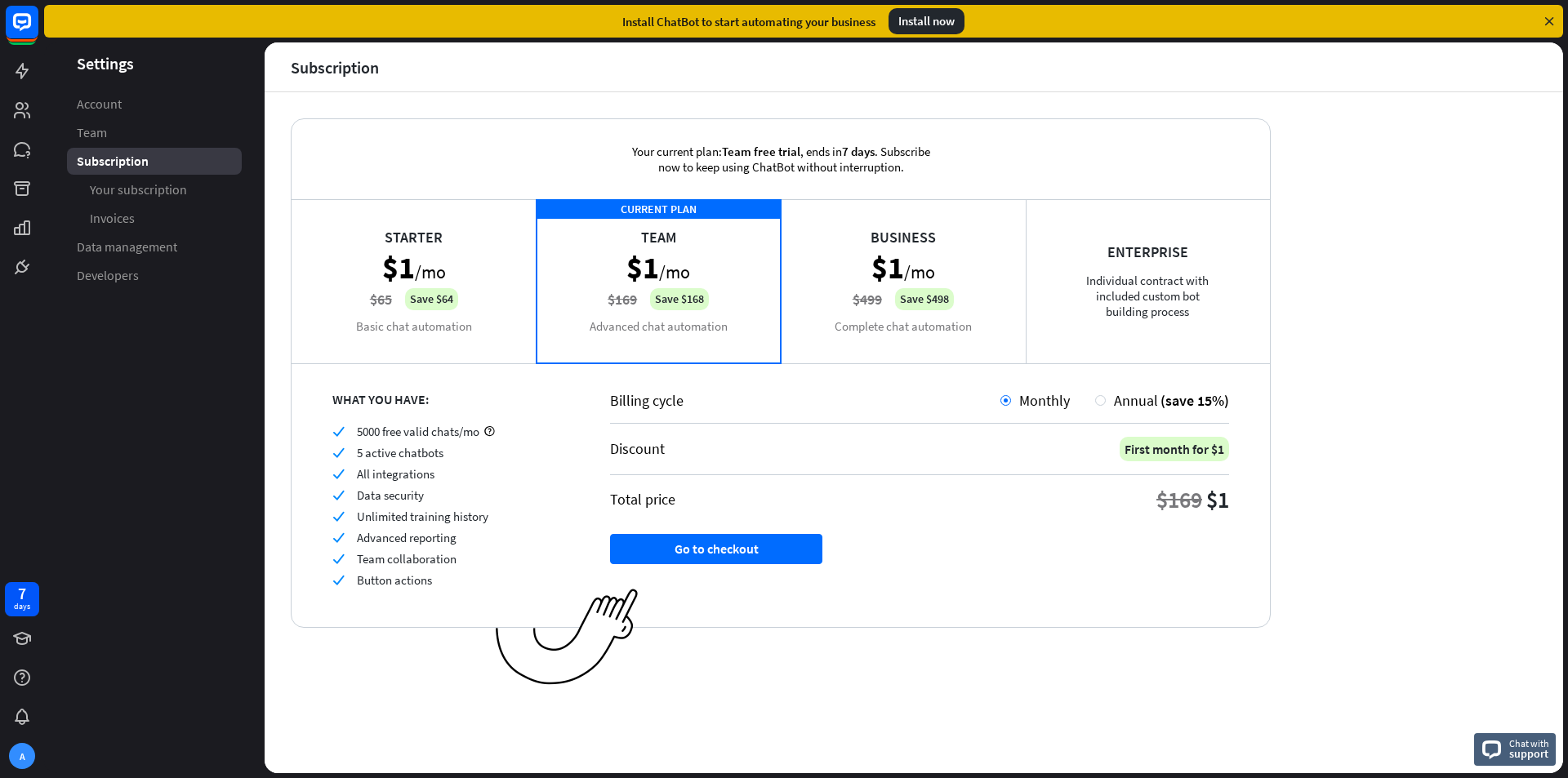
click at [1555, 17] on icon at bounding box center [1549, 21] width 15 height 15
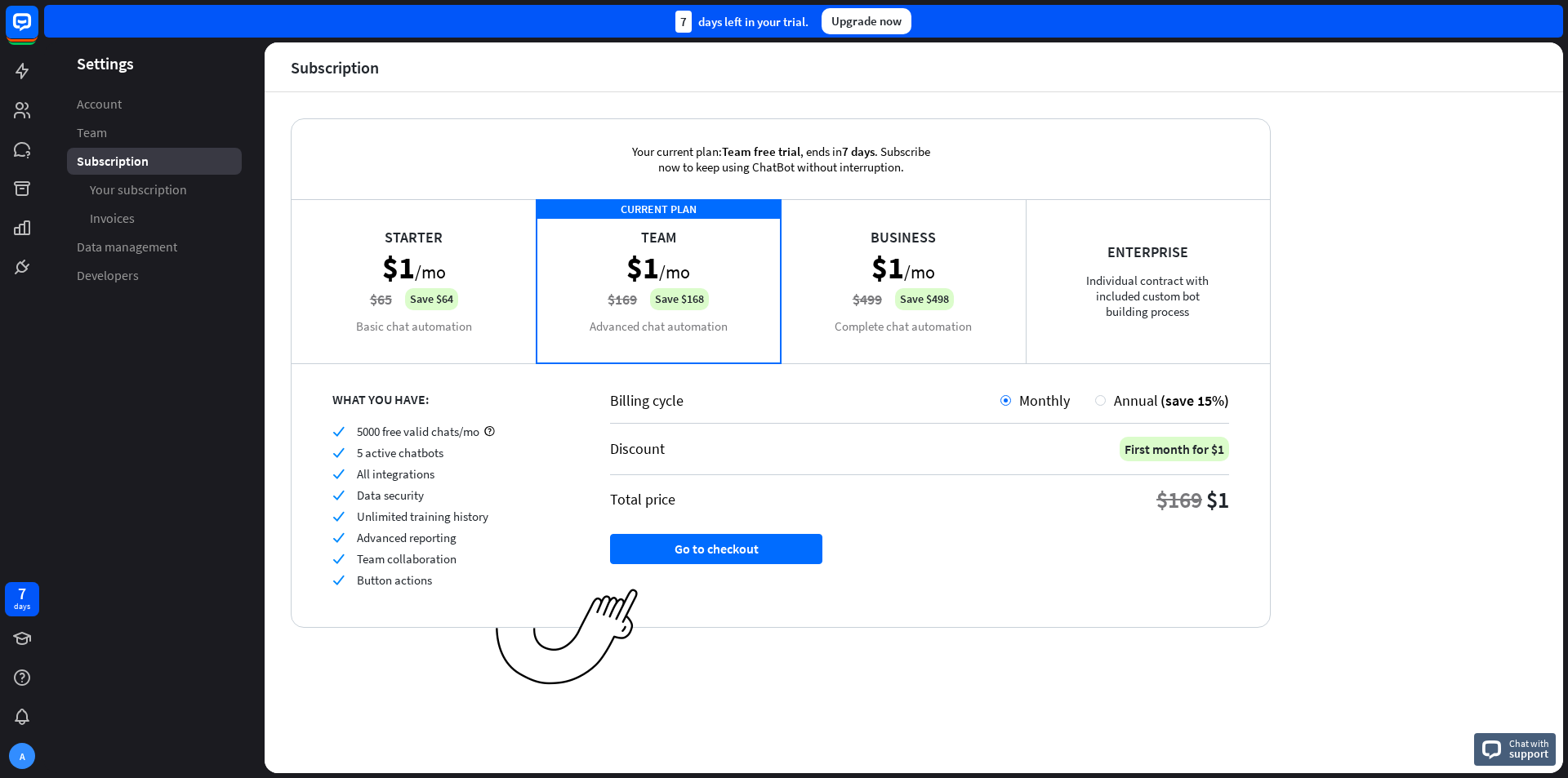
click at [864, 18] on div "Upgrade now" at bounding box center [866, 21] width 90 height 26
click at [19, 20] on icon at bounding box center [22, 21] width 10 height 4
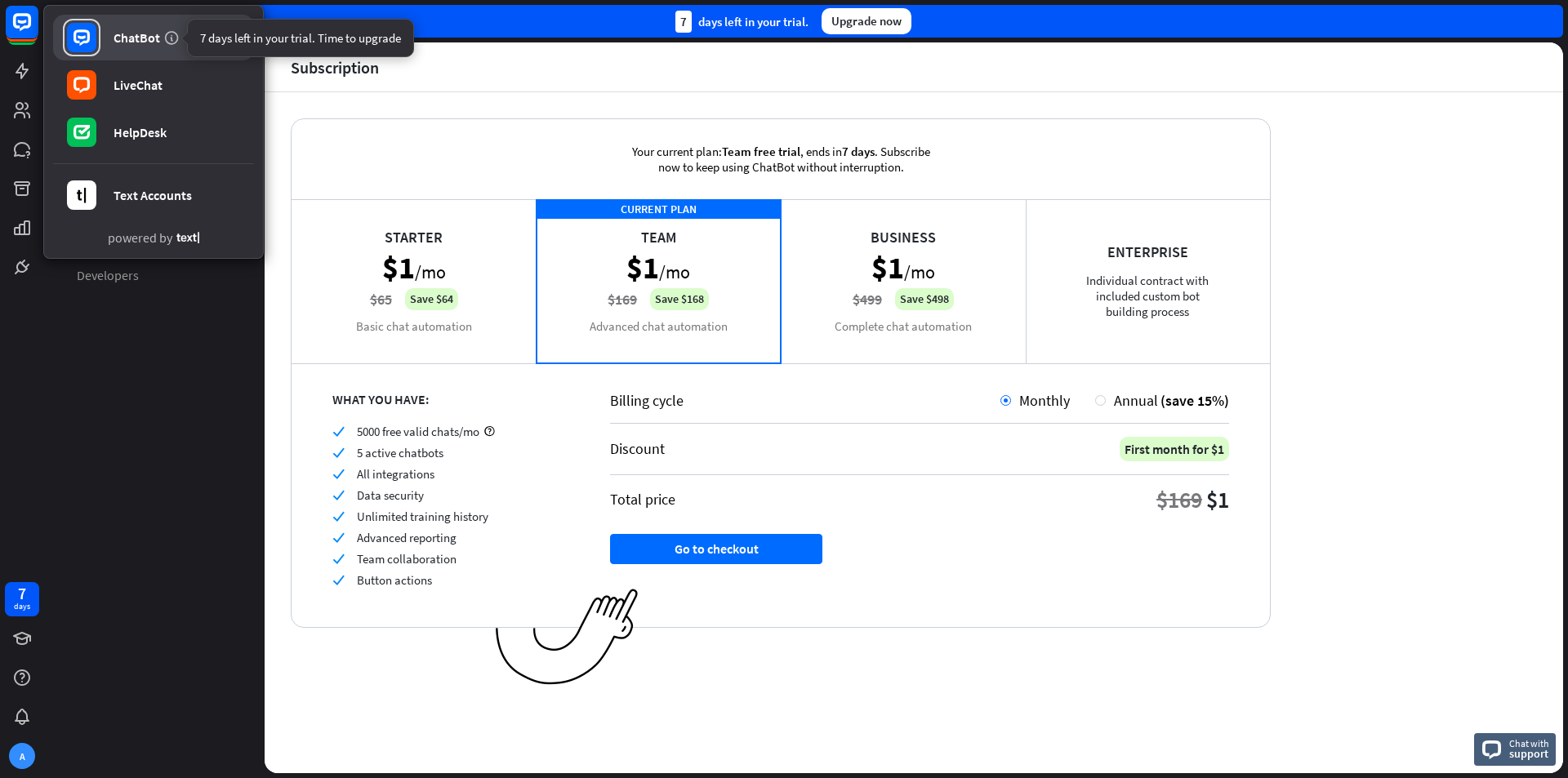
click at [177, 39] on icon at bounding box center [171, 38] width 17 height 17
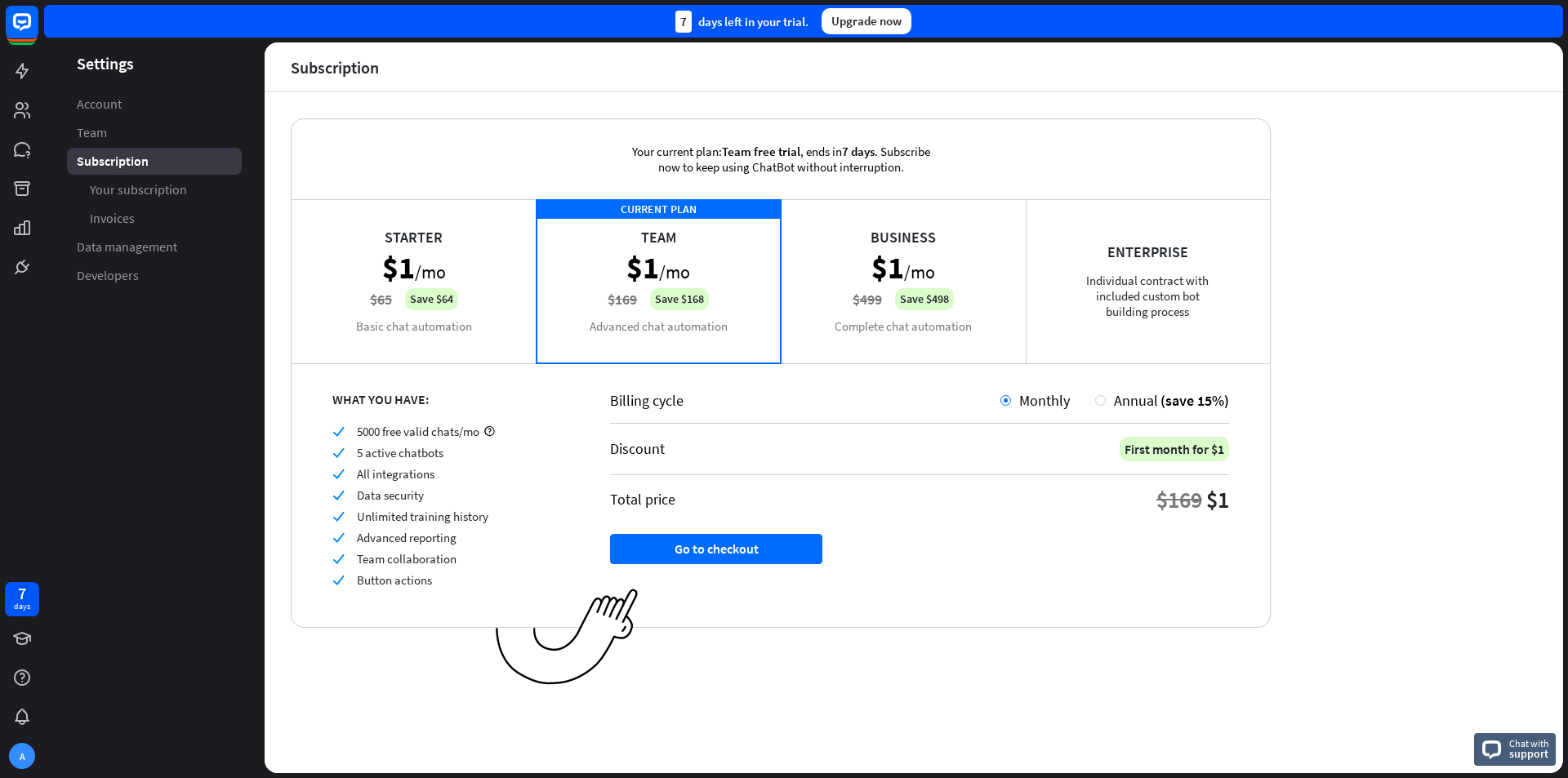
click at [549, 712] on div "Your current plan: Team free trial , ends [DATE] . Subscribe now to keep using …" at bounding box center [914, 433] width 1299 height 681
click at [32, 147] on link at bounding box center [21, 149] width 34 height 34
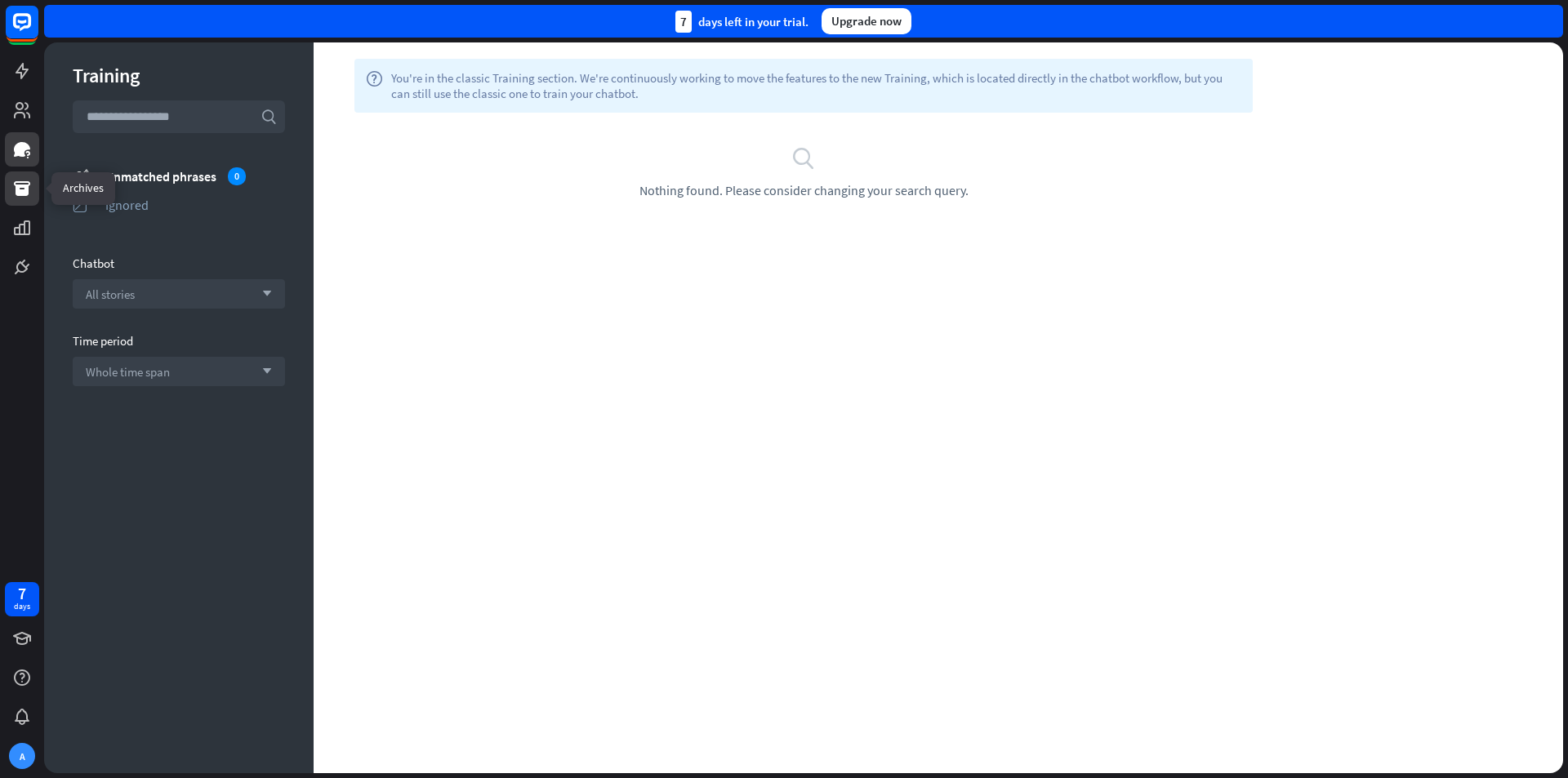
click at [25, 190] on icon at bounding box center [22, 189] width 17 height 15
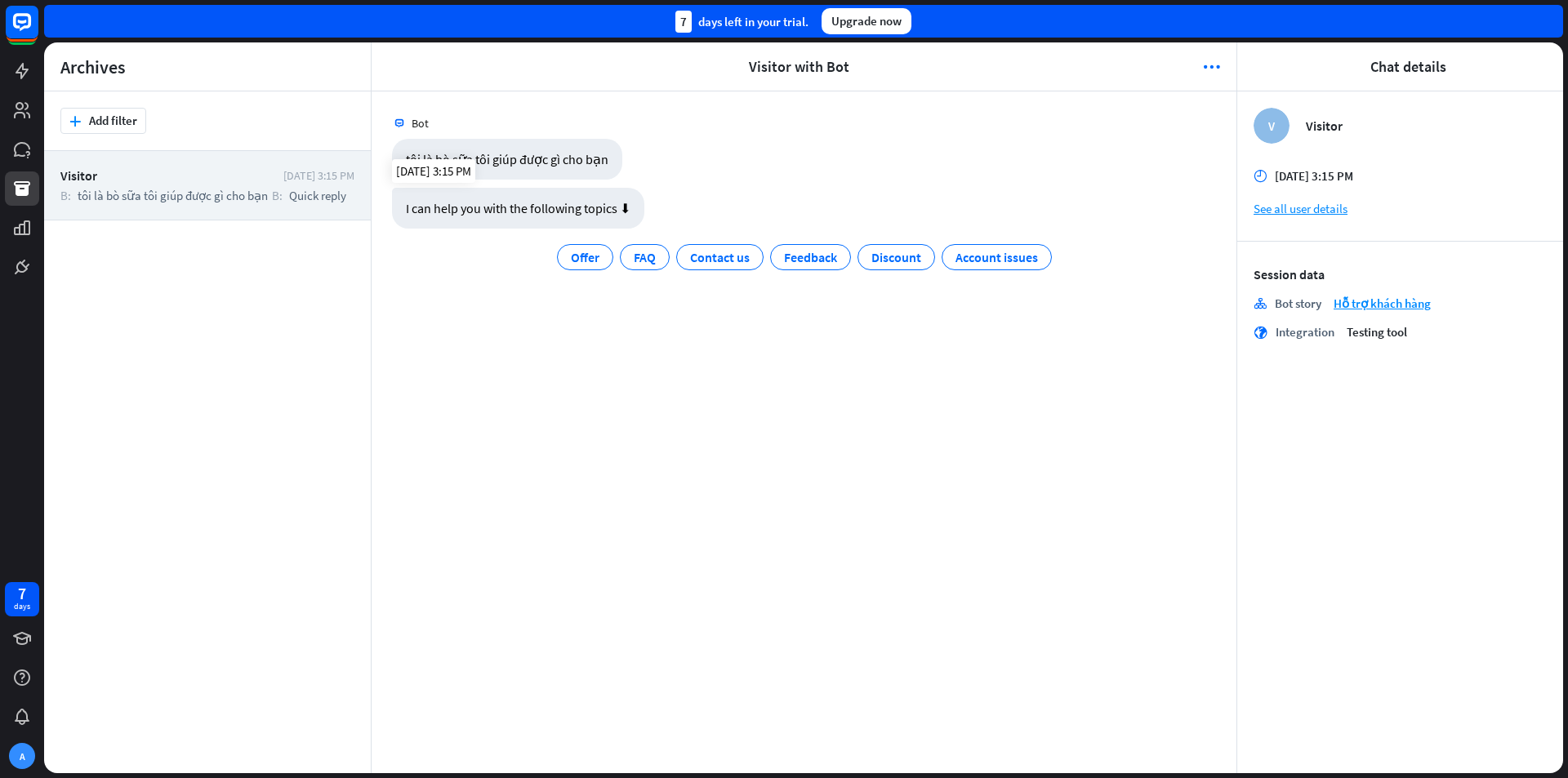
click at [554, 213] on div "I can help you with the following topics ⬇" at bounding box center [517, 208] width 253 height 41
click at [110, 126] on button "plus Add filter" at bounding box center [103, 120] width 86 height 26
click at [517, 279] on div "I can help you with the following topics ⬇ Offer FAQ Contact us Feedback Discou…" at bounding box center [803, 234] width 865 height 93
drag, startPoint x: 626, startPoint y: 214, endPoint x: 405, endPoint y: 223, distance: 221.2
click at [405, 223] on div "I can help you with the following topics ⬇" at bounding box center [517, 208] width 253 height 41
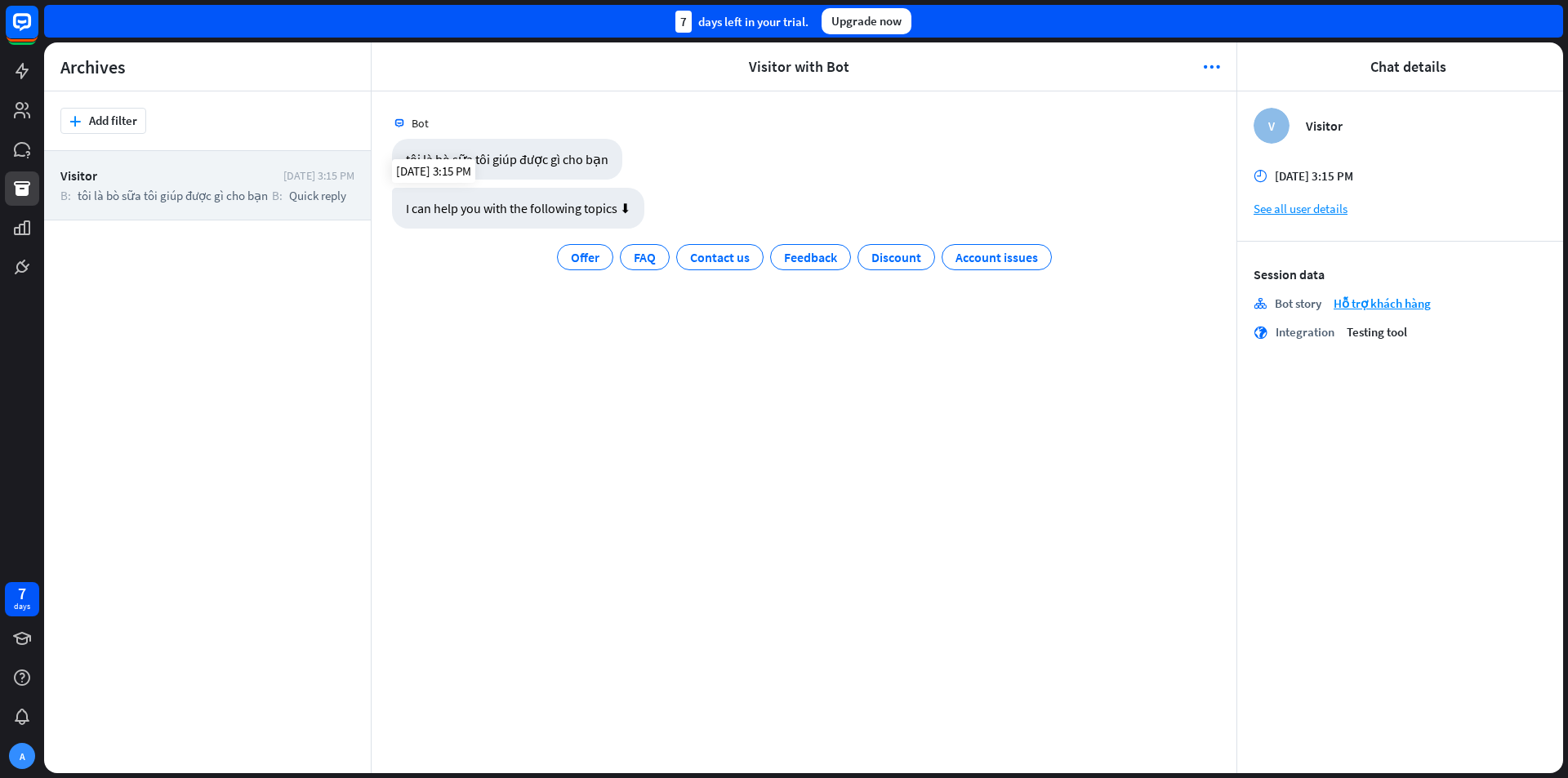
drag, startPoint x: 822, startPoint y: 202, endPoint x: 794, endPoint y: 212, distance: 29.7
click at [822, 202] on div "I can help you with the following topics ⬇ Offer FAQ Contact us Feedback Discou…" at bounding box center [803, 230] width 824 height 86
click at [835, 260] on span "Feedback" at bounding box center [810, 257] width 53 height 17
click at [787, 245] on div "Feedback" at bounding box center [810, 257] width 81 height 26
click at [791, 248] on div "Feedback" at bounding box center [810, 257] width 81 height 26
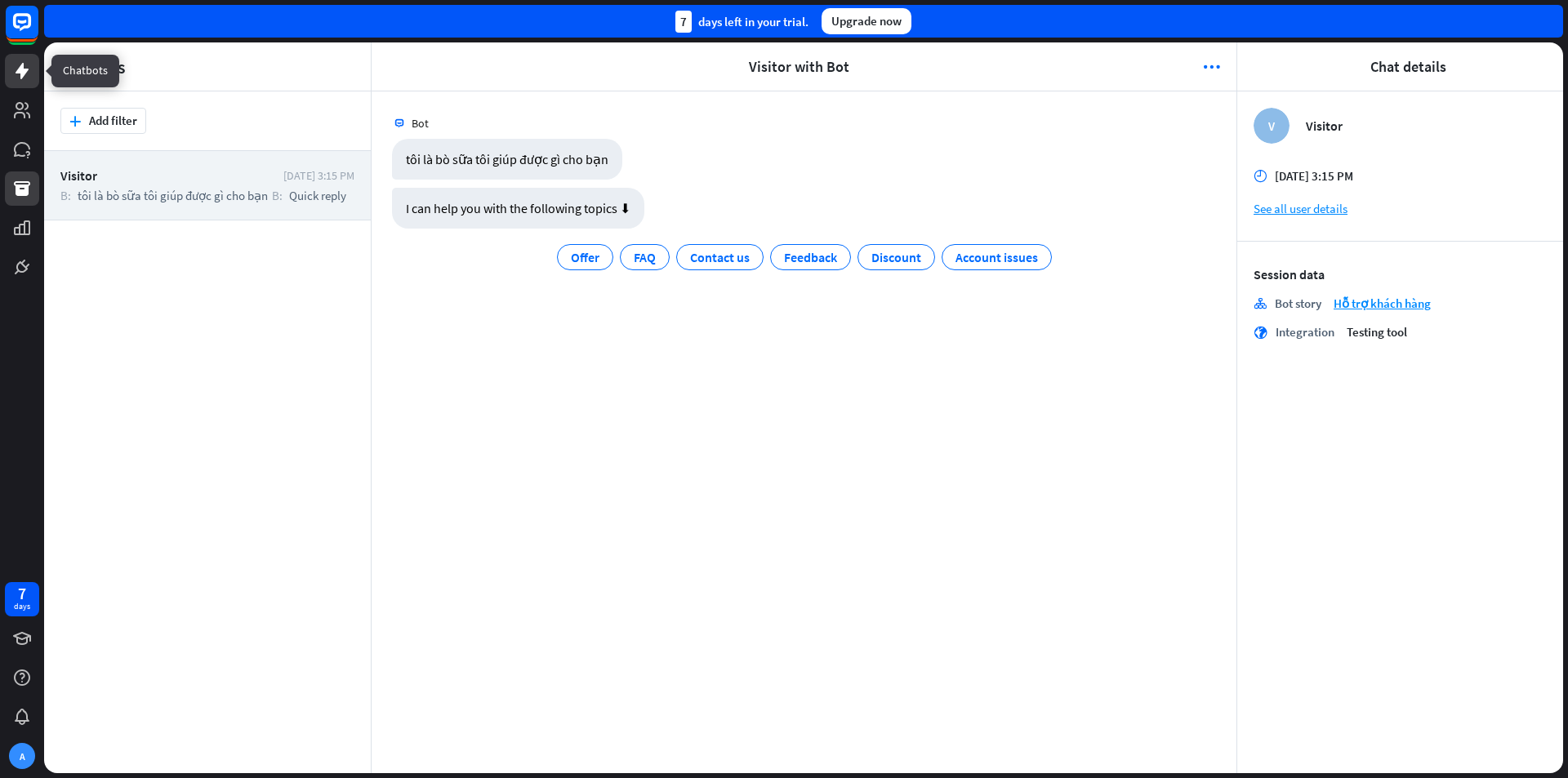
click at [23, 80] on icon at bounding box center [21, 70] width 19 height 19
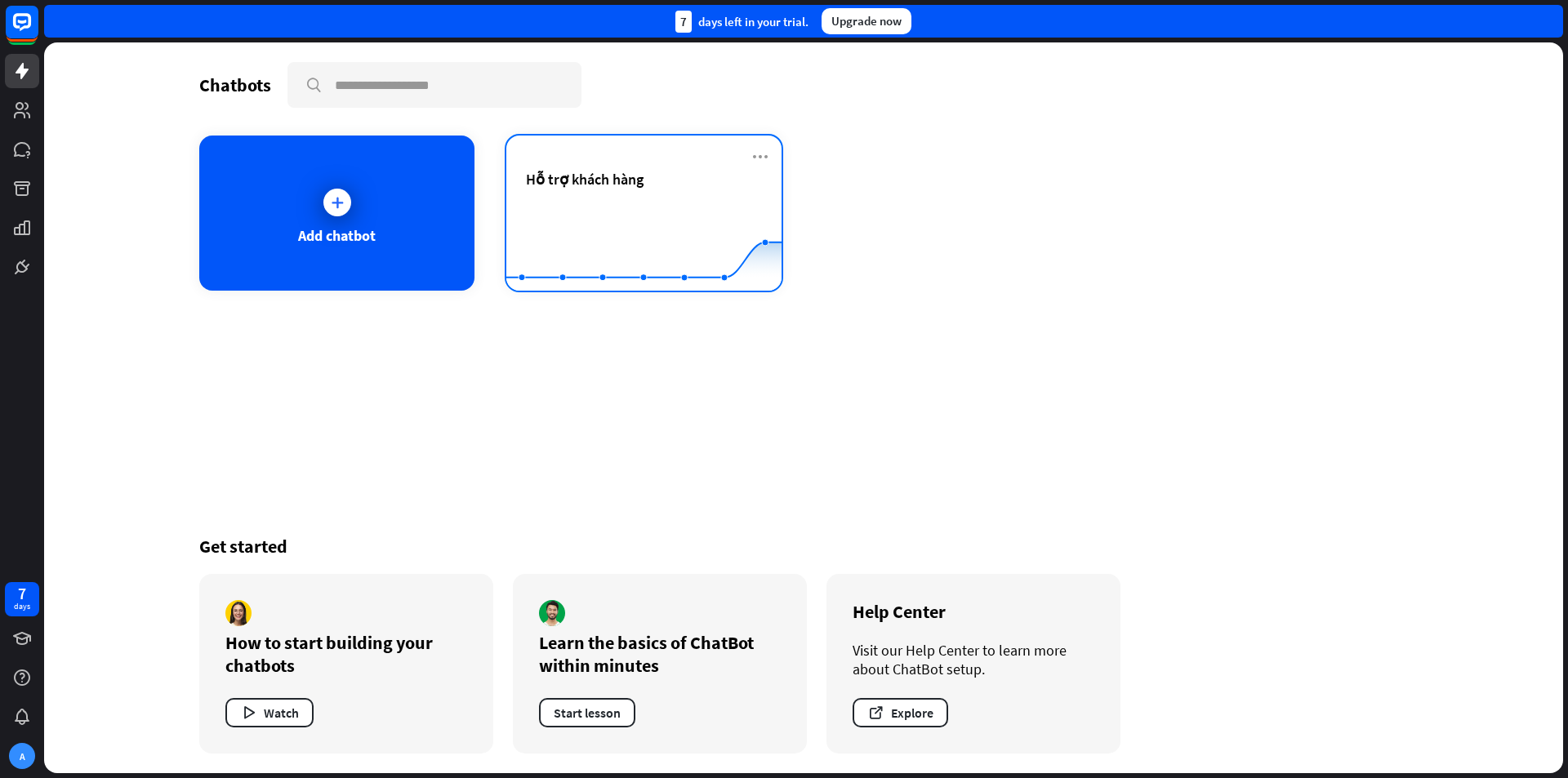
click at [700, 202] on rect at bounding box center [643, 250] width 275 height 102
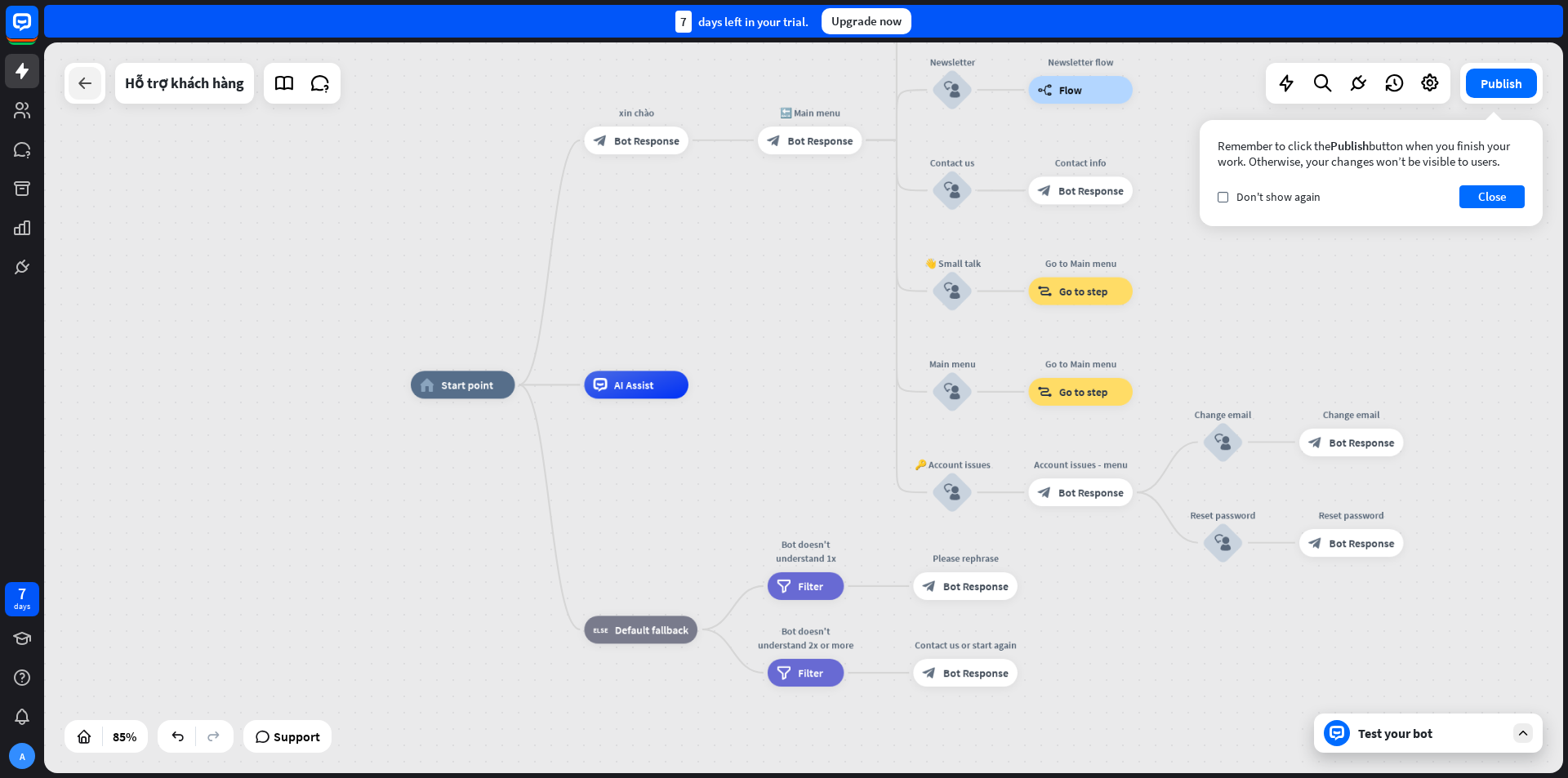
click at [80, 93] on div at bounding box center [84, 82] width 32 height 32
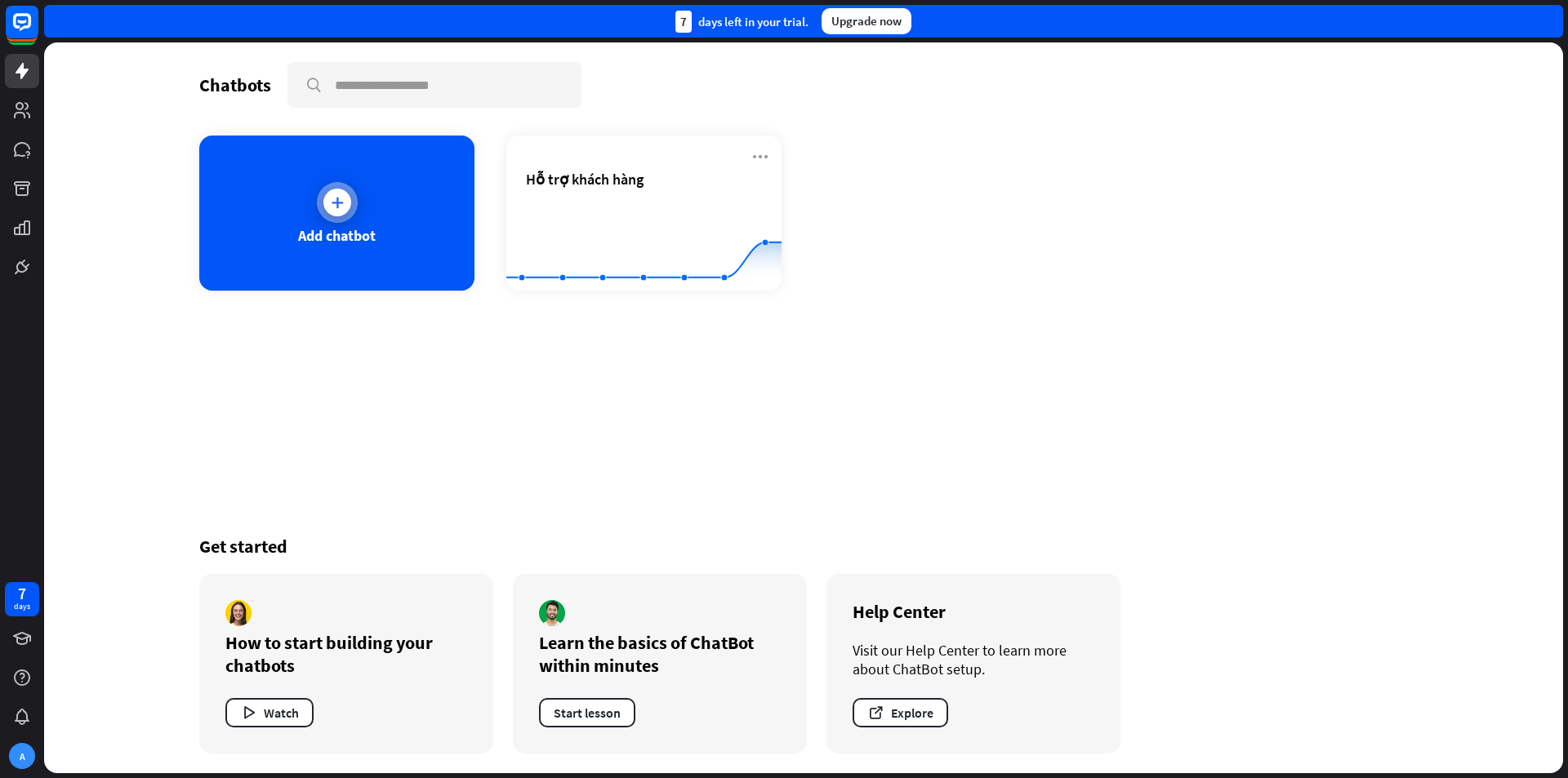
click at [342, 239] on div "Add chatbot" at bounding box center [337, 235] width 78 height 19
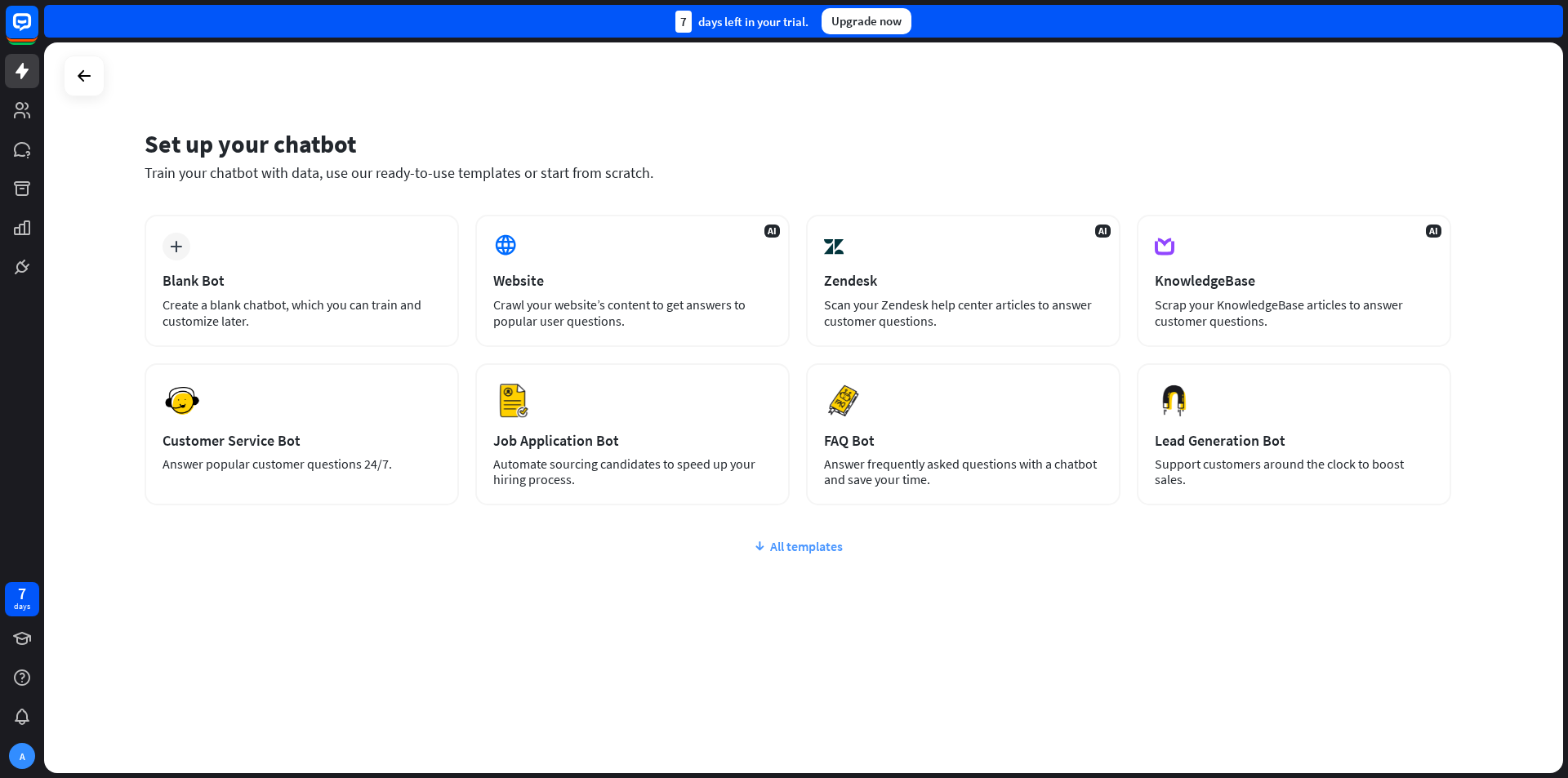
click at [784, 546] on div "All templates" at bounding box center [798, 546] width 1307 height 17
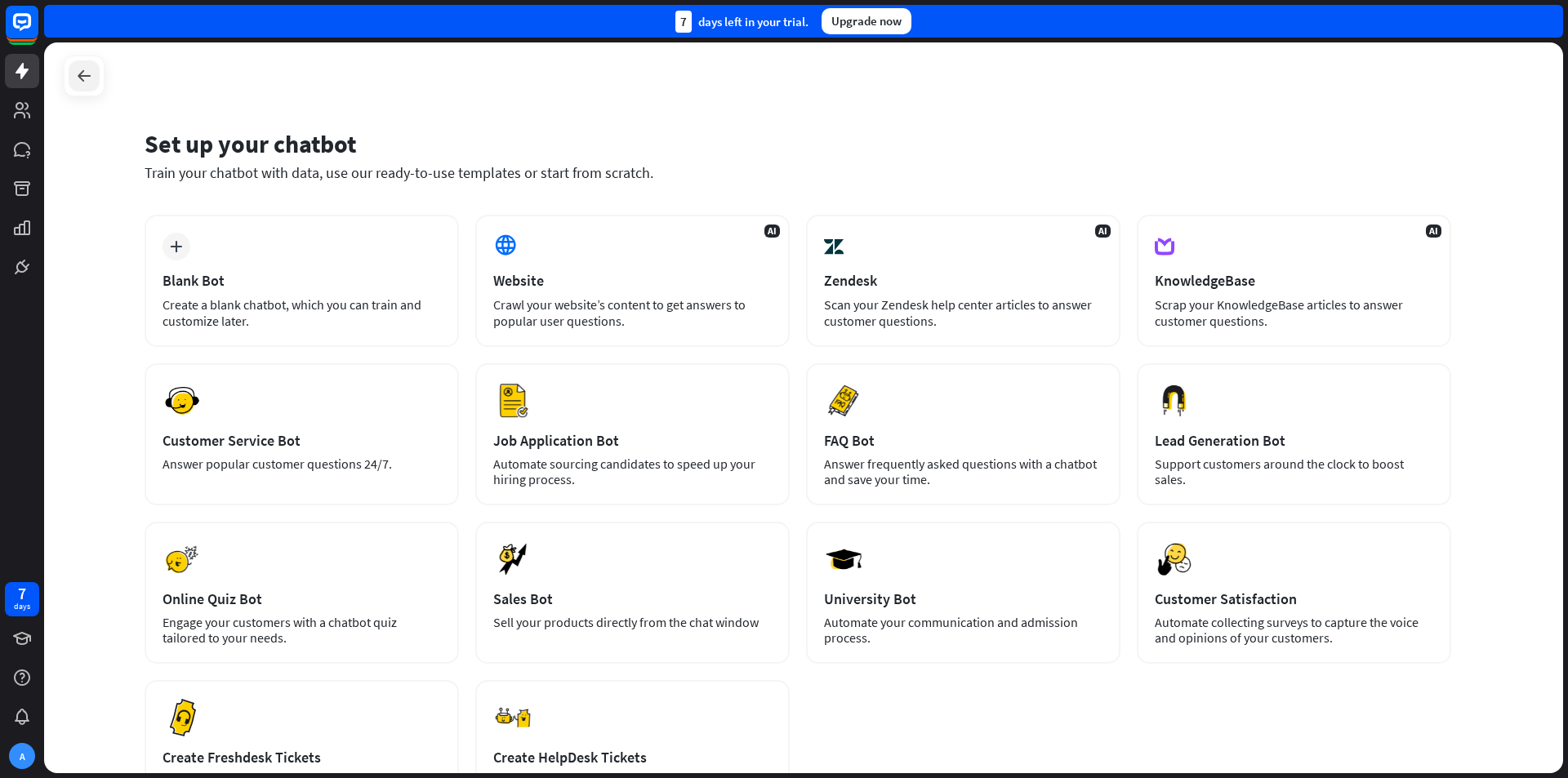
click at [88, 88] on div at bounding box center [84, 76] width 31 height 31
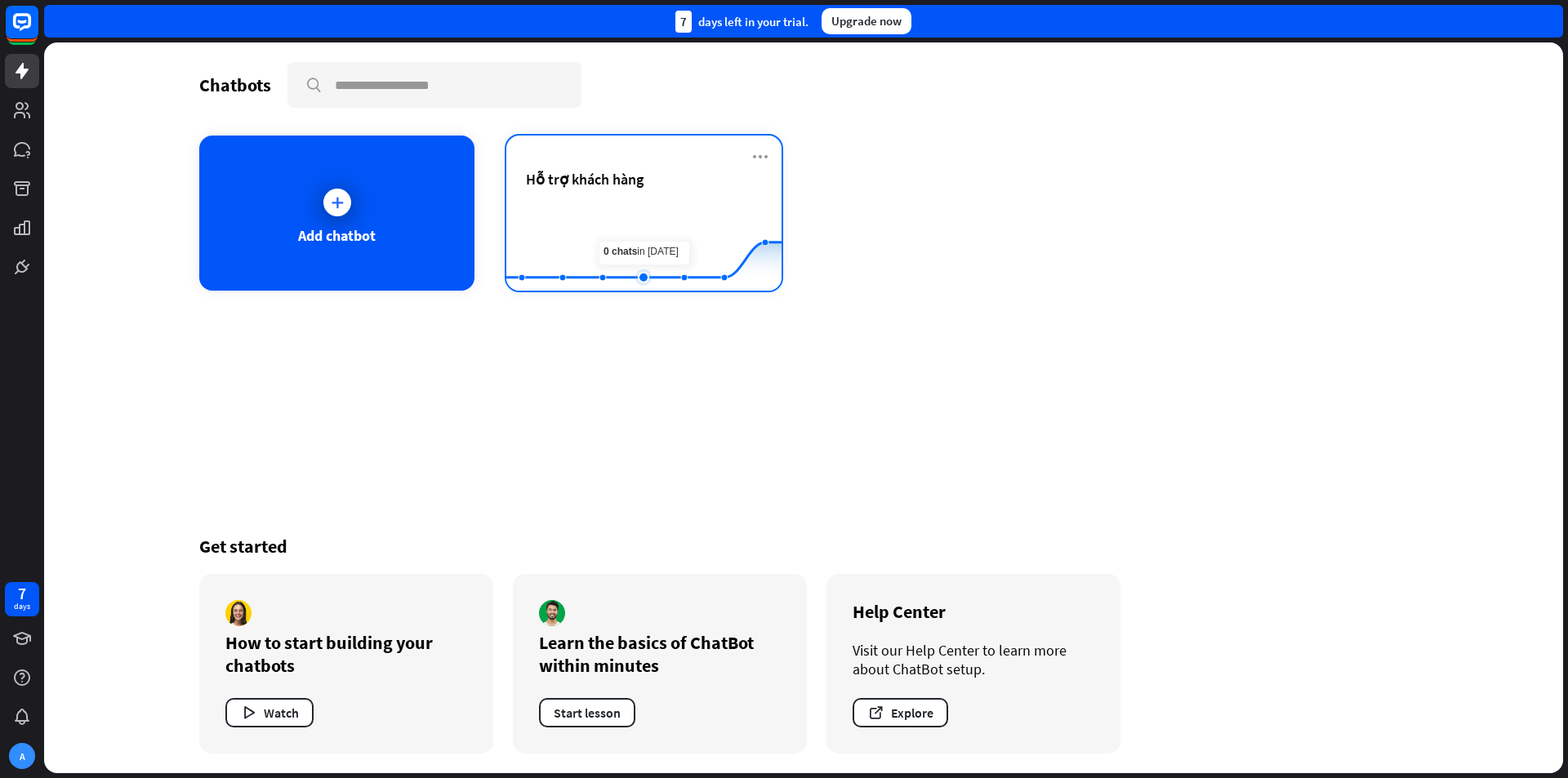
click at [647, 210] on rect at bounding box center [643, 250] width 275 height 102
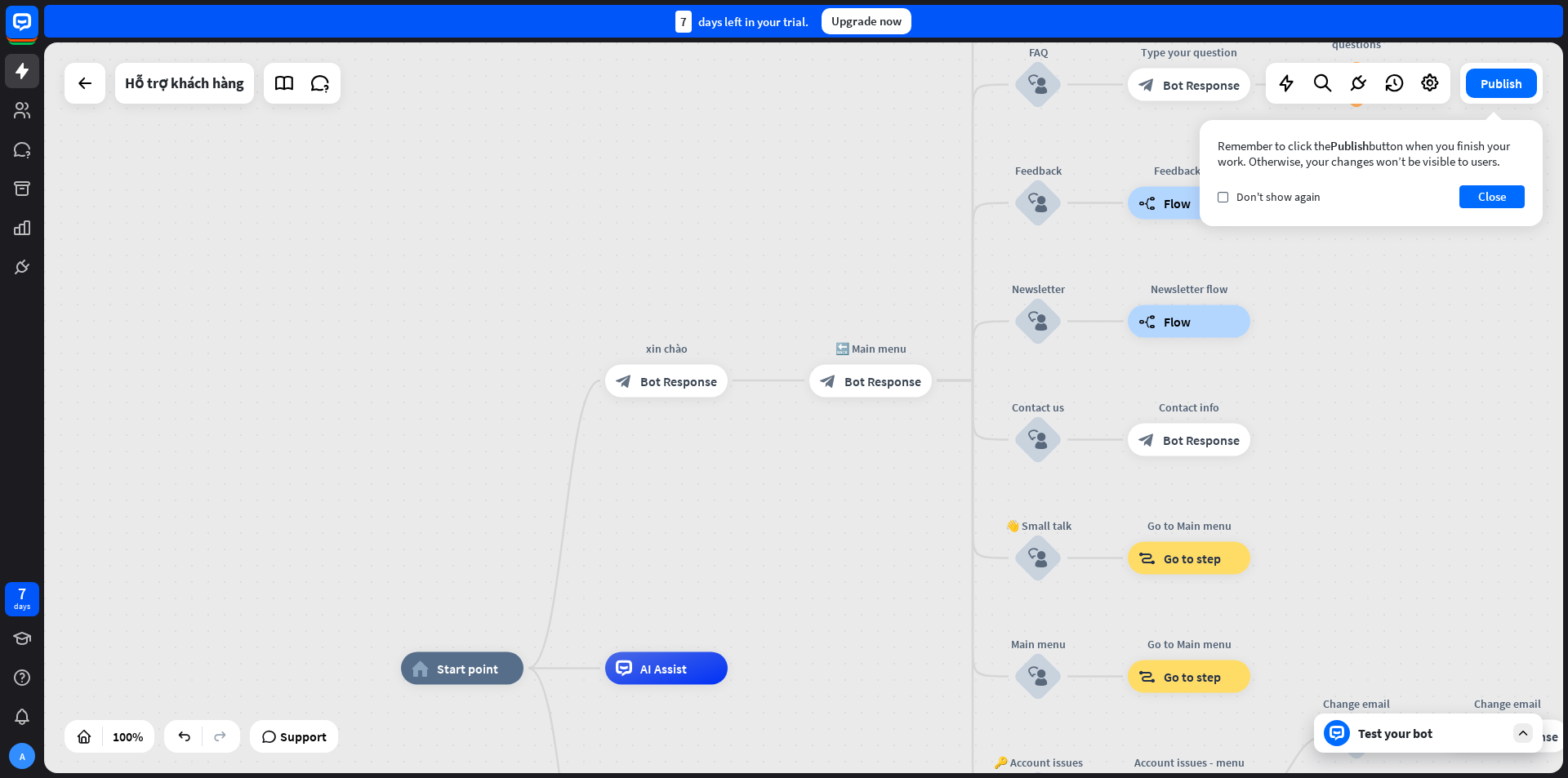
drag, startPoint x: 773, startPoint y: 286, endPoint x: 827, endPoint y: 546, distance: 265.5
click at [827, 546] on div "home_2 Start point [PERSON_NAME] block_bot_response Bot Response 🔙 Main menu bl…" at bounding box center [803, 408] width 1519 height 731
click at [1487, 198] on button "Close" at bounding box center [1492, 196] width 66 height 23
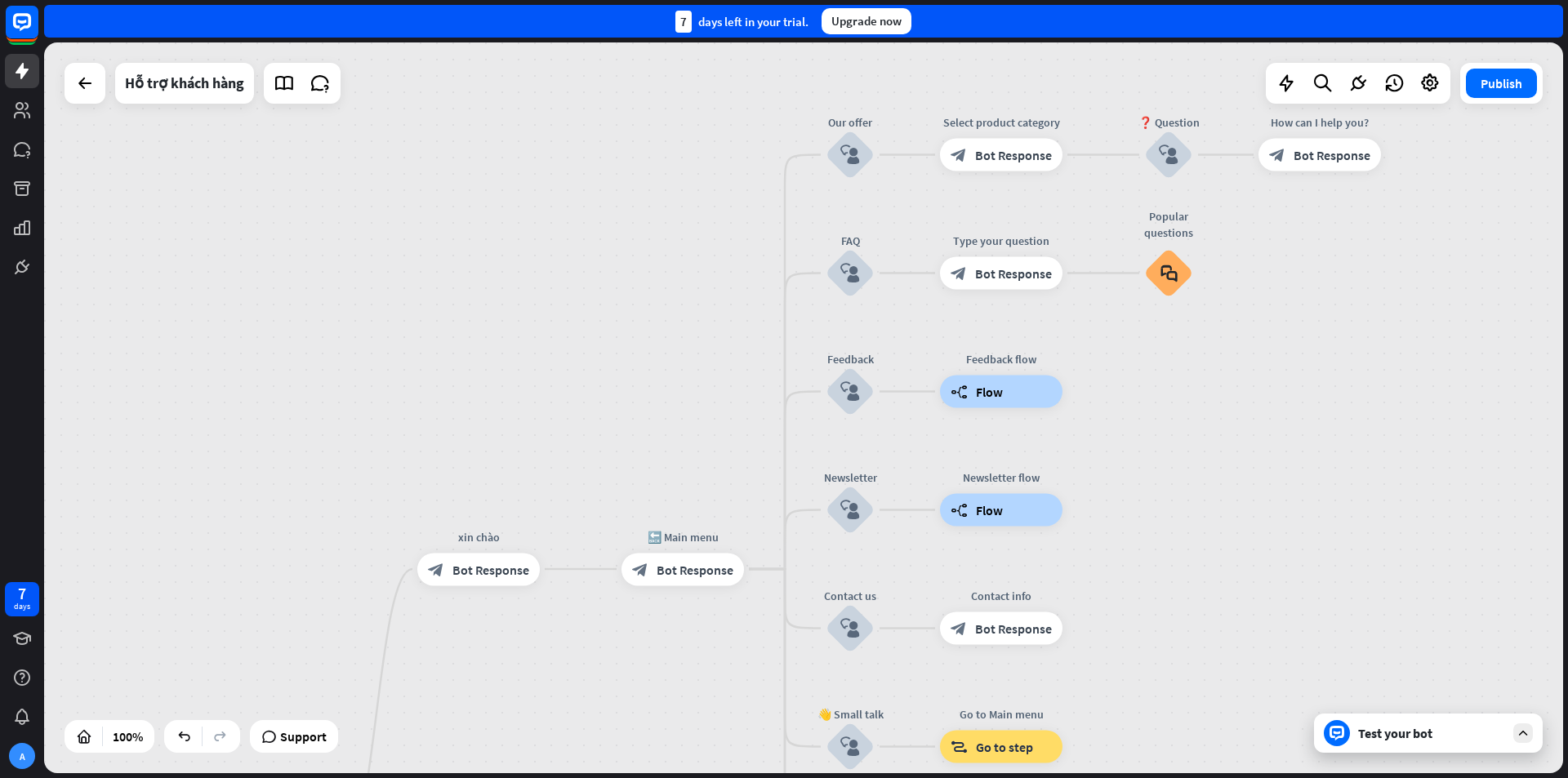
drag, startPoint x: 842, startPoint y: 259, endPoint x: 654, endPoint y: 447, distance: 265.9
click at [654, 447] on div "home_2 Start point [PERSON_NAME] block_bot_response Bot Response 🔙 Main menu bl…" at bounding box center [803, 408] width 1519 height 731
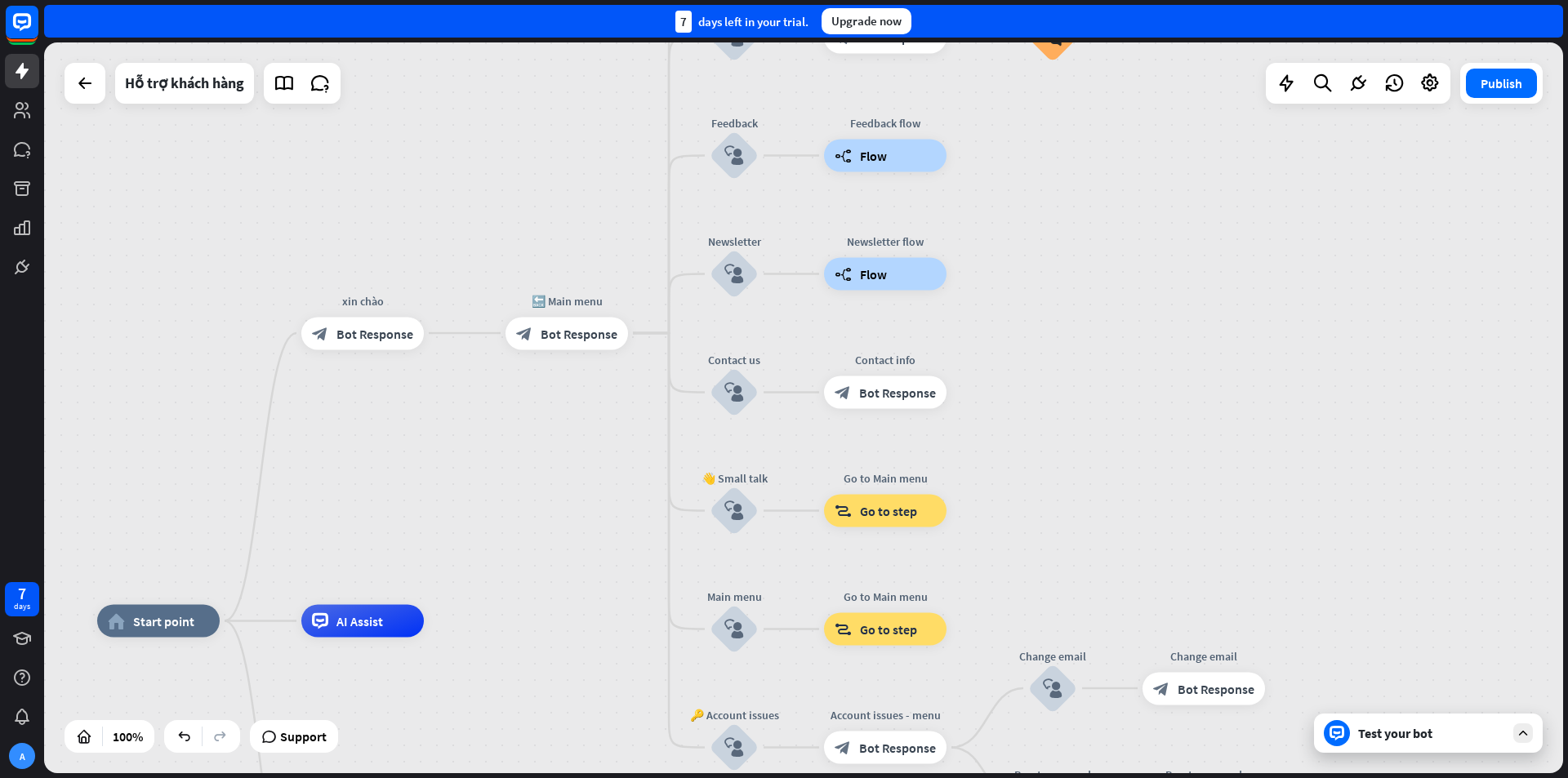
drag, startPoint x: 1242, startPoint y: 565, endPoint x: 1126, endPoint y: 329, distance: 263.0
click at [1126, 329] on div "home_2 Start point [PERSON_NAME] block_bot_response Bot Response 🔙 Main menu bl…" at bounding box center [803, 408] width 1519 height 731
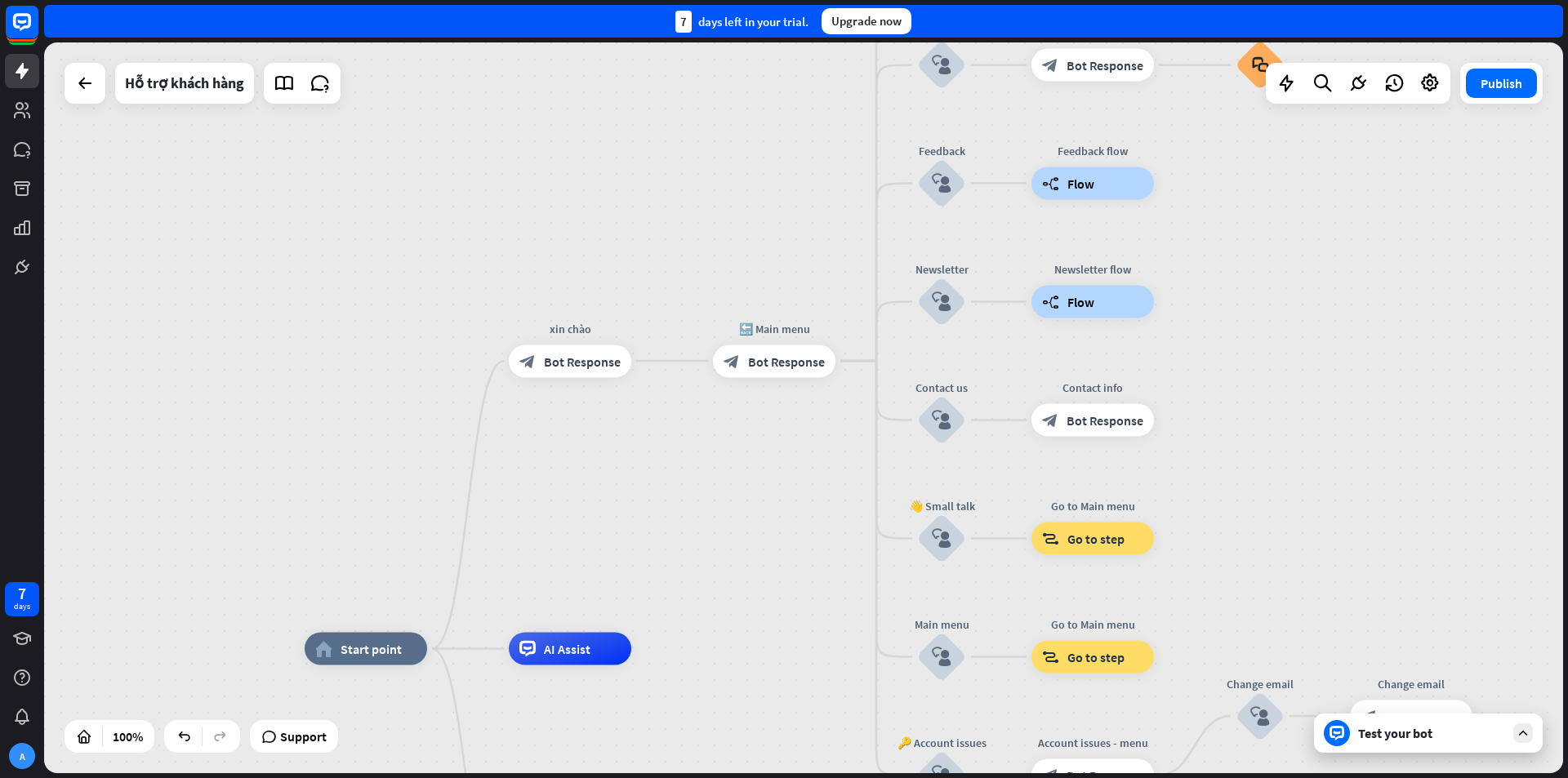
drag, startPoint x: 1150, startPoint y: 458, endPoint x: 1287, endPoint y: 498, distance: 142.7
click at [1357, 488] on div "home_2 Start point [PERSON_NAME] block_bot_response Bot Response 🔙 Main menu bl…" at bounding box center [803, 408] width 1519 height 731
click at [651, 367] on icon "plus" at bounding box center [652, 363] width 12 height 11
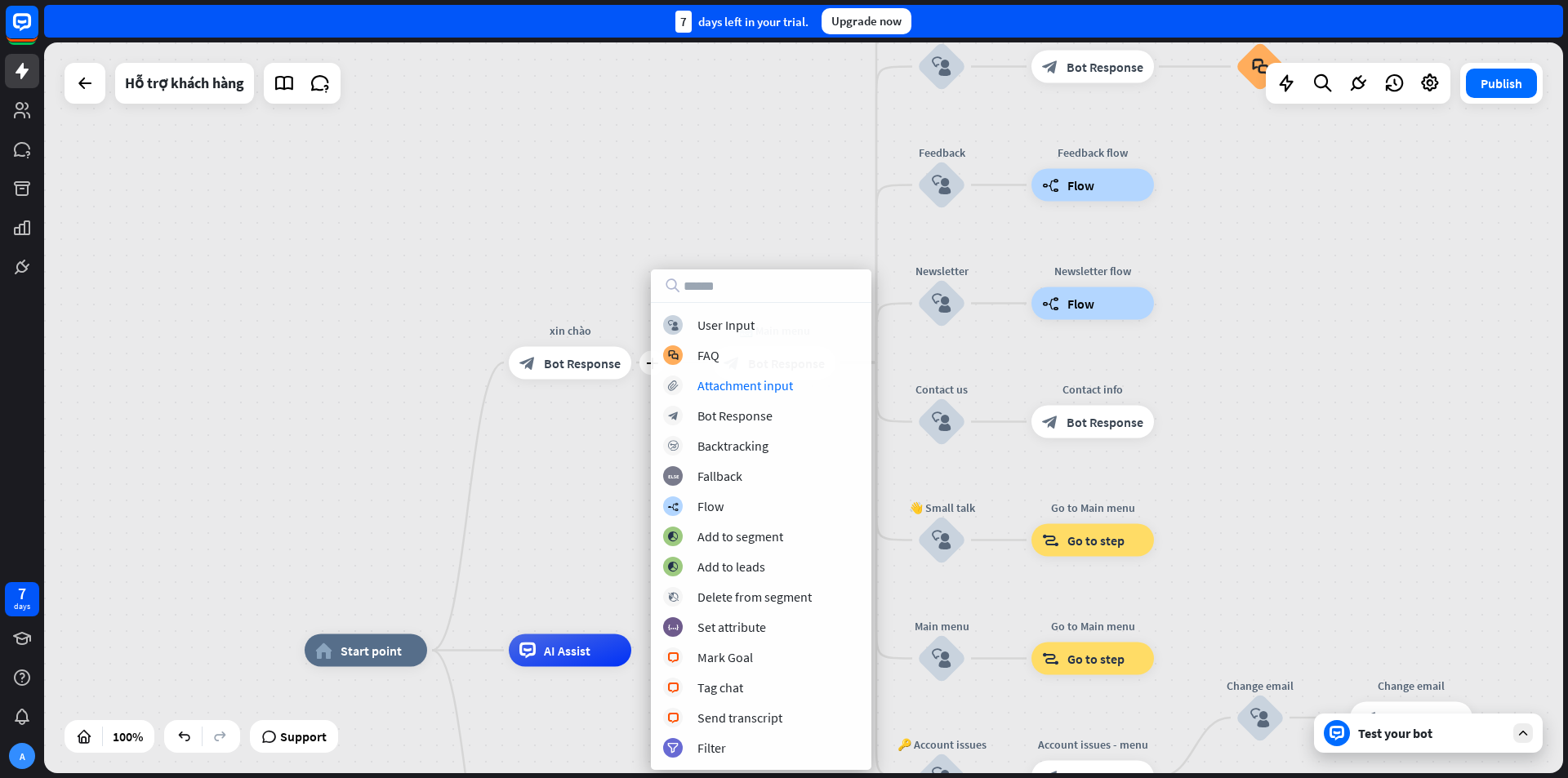
click at [579, 439] on div "home_2 Start point plus [PERSON_NAME] block_bot_response Bot Response 🔙 Main me…" at bounding box center [803, 408] width 1519 height 731
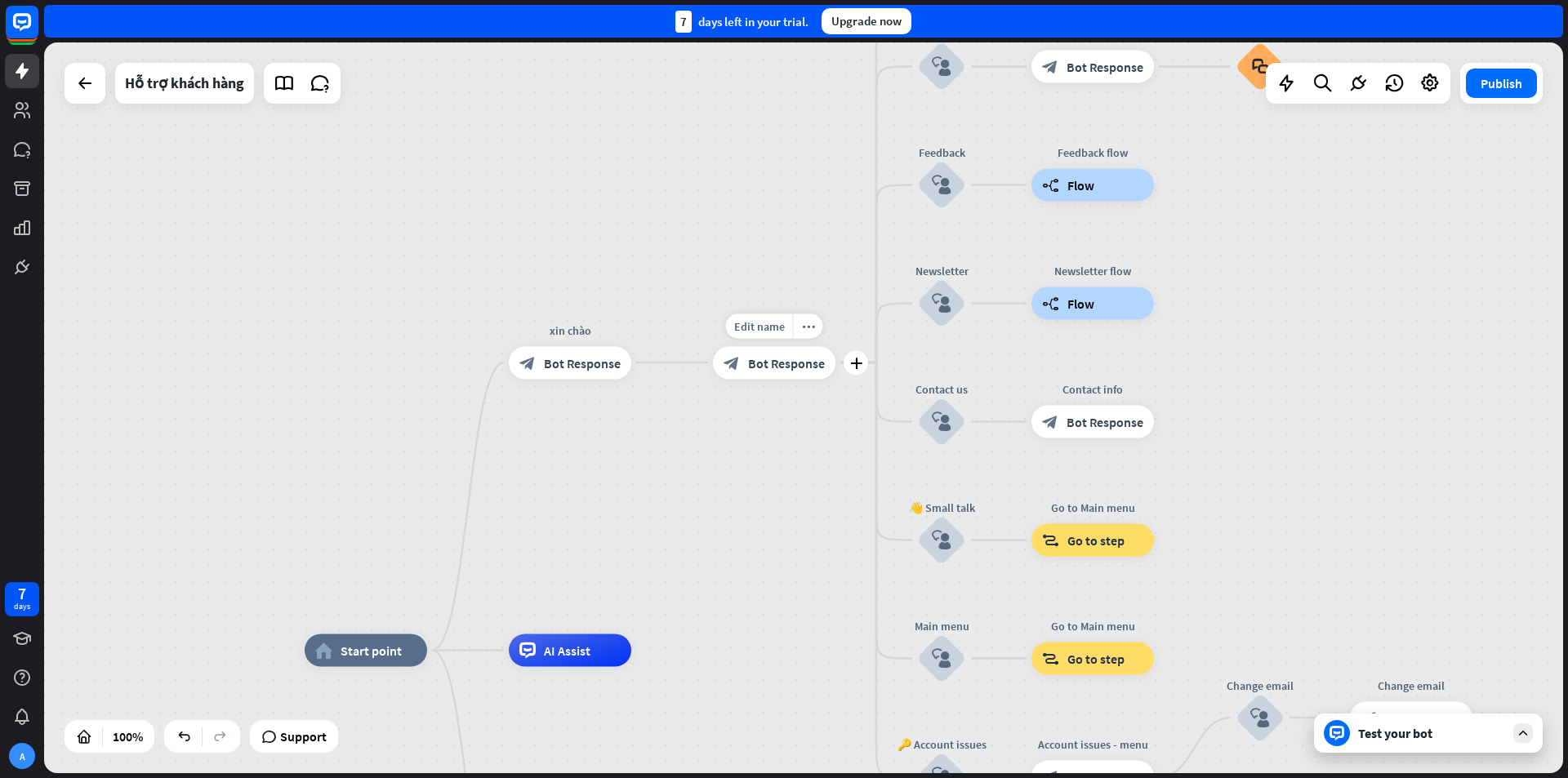
click at [771, 378] on div "Edit name more_horiz plus block_bot_response Bot Response" at bounding box center [774, 362] width 122 height 32
click at [788, 363] on span "Bot Response" at bounding box center [786, 363] width 77 height 17
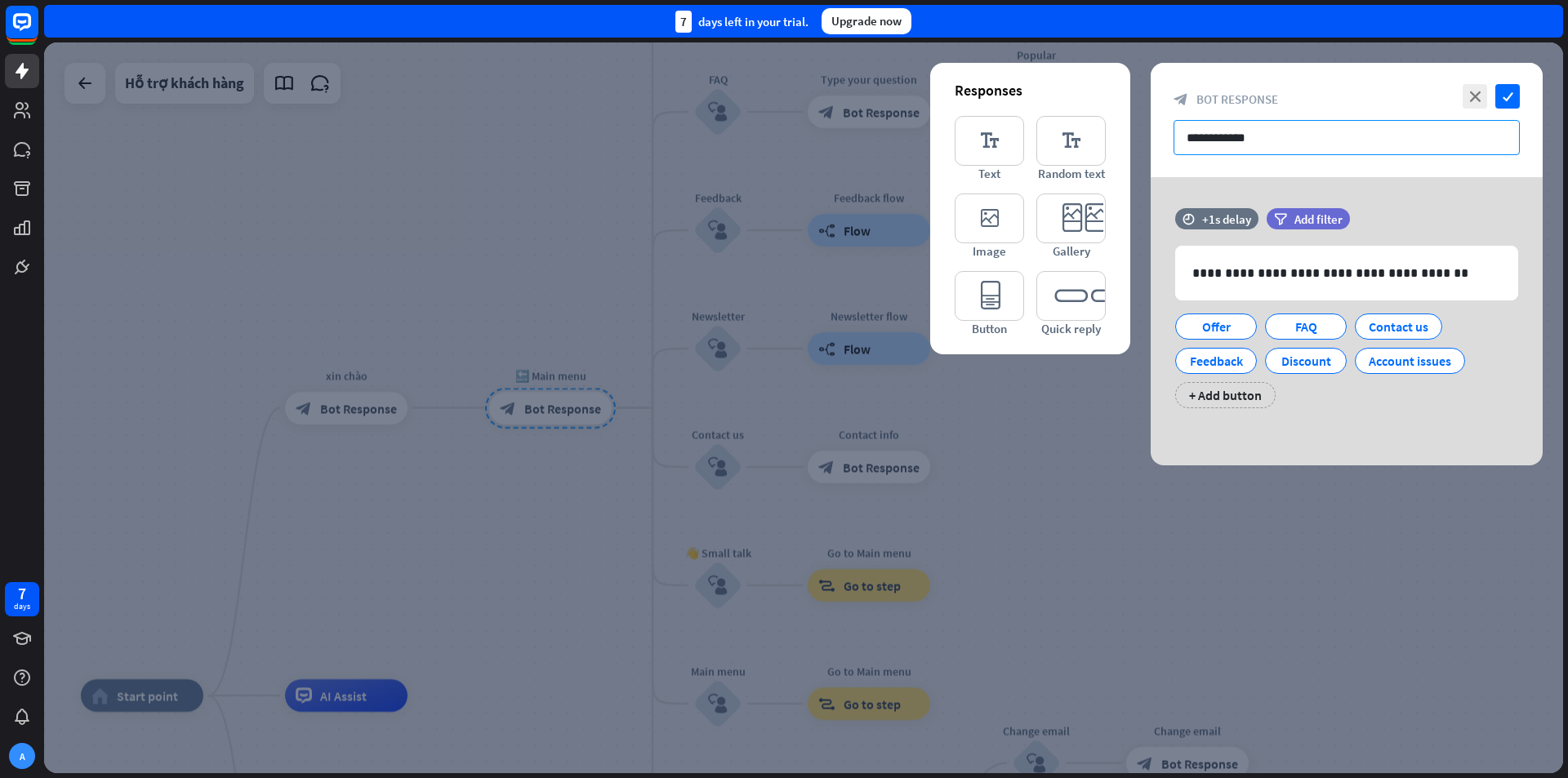
click at [1325, 136] on input "**********" at bounding box center [1347, 138] width 346 height 35
click at [1325, 137] on input "**********" at bounding box center [1347, 138] width 346 height 35
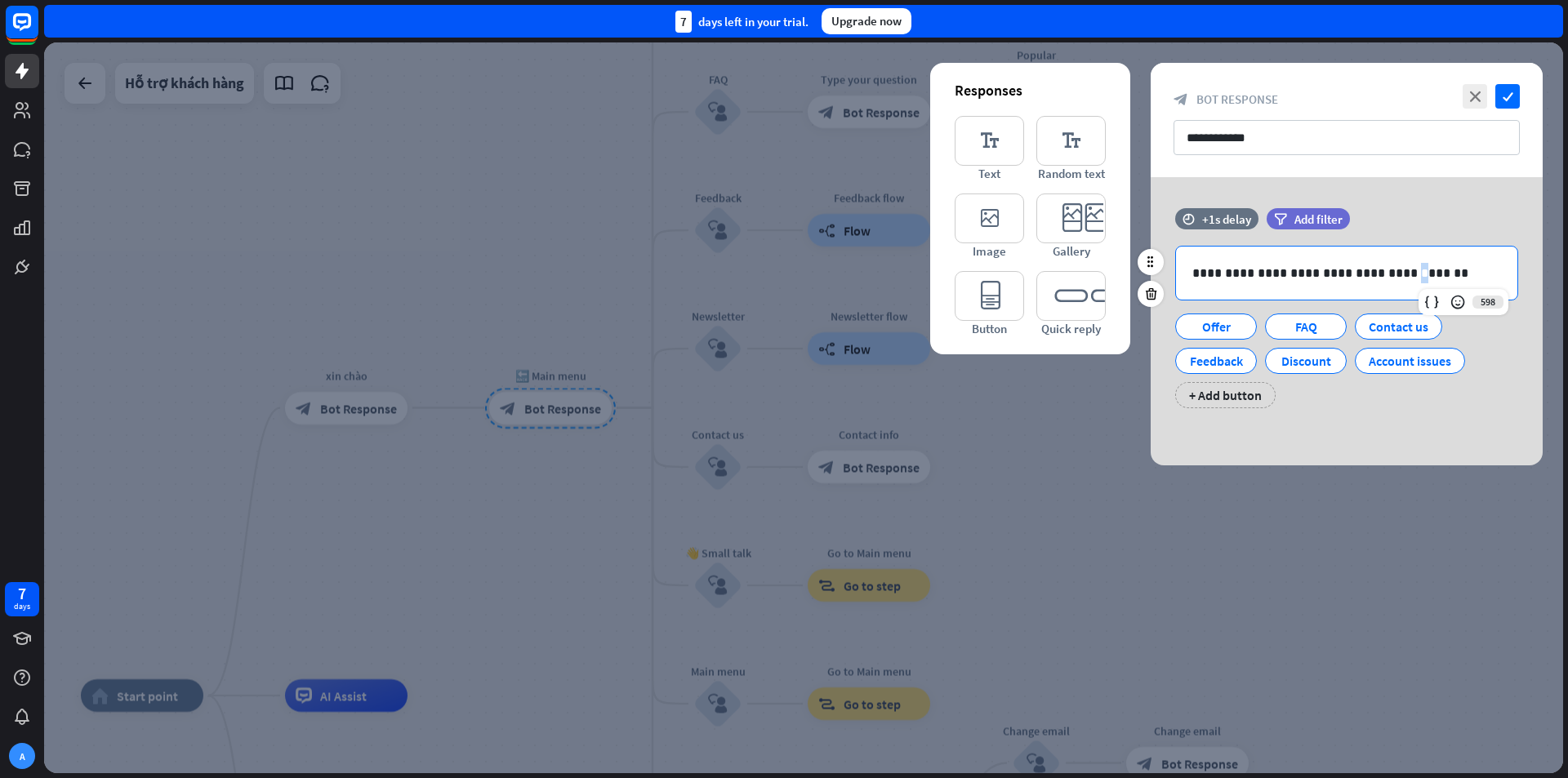
click at [1379, 248] on div "**********" at bounding box center [1346, 272] width 342 height 53
click at [1443, 260] on div "**********" at bounding box center [1346, 272] width 342 height 53
drag, startPoint x: 1439, startPoint y: 283, endPoint x: 1188, endPoint y: 266, distance: 251.6
click at [1188, 266] on div "**********" at bounding box center [1346, 272] width 342 height 53
click at [1463, 94] on icon "close" at bounding box center [1475, 96] width 24 height 24
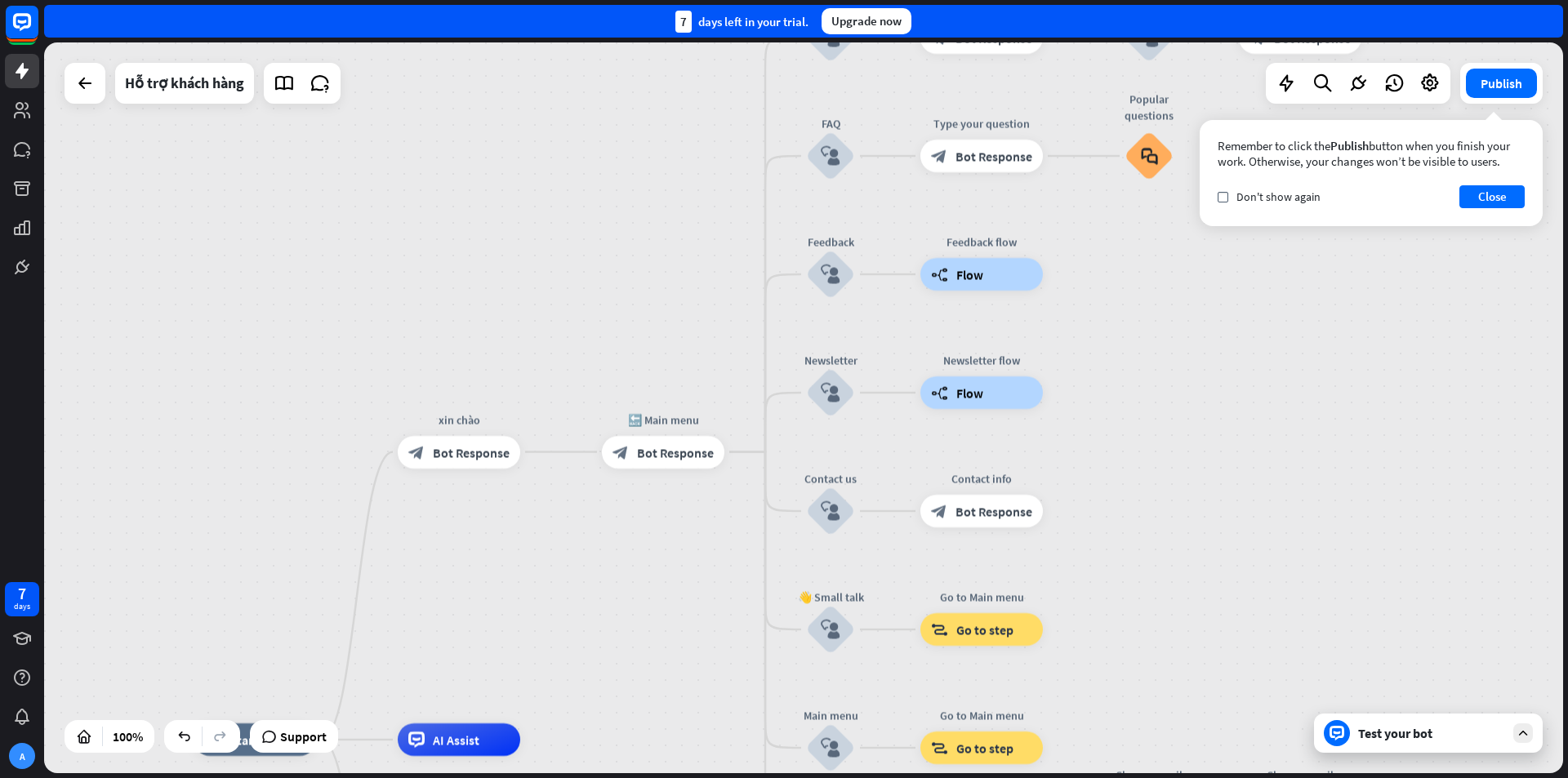
drag, startPoint x: 1009, startPoint y: 382, endPoint x: 1121, endPoint y: 426, distance: 120.3
click at [1121, 426] on div "home_2 Start point [PERSON_NAME] block_bot_response Bot Response 🔙 Main menu bl…" at bounding box center [803, 408] width 1519 height 731
click at [1512, 201] on button "Close" at bounding box center [1492, 196] width 66 height 23
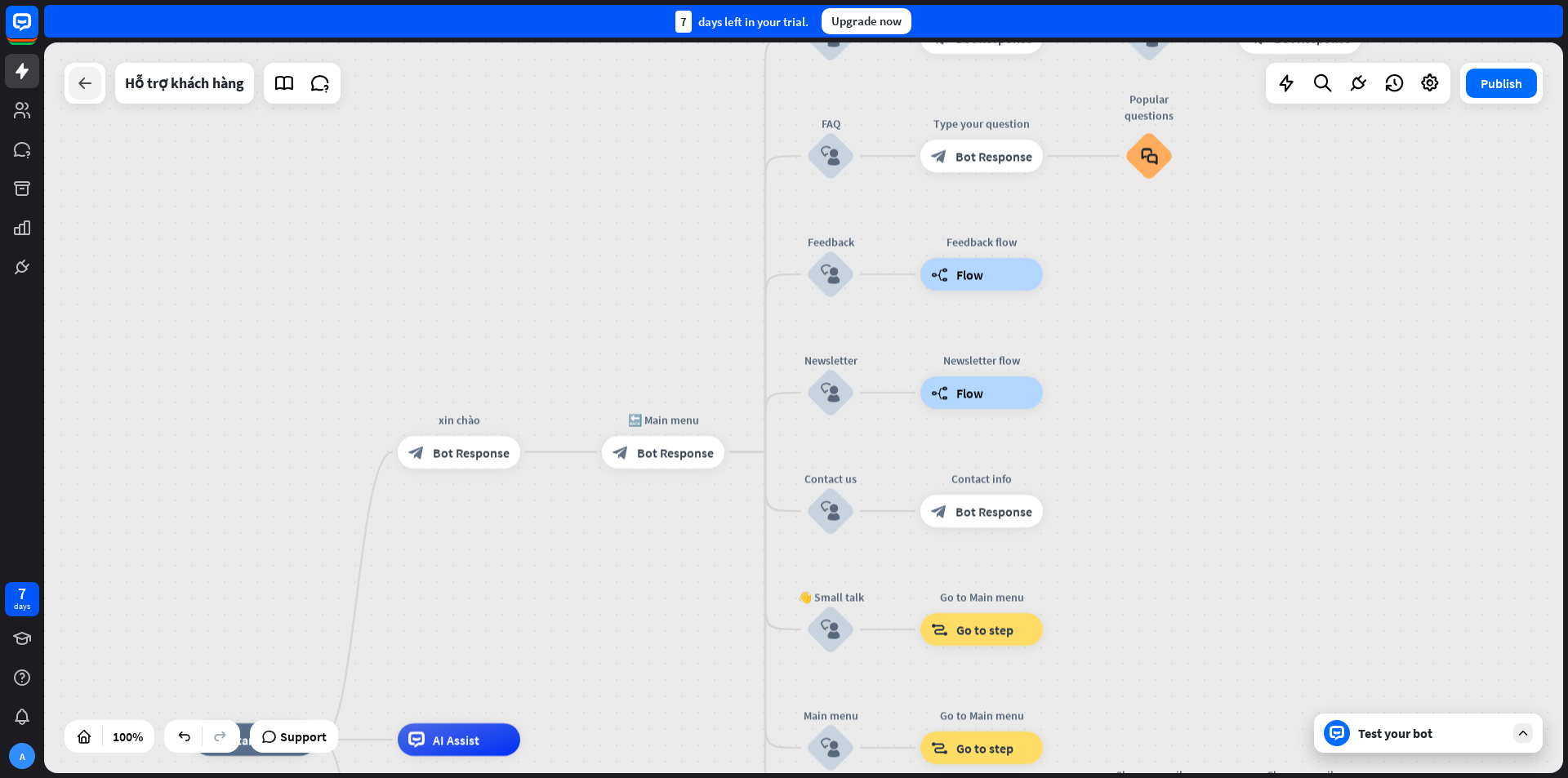
click at [76, 77] on icon at bounding box center [84, 82] width 19 height 19
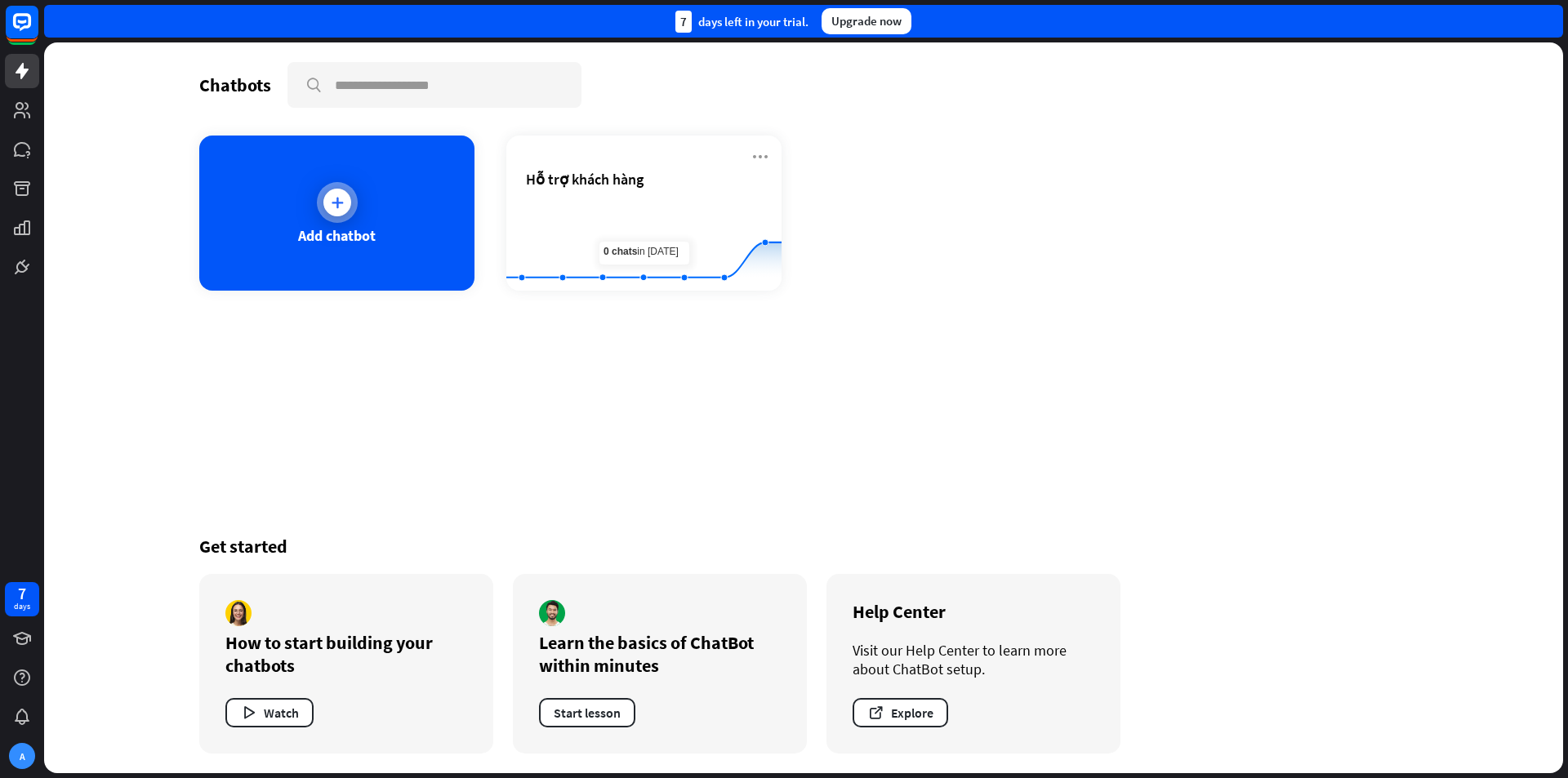
click at [336, 202] on icon at bounding box center [338, 203] width 17 height 17
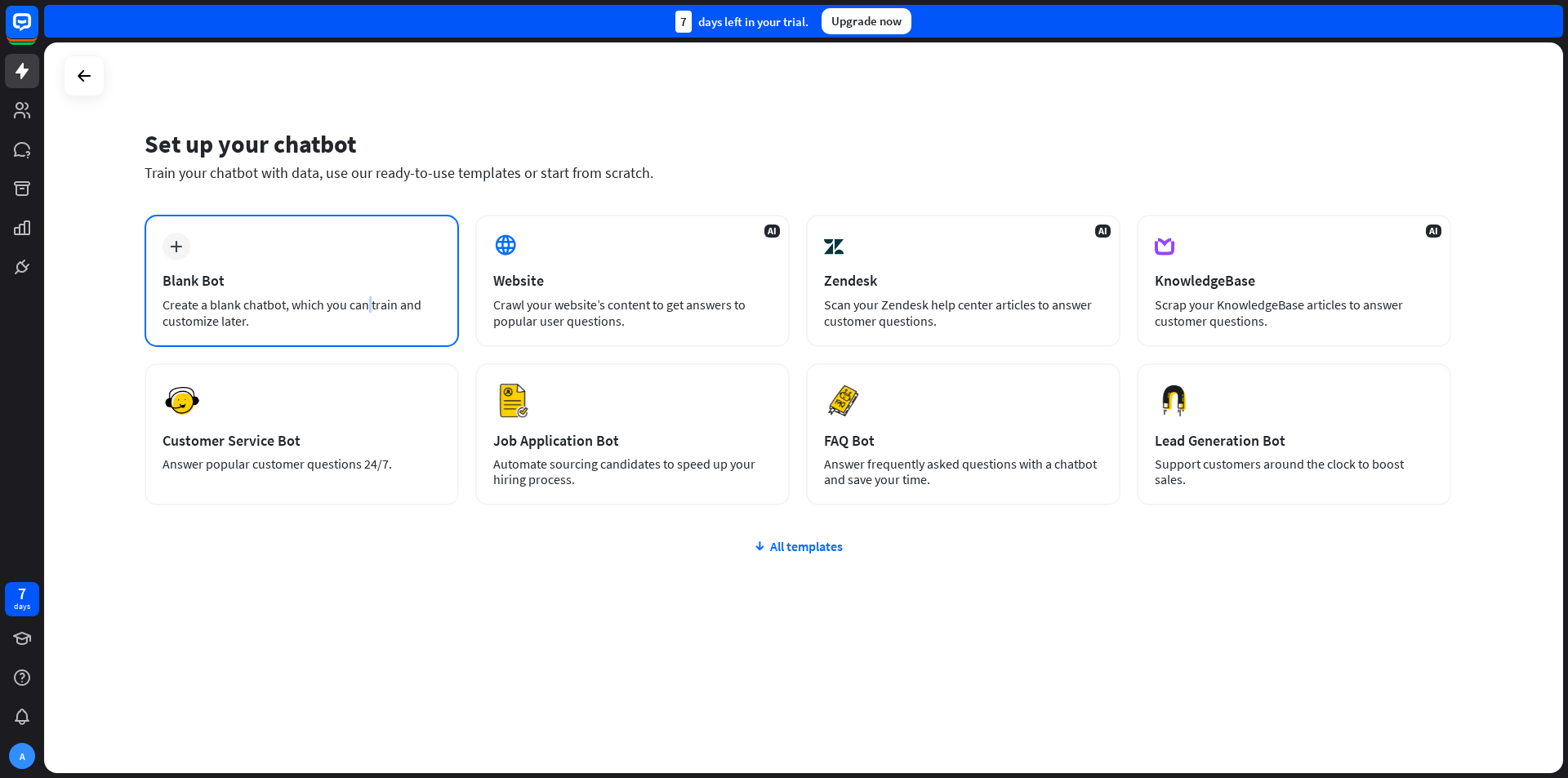
drag, startPoint x: 228, startPoint y: 290, endPoint x: 237, endPoint y: 290, distance: 9.0
click at [237, 290] on div "plus Blank Bot Create a blank chatbot, which you can train and customize later." at bounding box center [302, 280] width 315 height 132
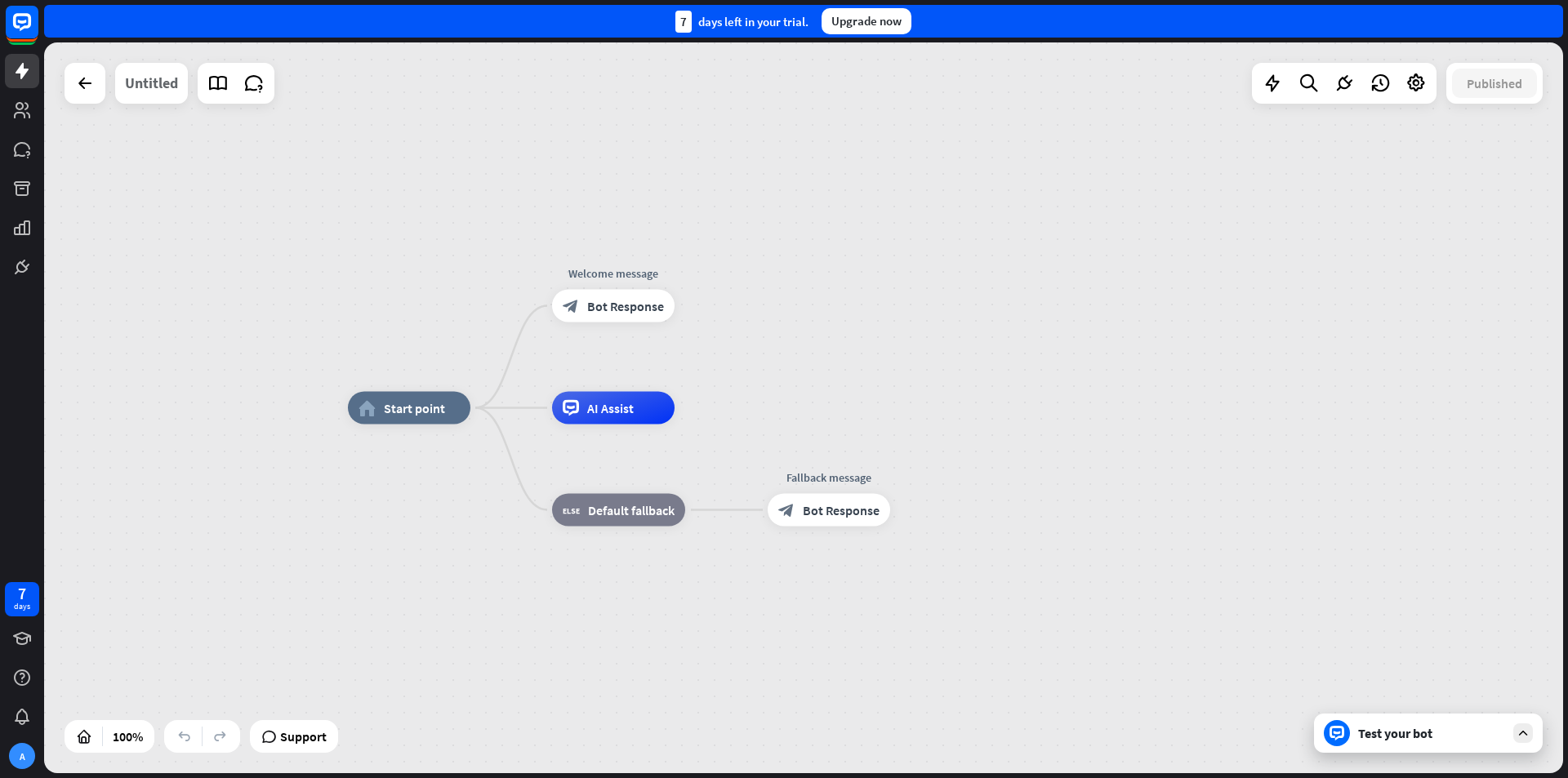
click at [156, 82] on div "Untitled" at bounding box center [151, 83] width 53 height 41
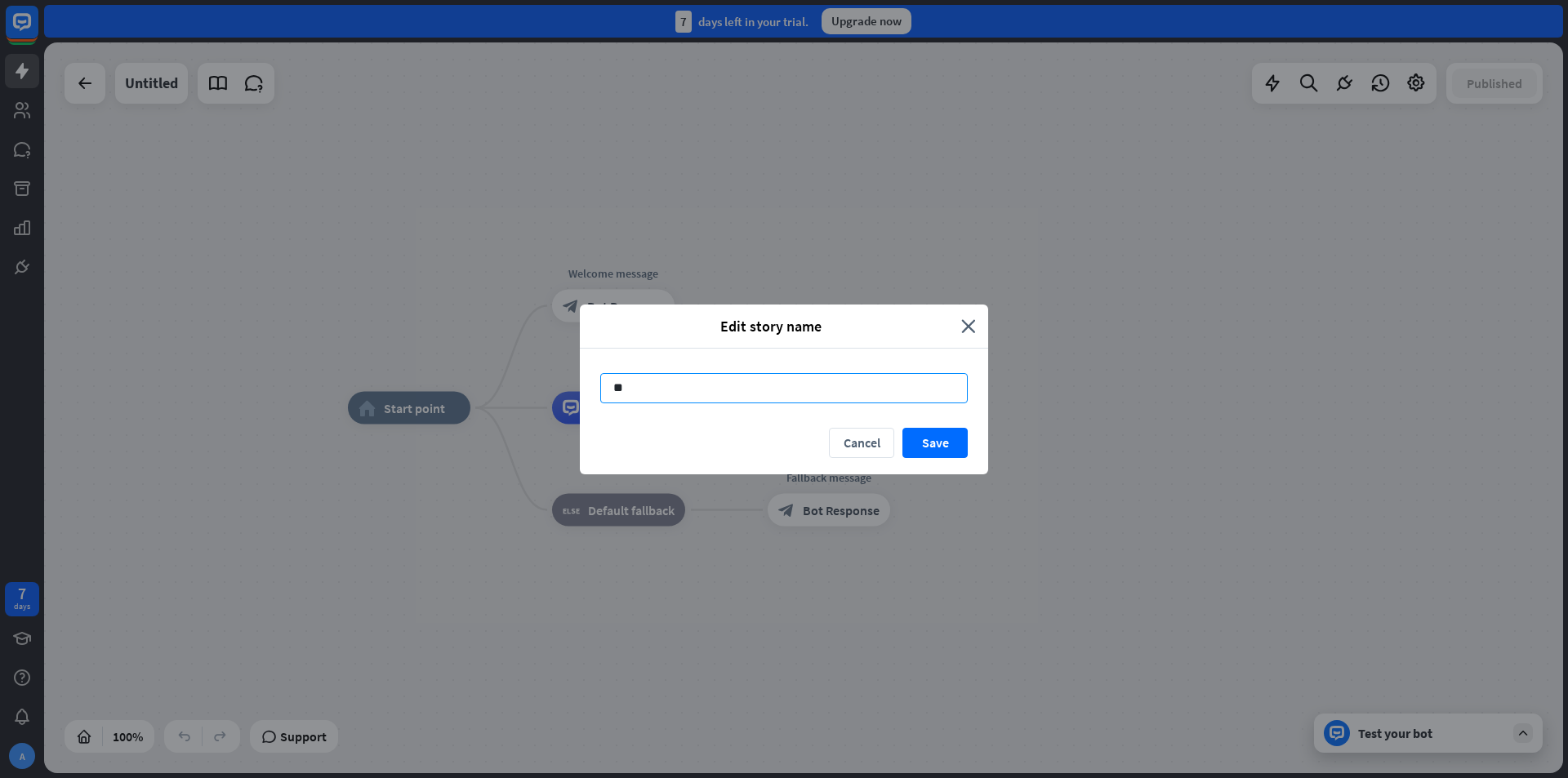
type input "*"
type input "**********"
click at [937, 437] on button "Save" at bounding box center [935, 442] width 66 height 31
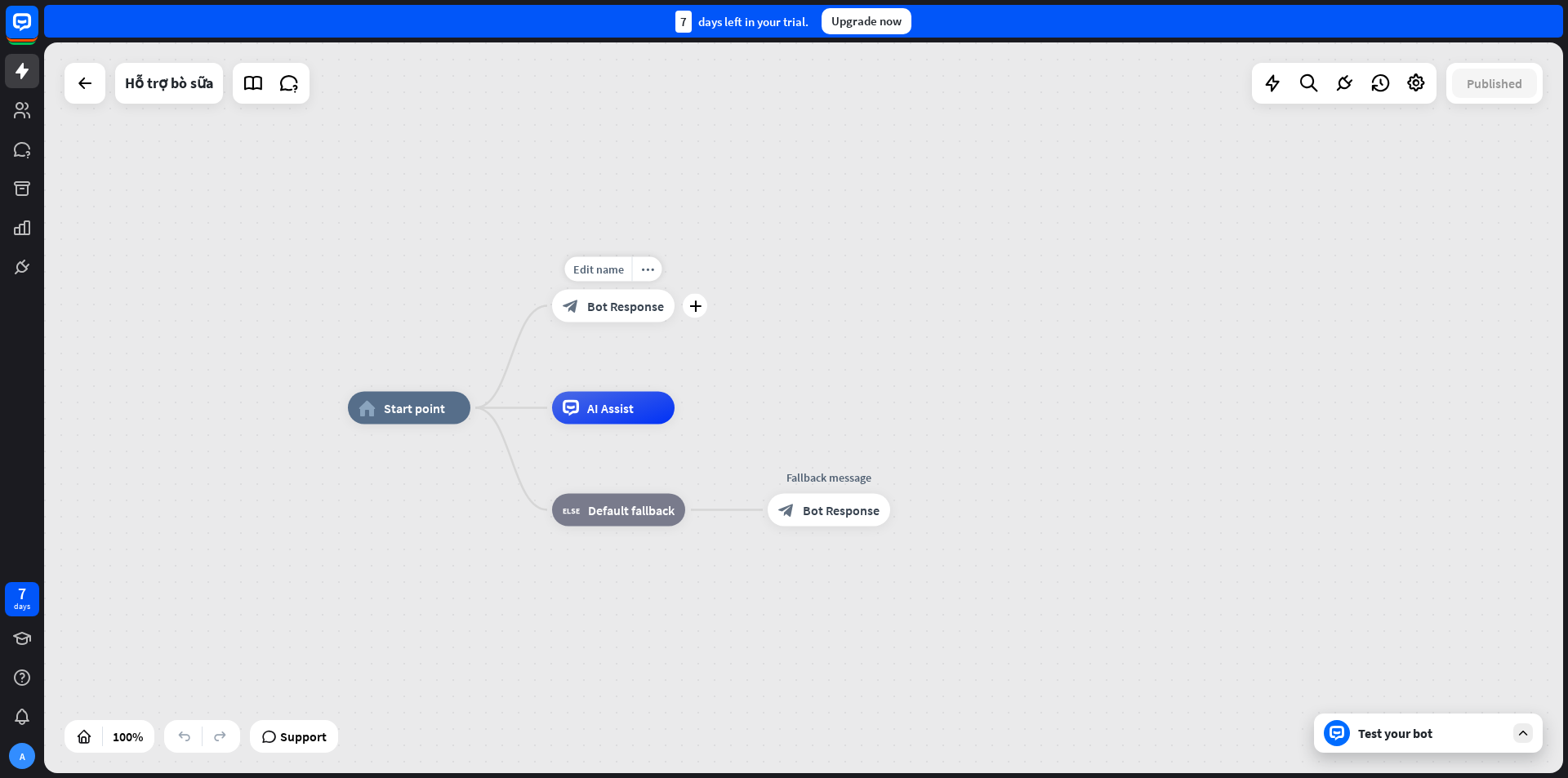
click at [619, 305] on span "Bot Response" at bounding box center [625, 306] width 77 height 17
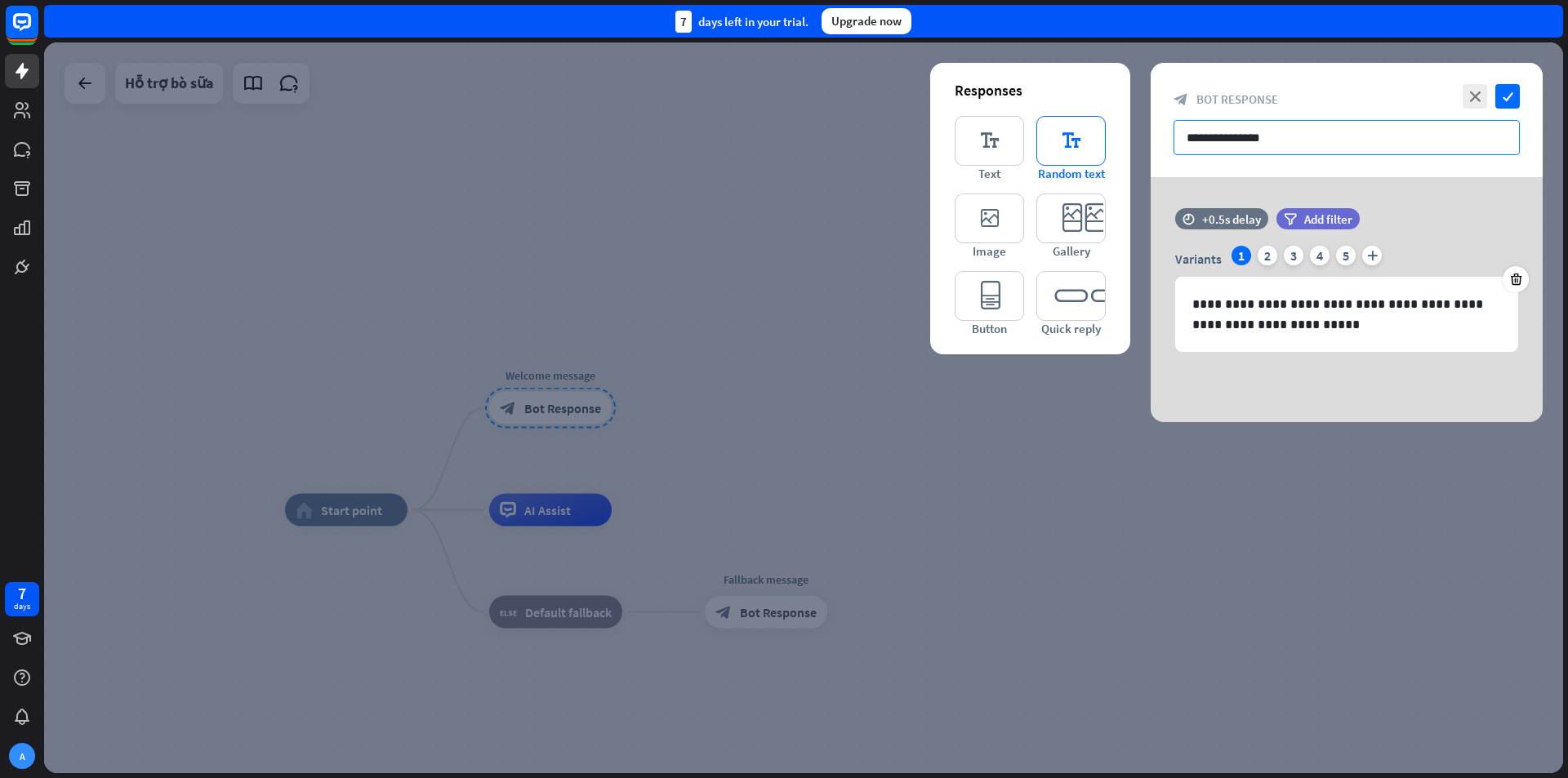
drag, startPoint x: 1320, startPoint y: 134, endPoint x: 1100, endPoint y: 137, distance: 220.0
click at [1151, 137] on div "**********" at bounding box center [1346, 242] width 392 height 359
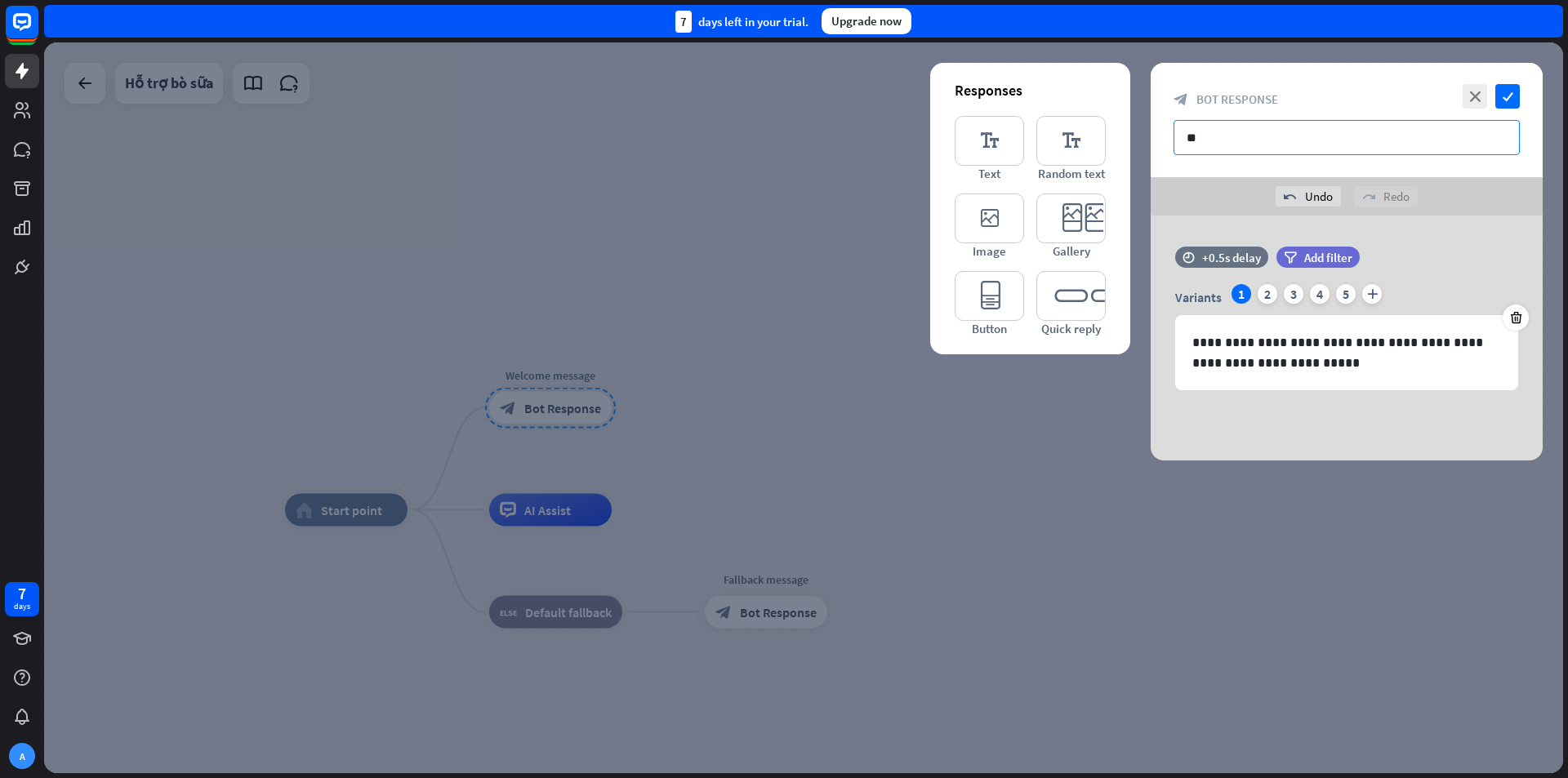
type input "*"
type input "**********"
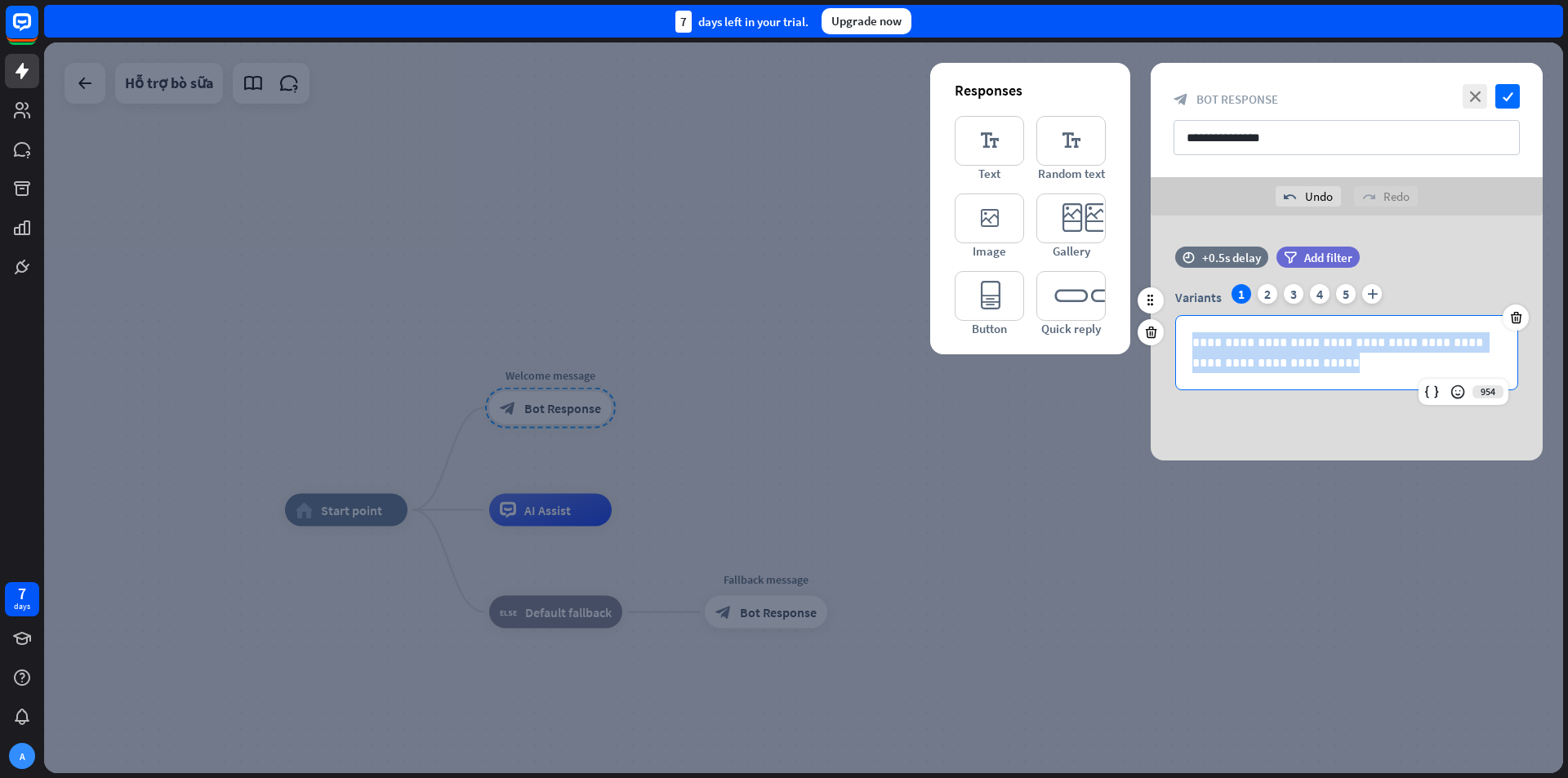
drag, startPoint x: 1189, startPoint y: 343, endPoint x: 1484, endPoint y: 376, distance: 296.8
click at [1484, 376] on div "**********" at bounding box center [1346, 352] width 342 height 73
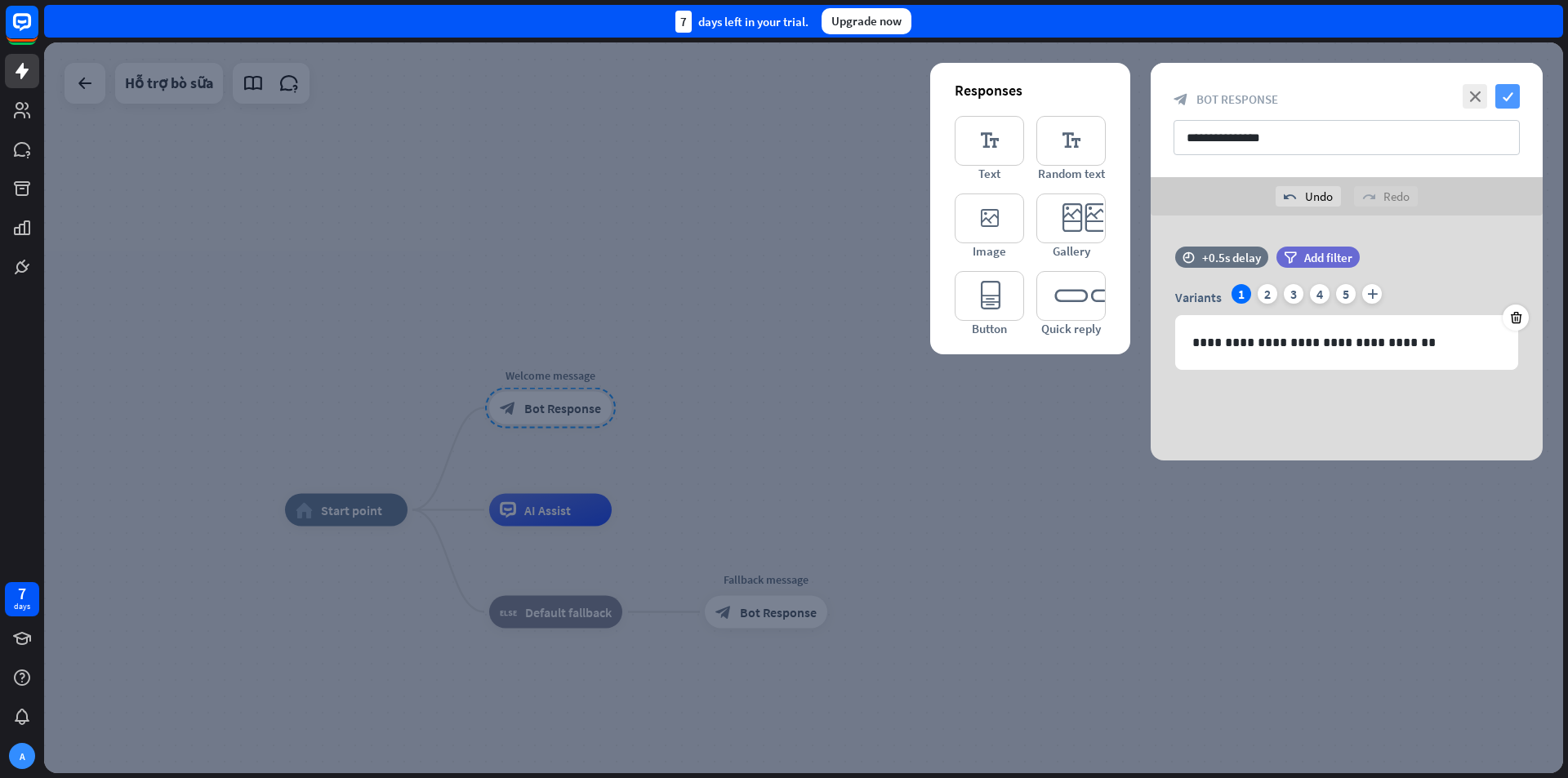
click at [1502, 93] on icon "check" at bounding box center [1507, 96] width 24 height 24
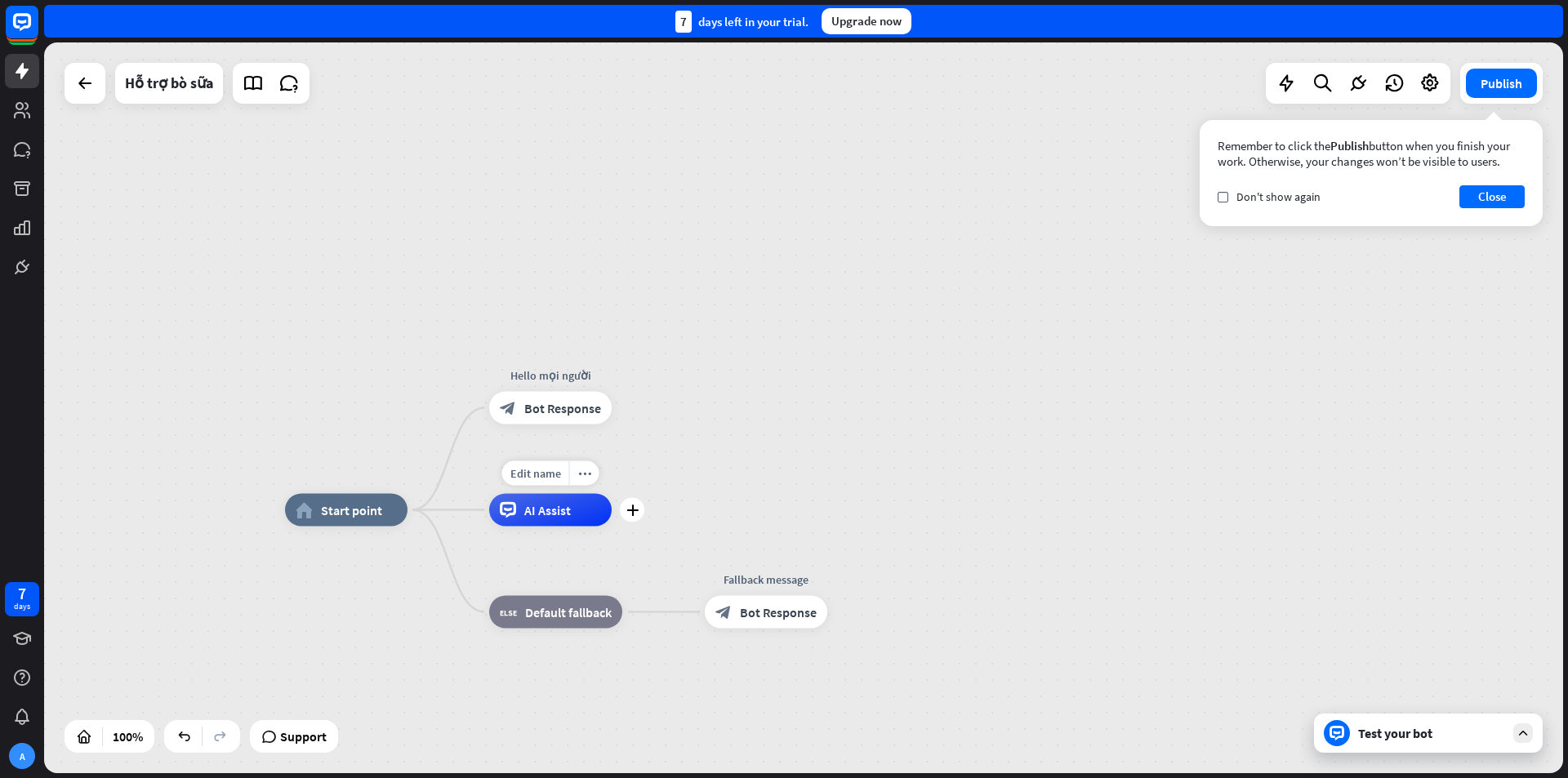
click at [529, 523] on div "AI Assist" at bounding box center [550, 510] width 122 height 32
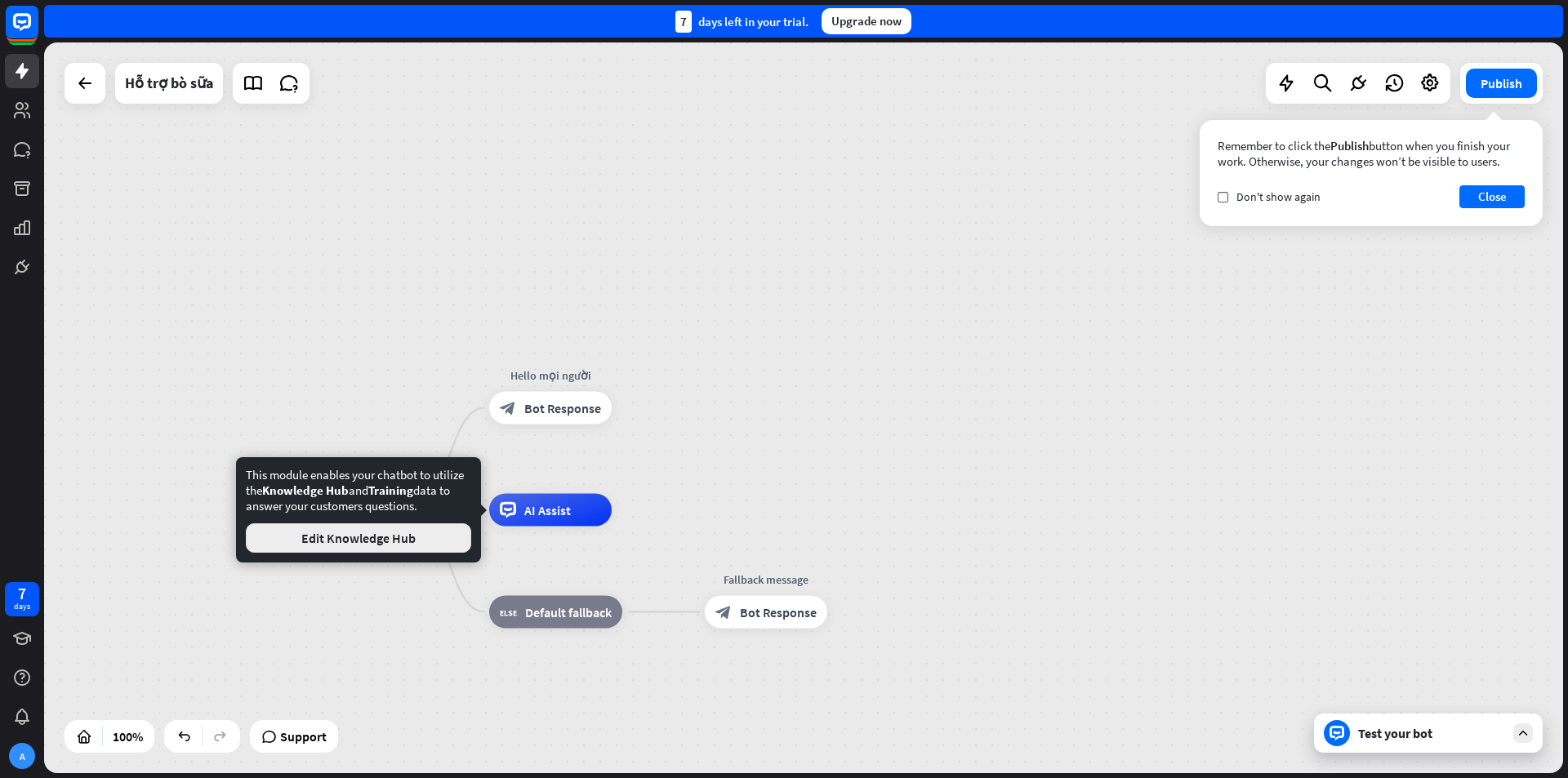
click at [416, 539] on button "Edit Knowledge Hub" at bounding box center [358, 537] width 225 height 30
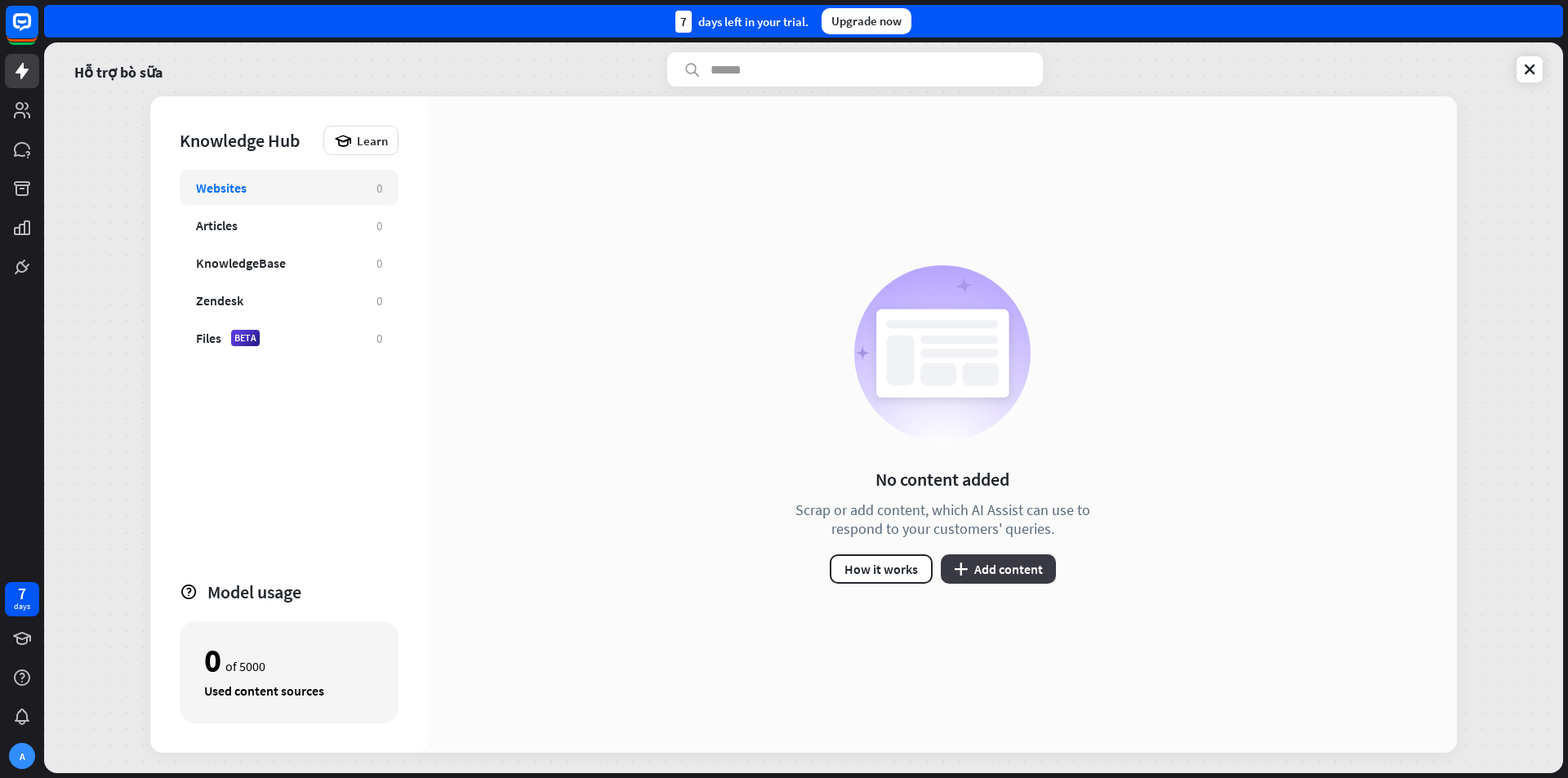
click at [1018, 574] on button "plus Add content" at bounding box center [998, 569] width 115 height 30
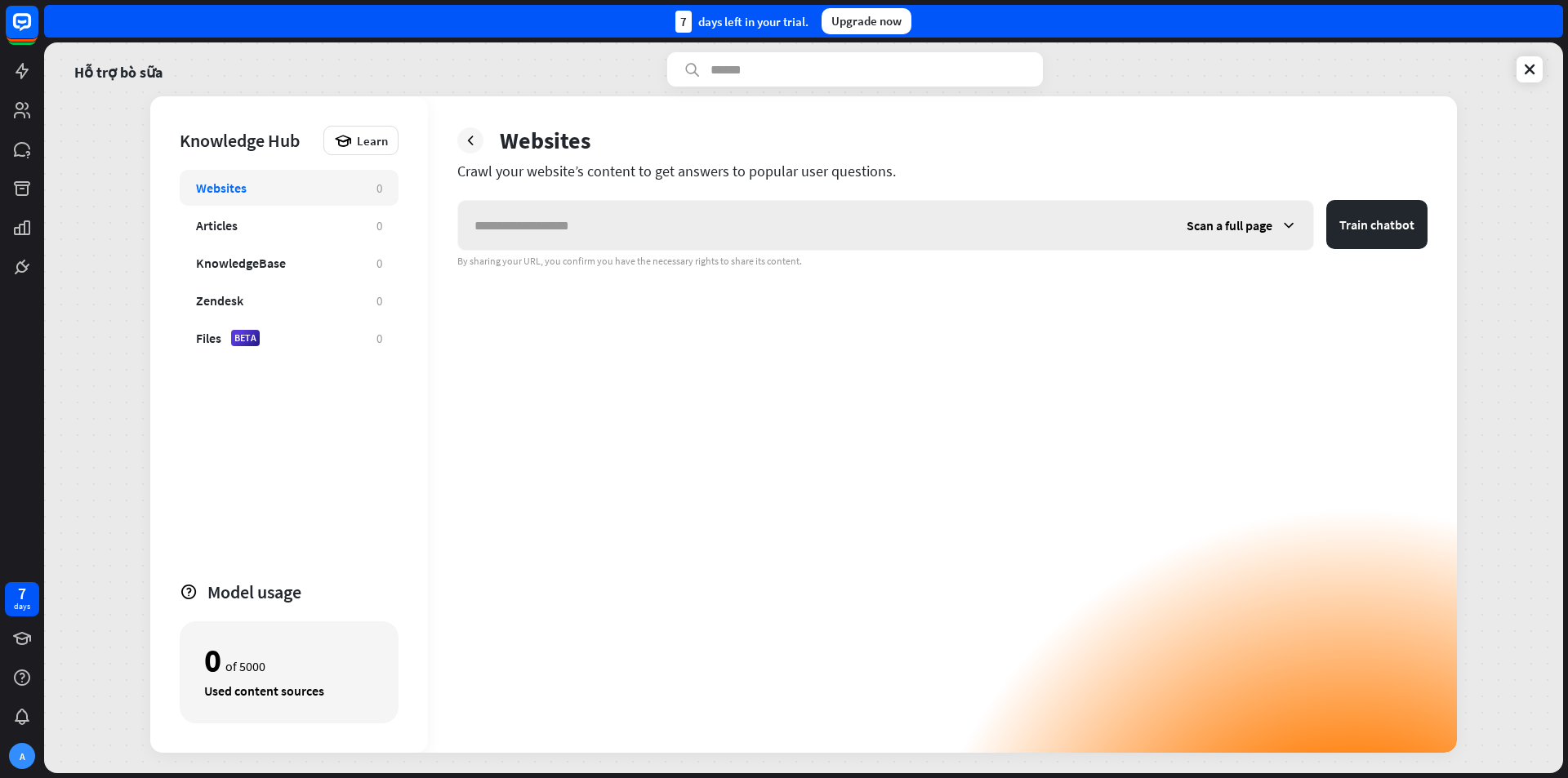
click at [594, 227] on input "text" at bounding box center [814, 225] width 712 height 49
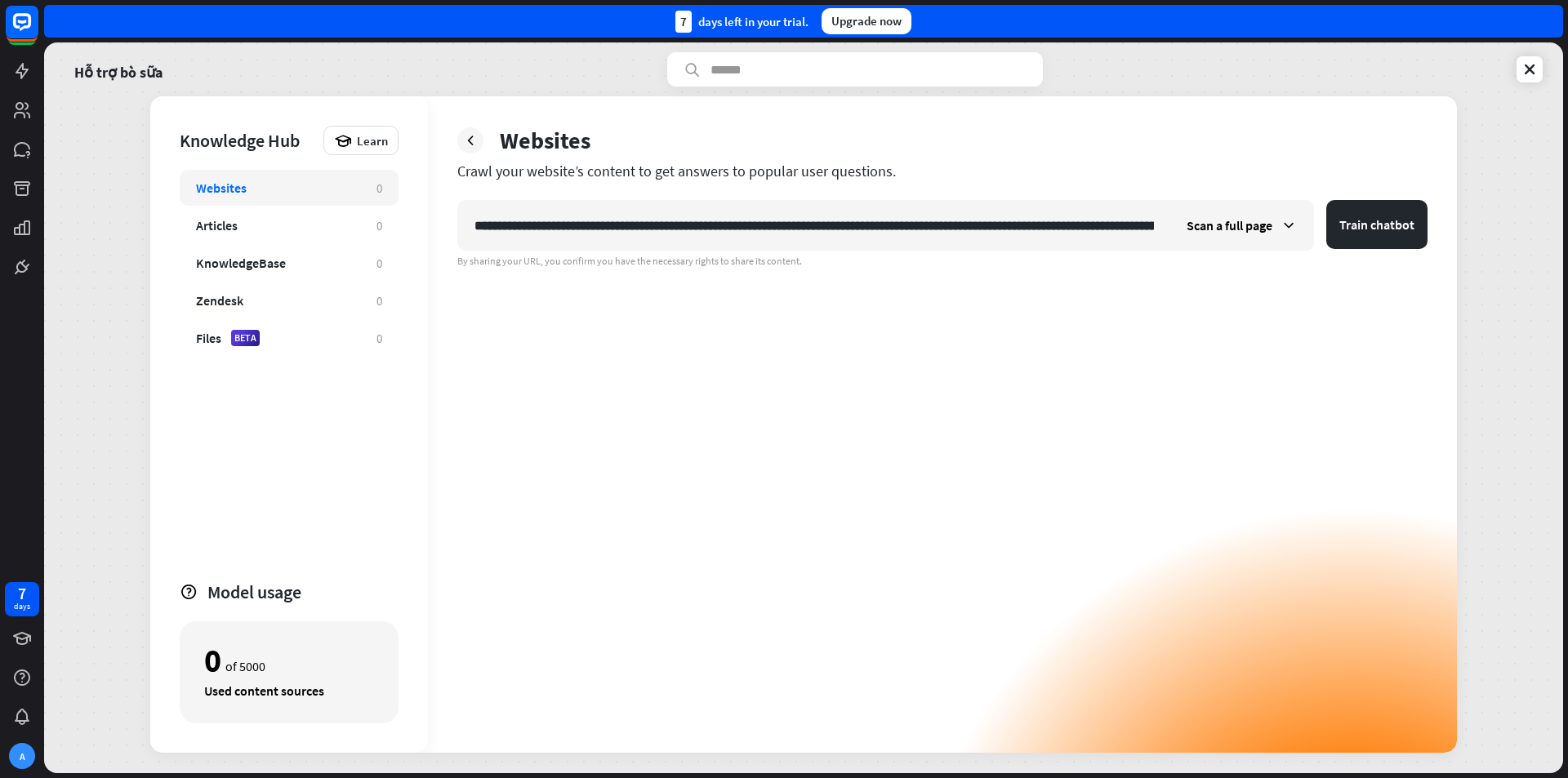
scroll to position [0, 553]
type input "**********"
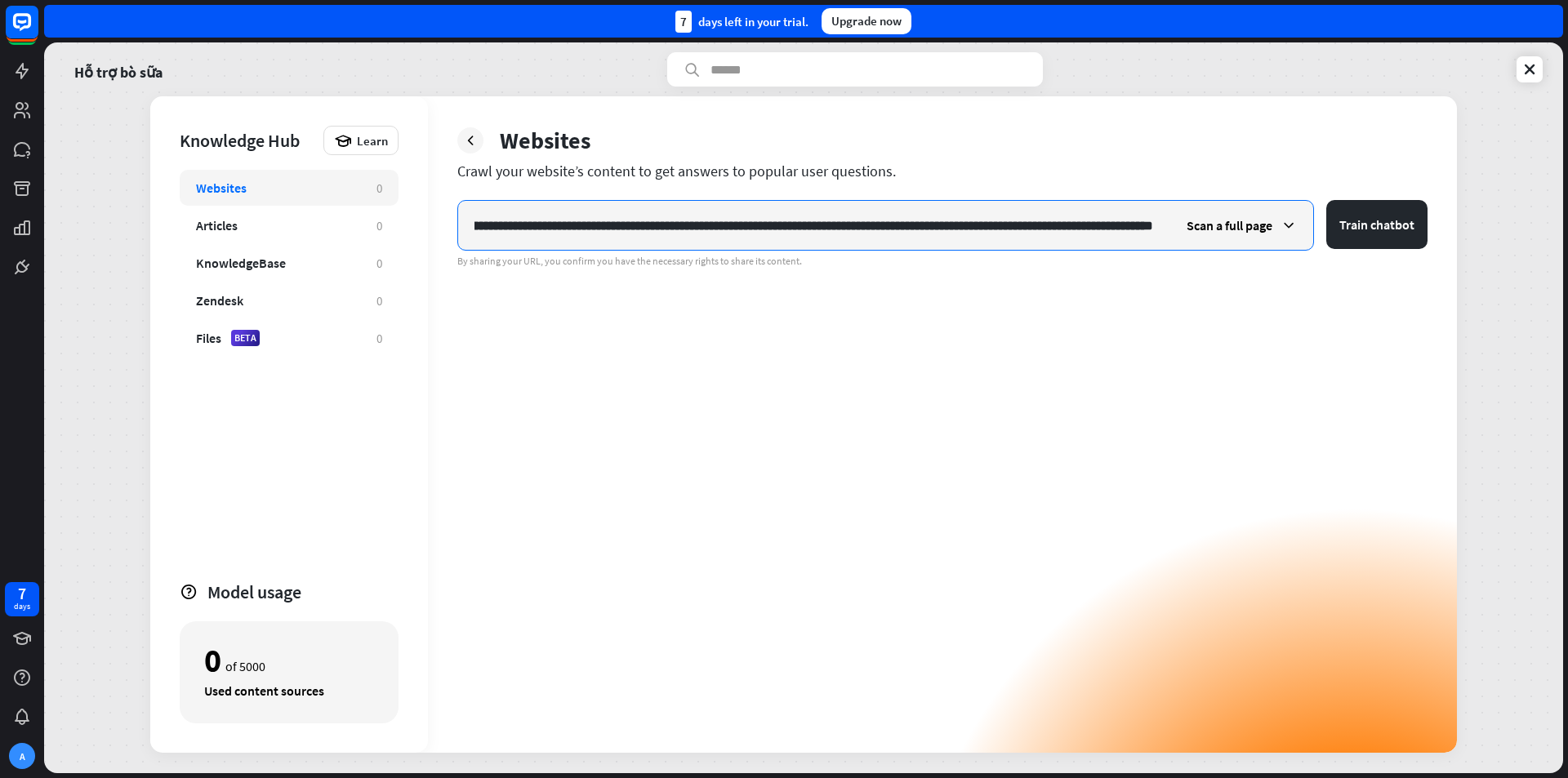
scroll to position [0, 0]
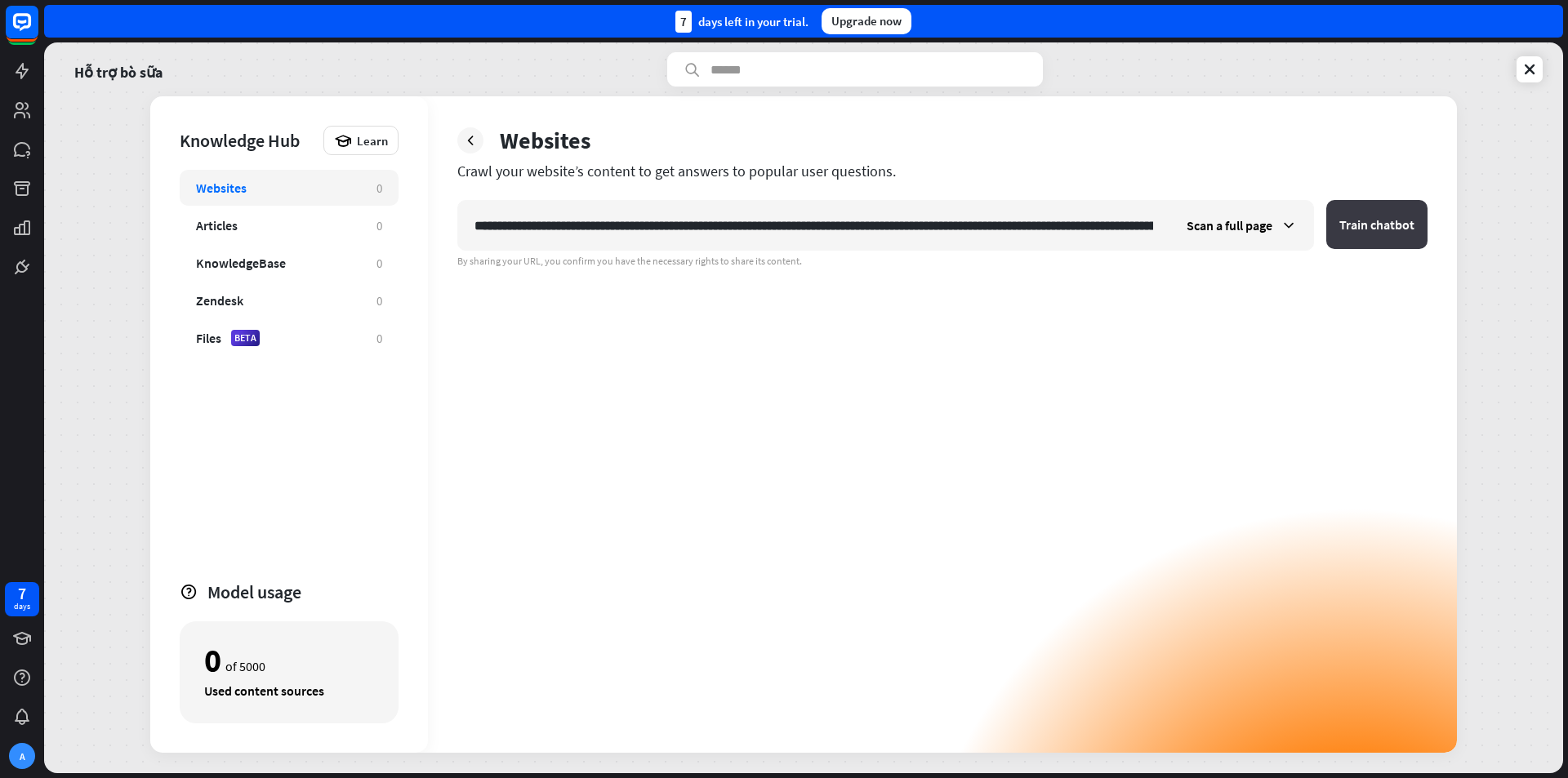
click at [1351, 227] on button "Train chatbot" at bounding box center [1376, 224] width 101 height 49
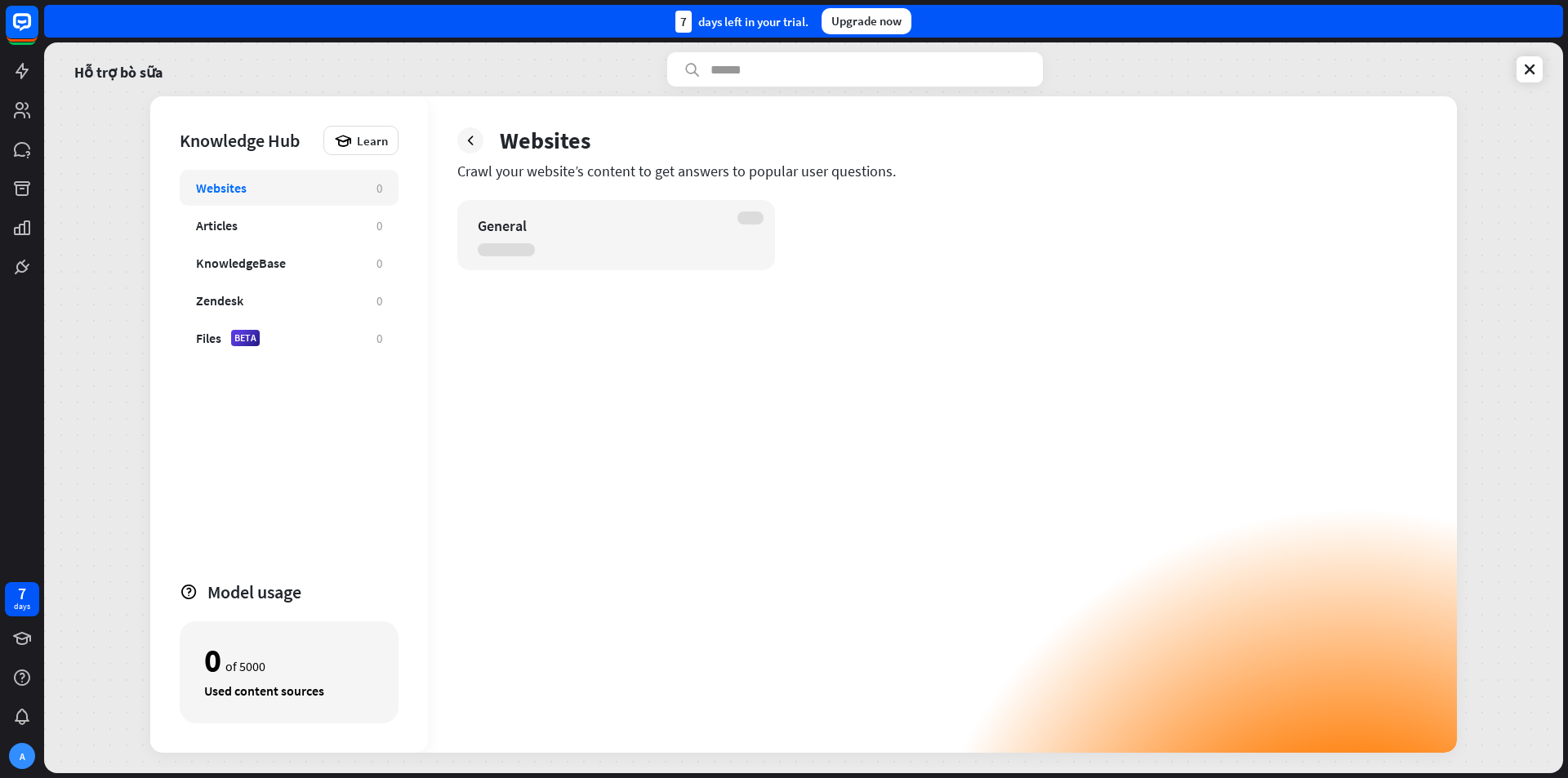
click at [558, 228] on div "General" at bounding box center [602, 226] width 248 height 19
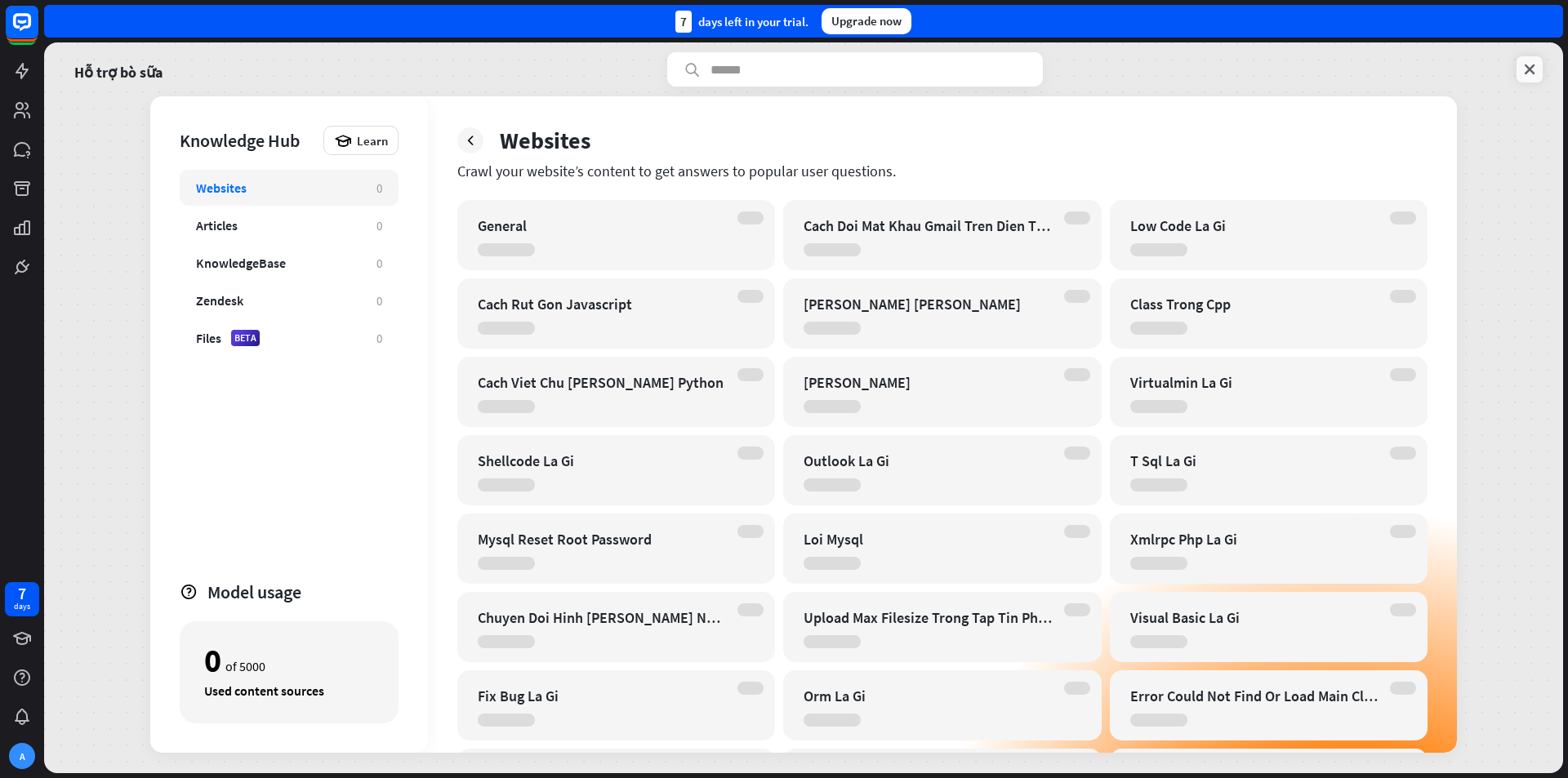
click at [1538, 68] on link at bounding box center [1529, 69] width 26 height 26
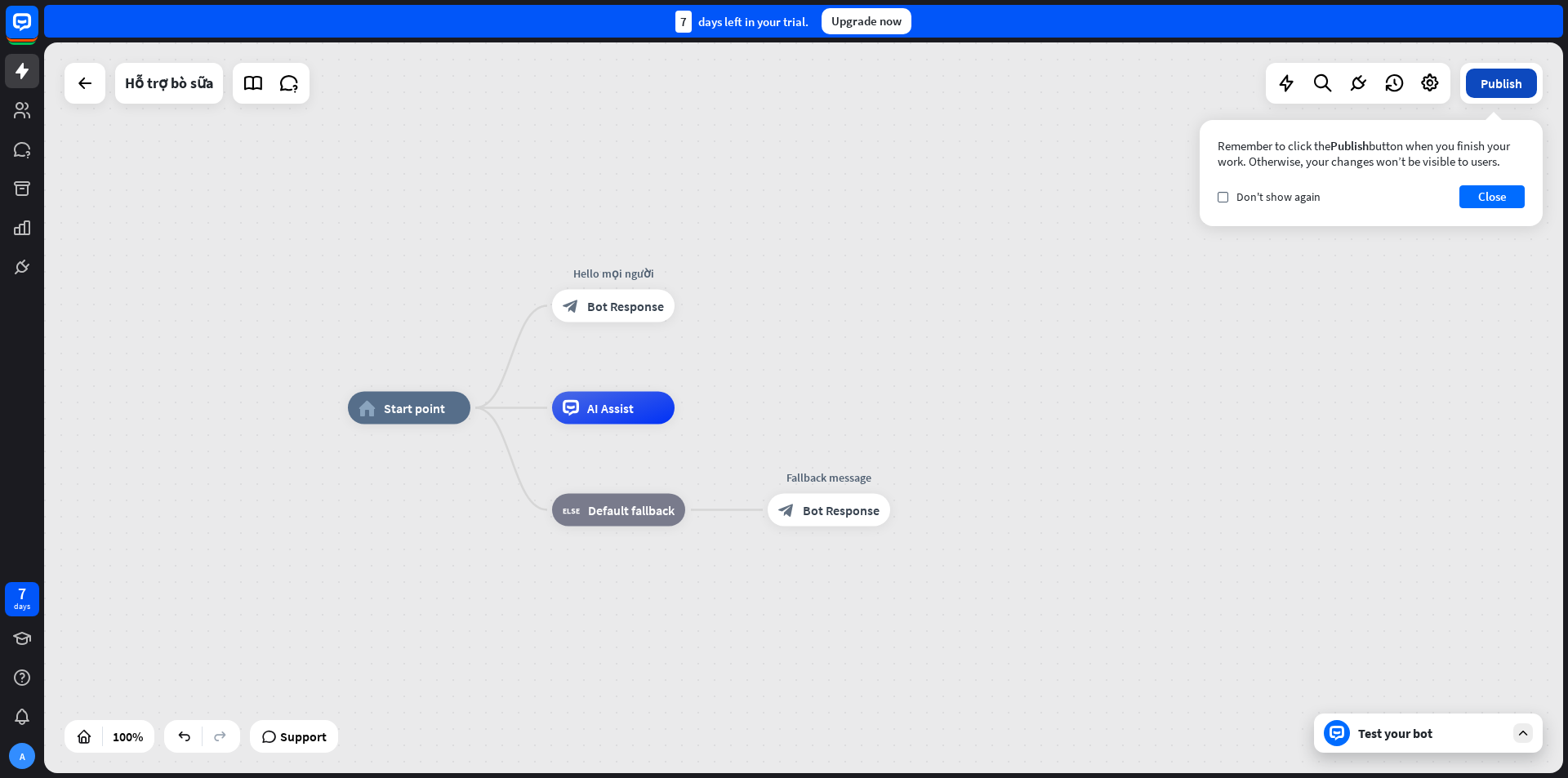
click at [1481, 87] on button "Publish" at bounding box center [1501, 83] width 71 height 30
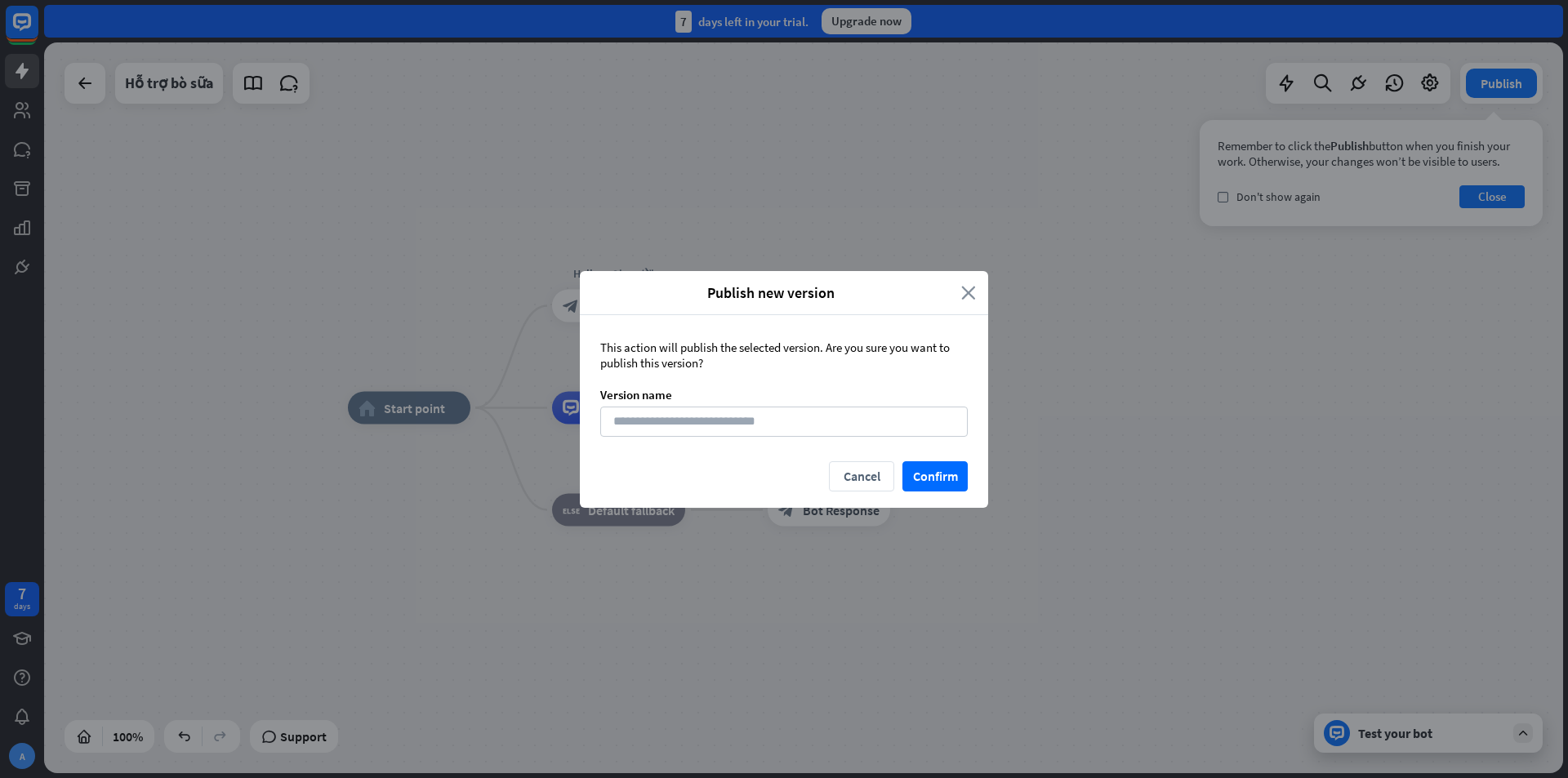
click at [971, 294] on icon "close" at bounding box center [968, 292] width 15 height 19
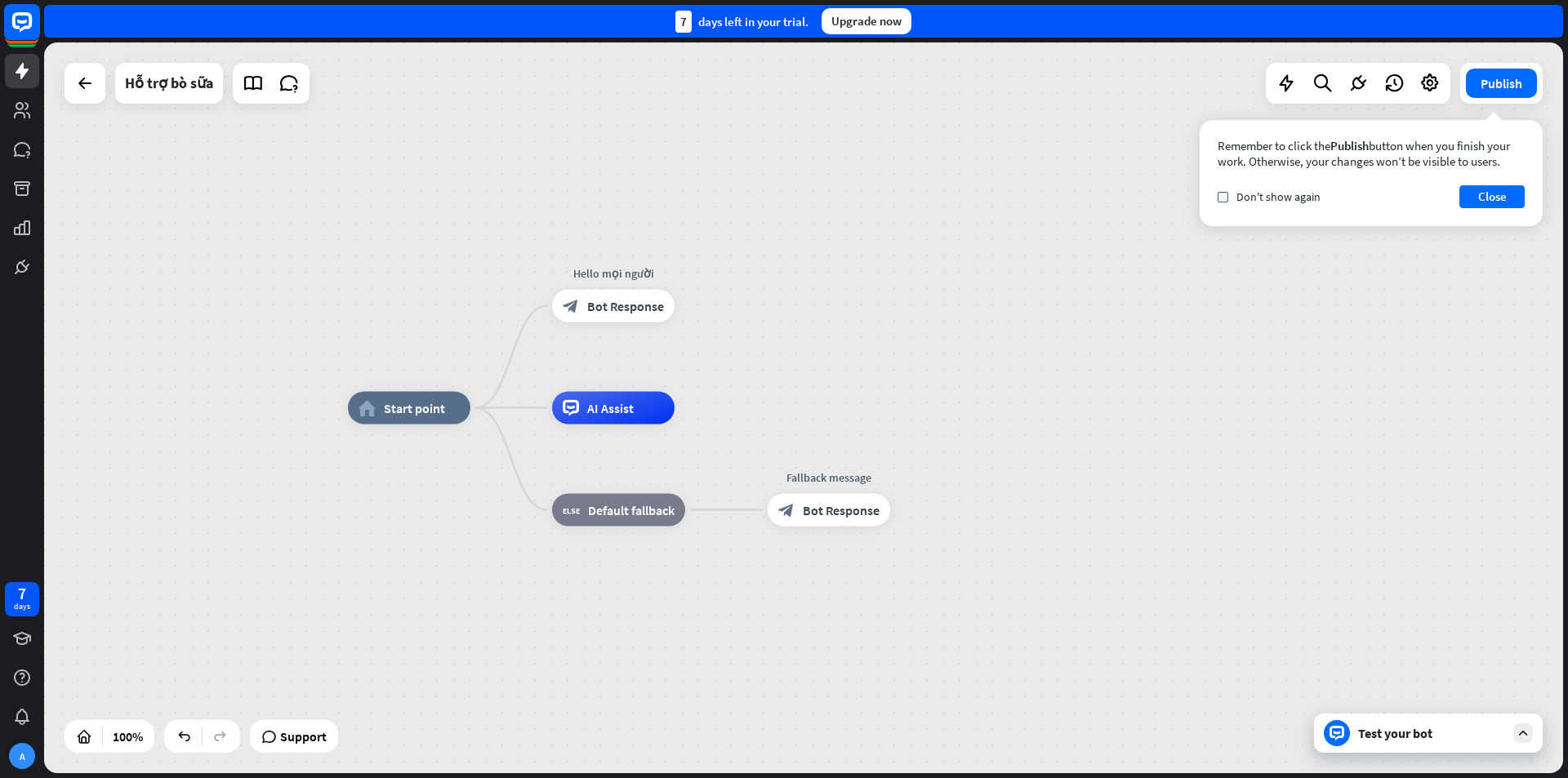
click at [27, 24] on rect at bounding box center [21, 21] width 36 height 36
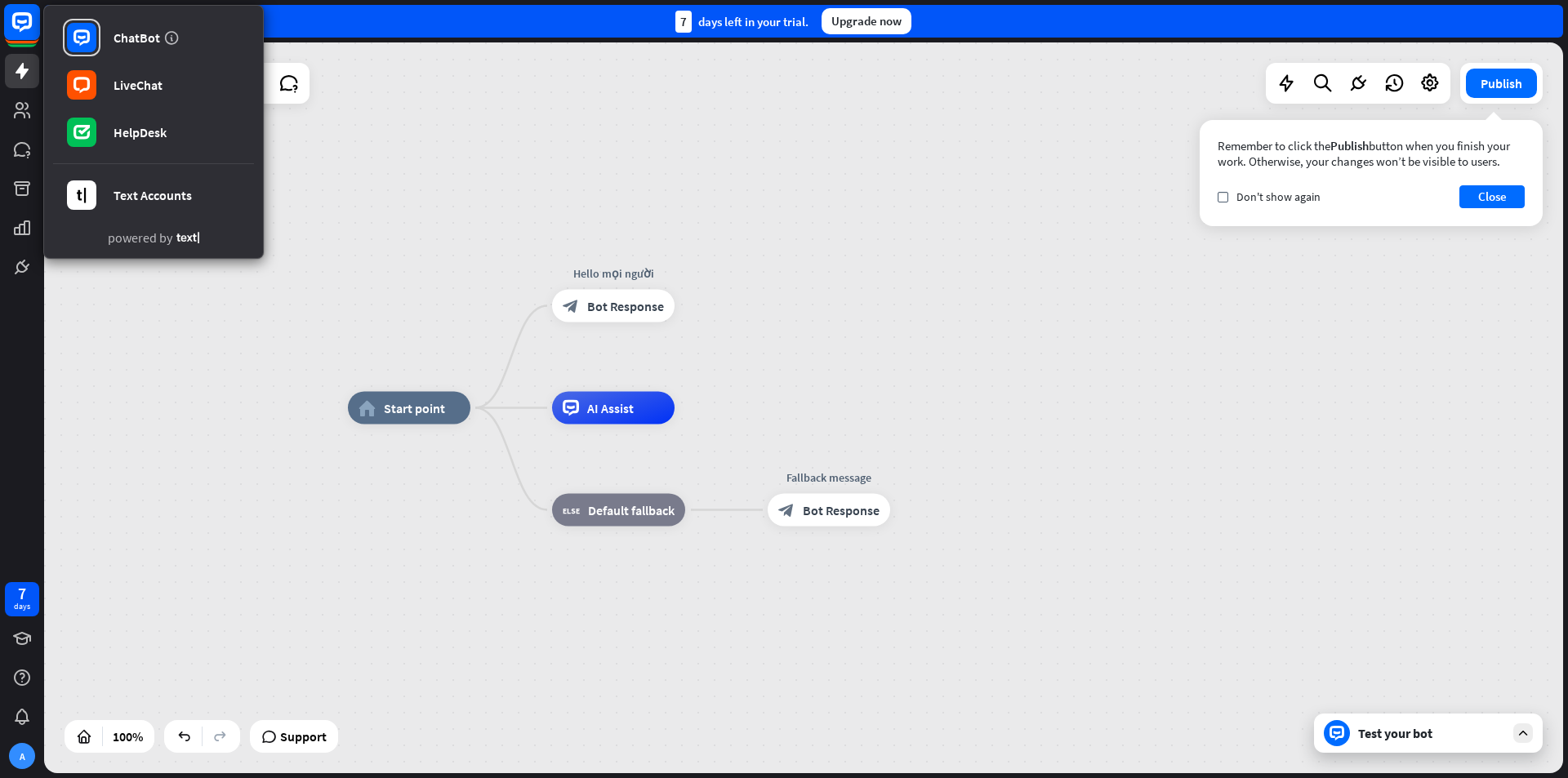
click at [29, 24] on rect at bounding box center [21, 21] width 36 height 36
